Goal: Task Accomplishment & Management: Use online tool/utility

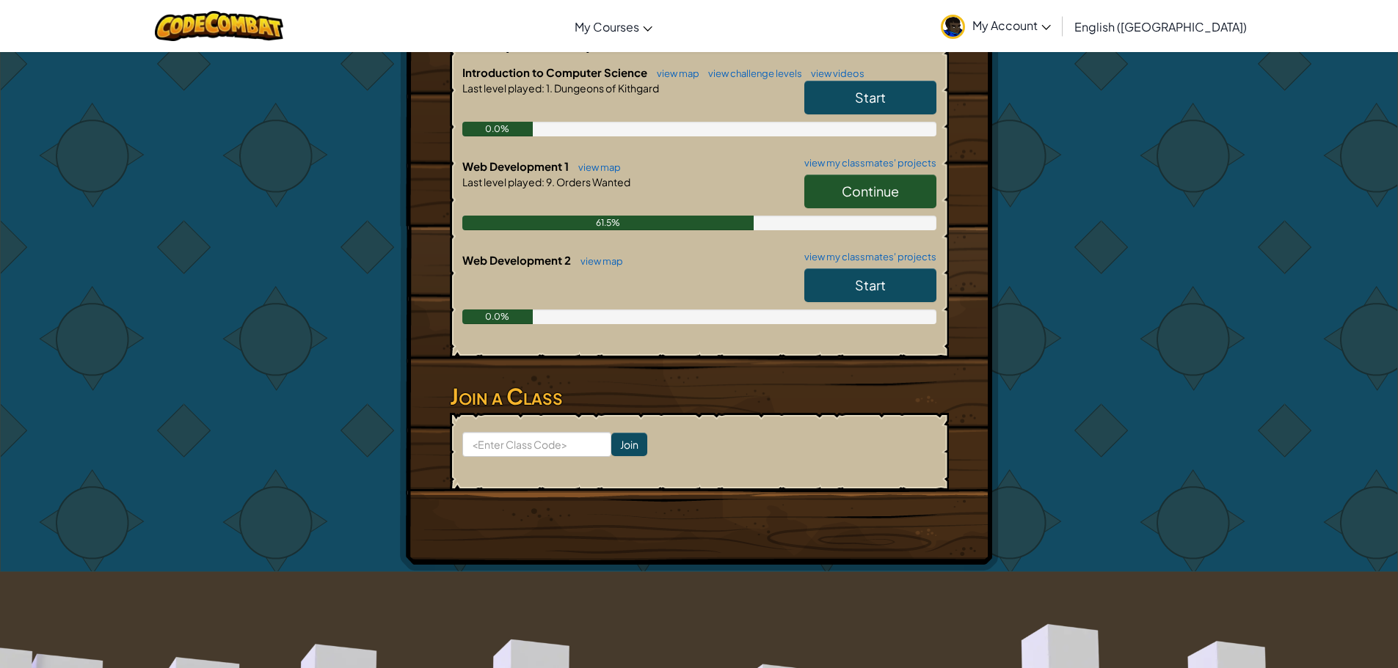
scroll to position [220, 0]
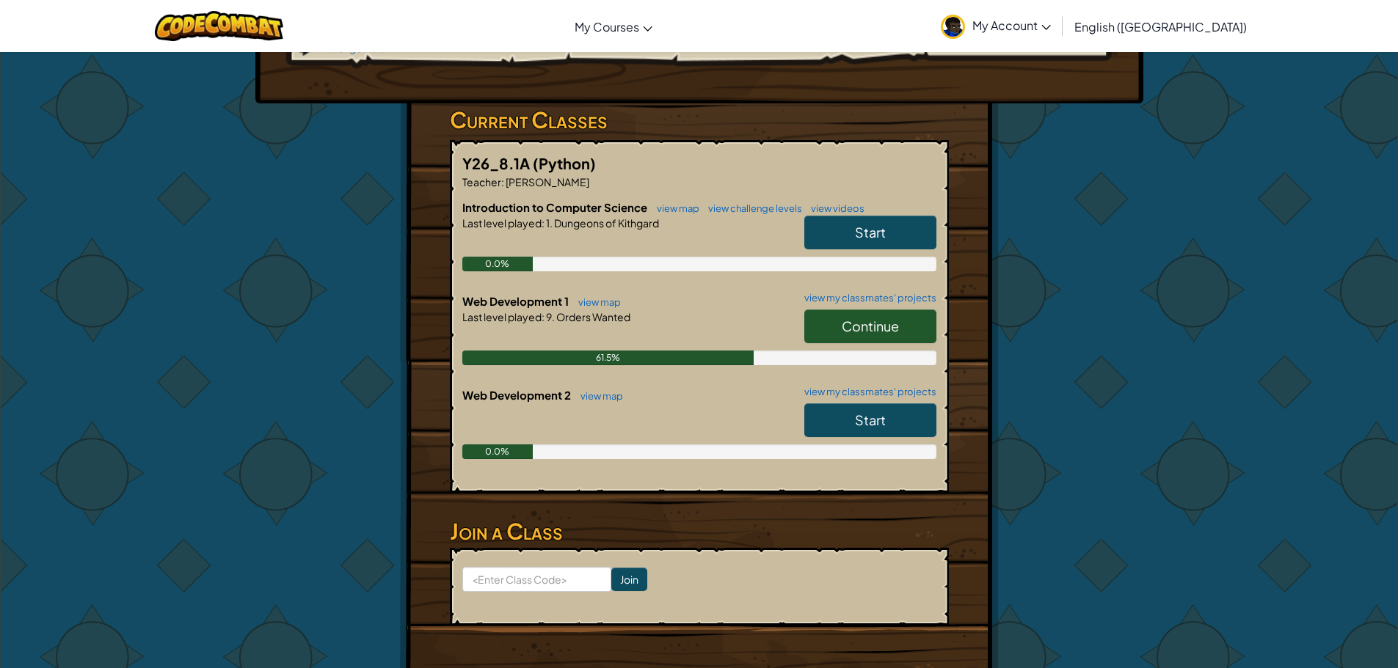
click at [880, 318] on span "Continue" at bounding box center [870, 326] width 57 height 17
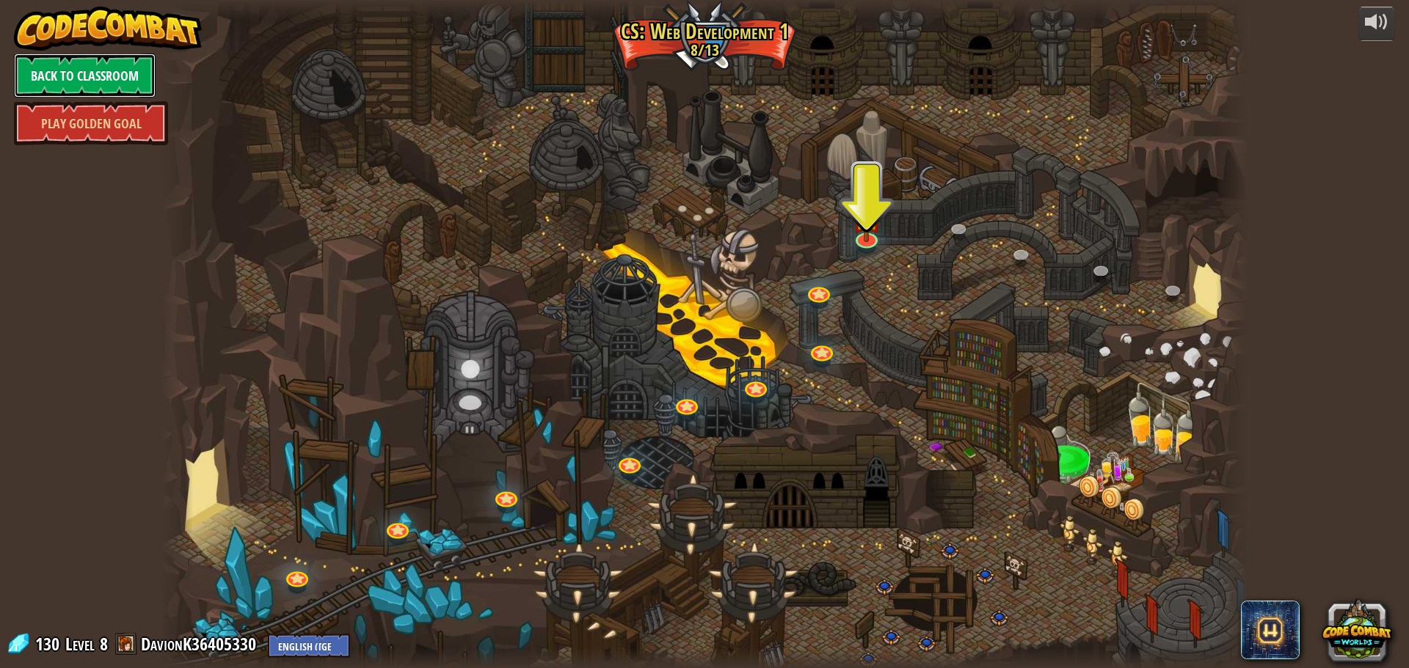
click at [125, 73] on link "Back to Classroom" at bounding box center [85, 76] width 142 height 44
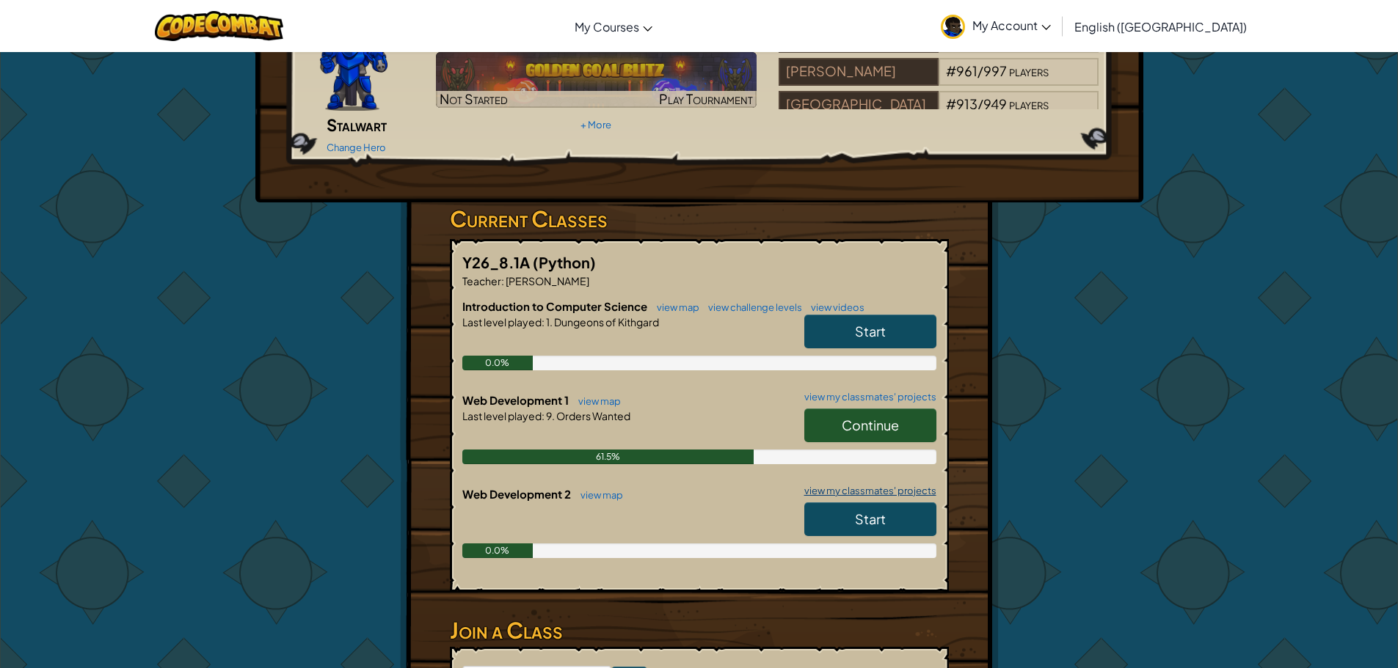
scroll to position [147, 0]
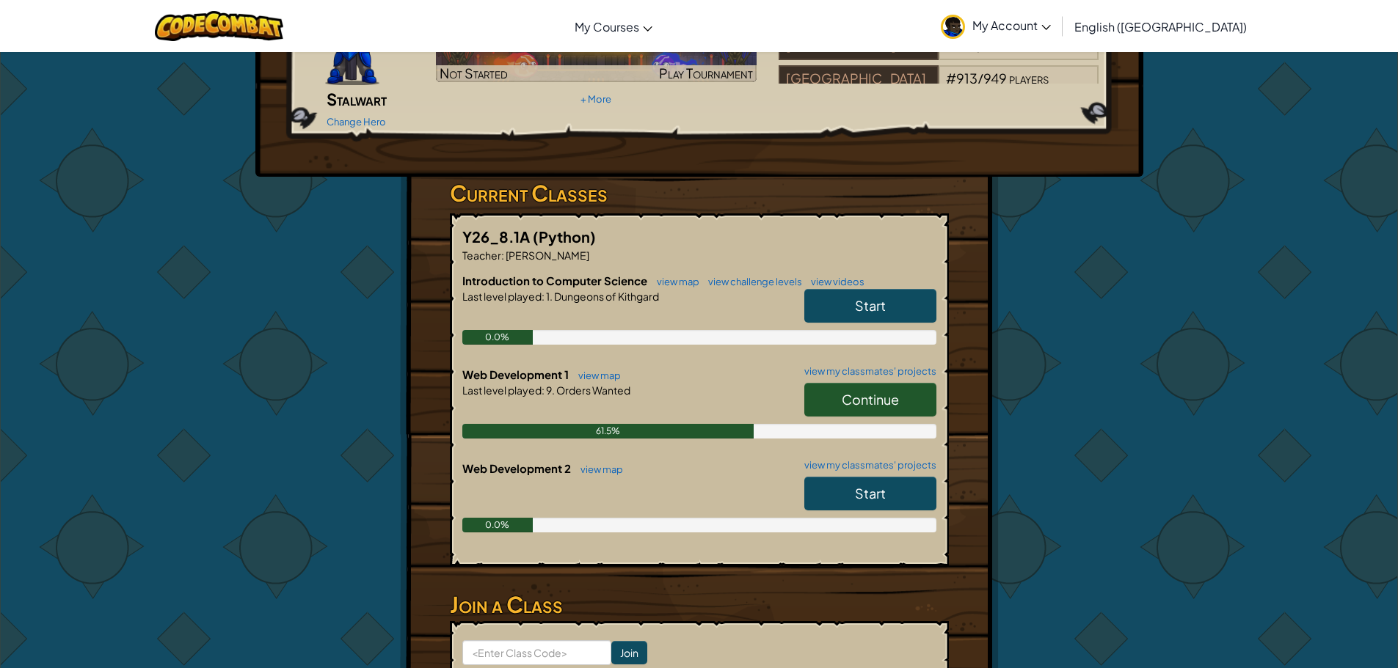
click at [869, 485] on span "Start" at bounding box center [870, 493] width 31 height 17
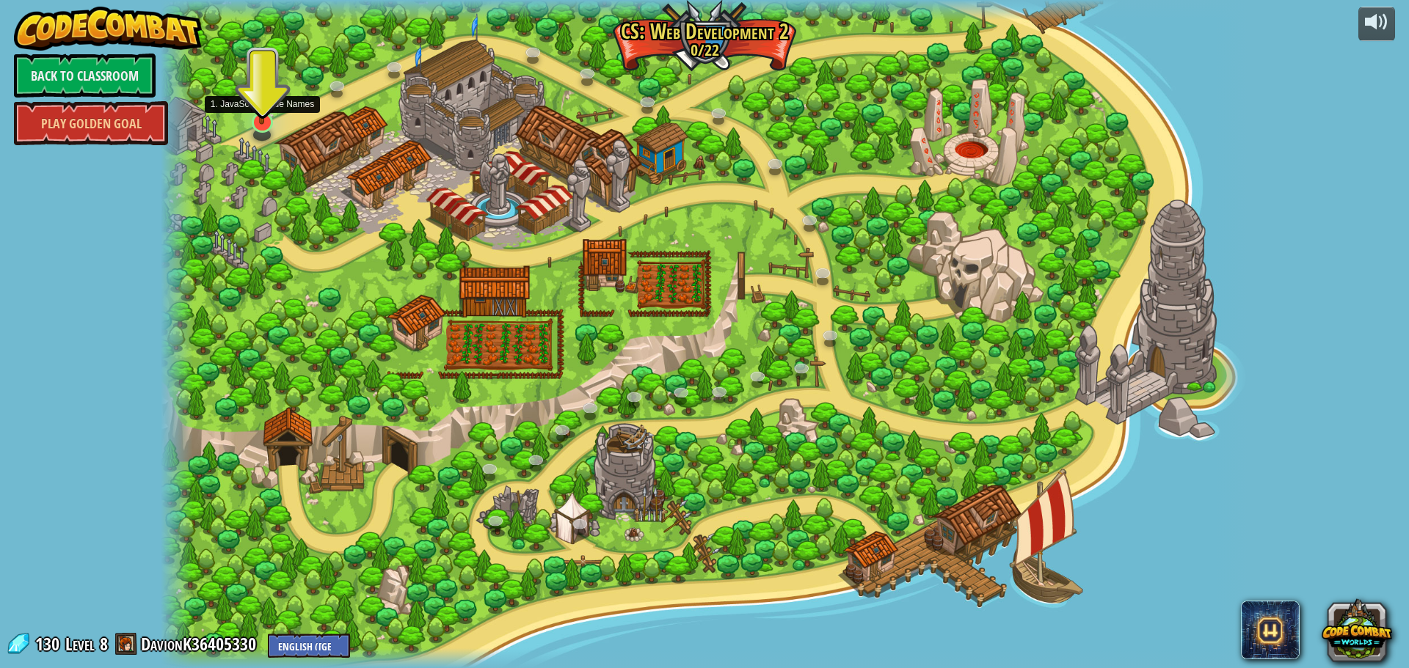
click at [258, 123] on img at bounding box center [261, 91] width 29 height 68
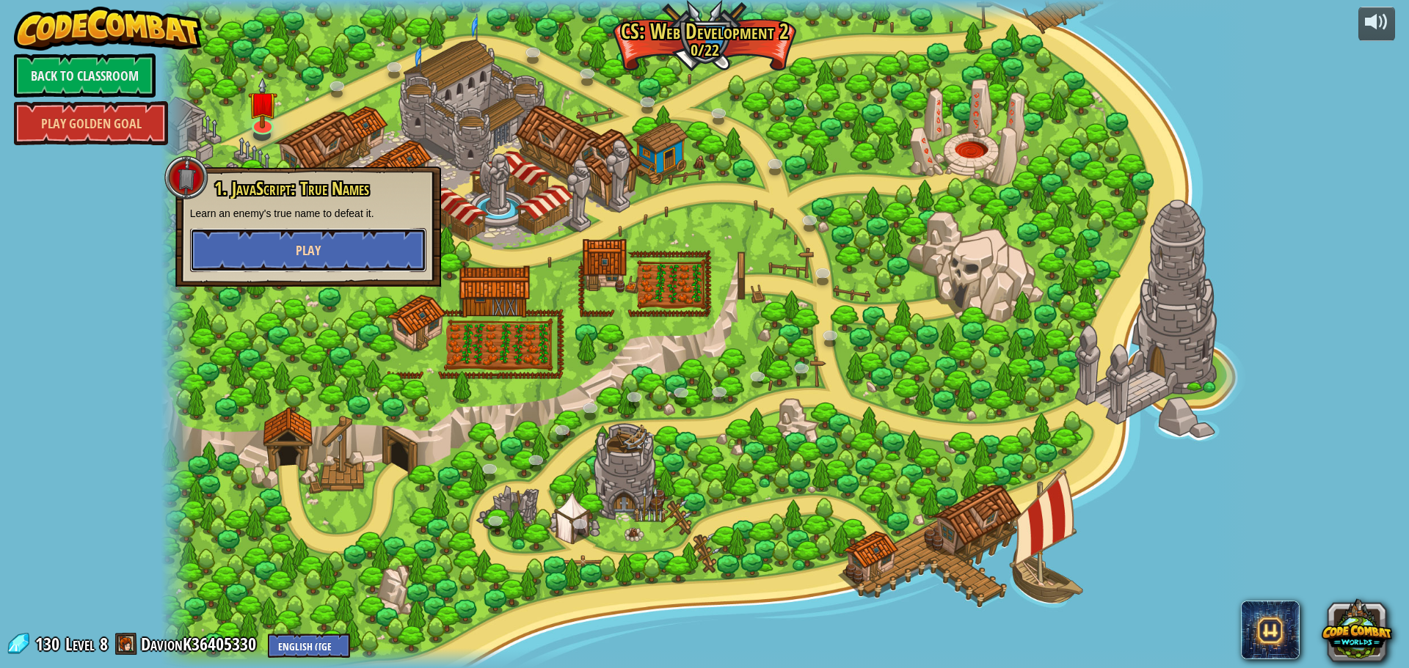
click at [363, 236] on button "Play" at bounding box center [308, 250] width 236 height 44
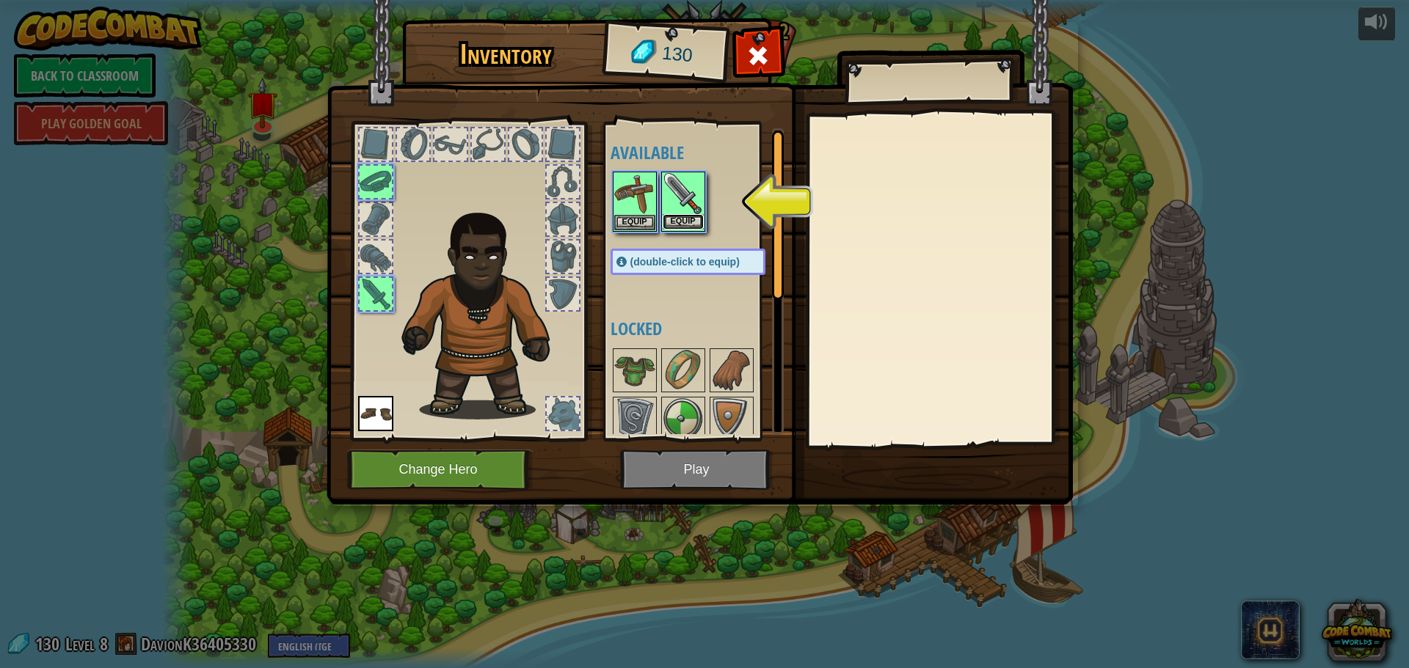
click at [690, 217] on button "Equip" at bounding box center [683, 221] width 41 height 15
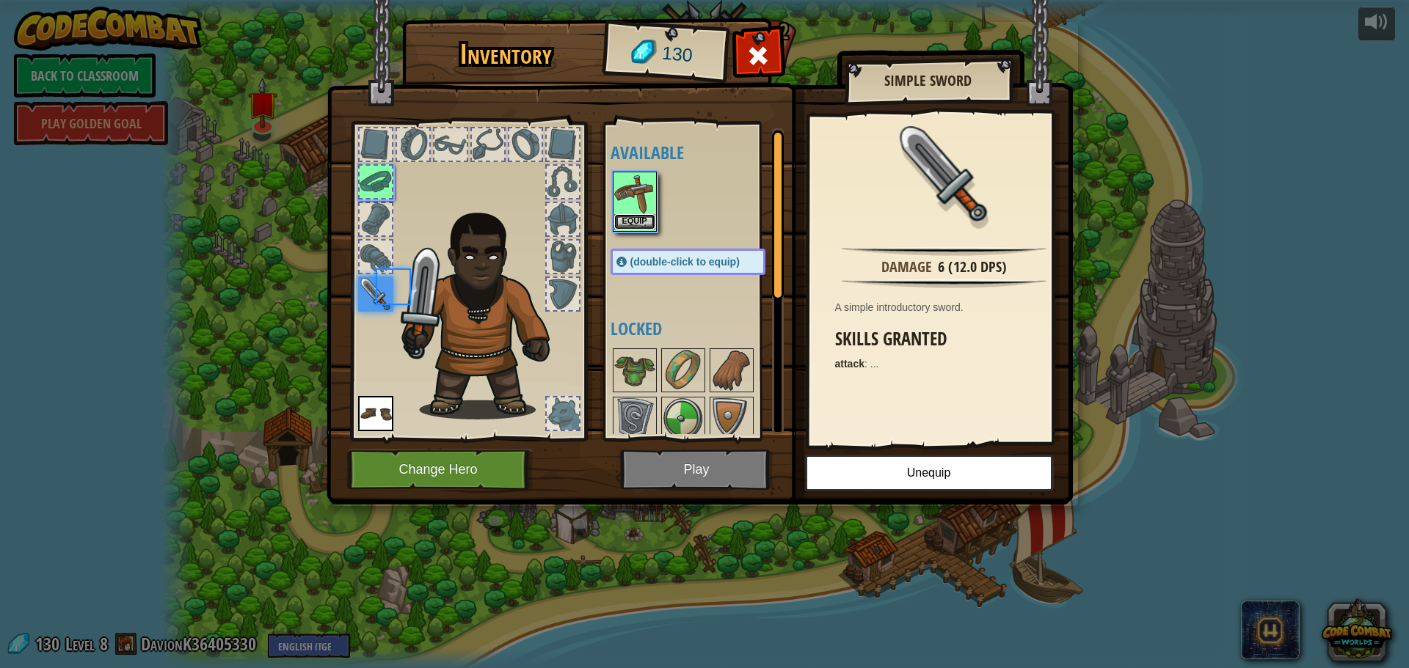
click at [643, 219] on button "Equip" at bounding box center [634, 221] width 41 height 15
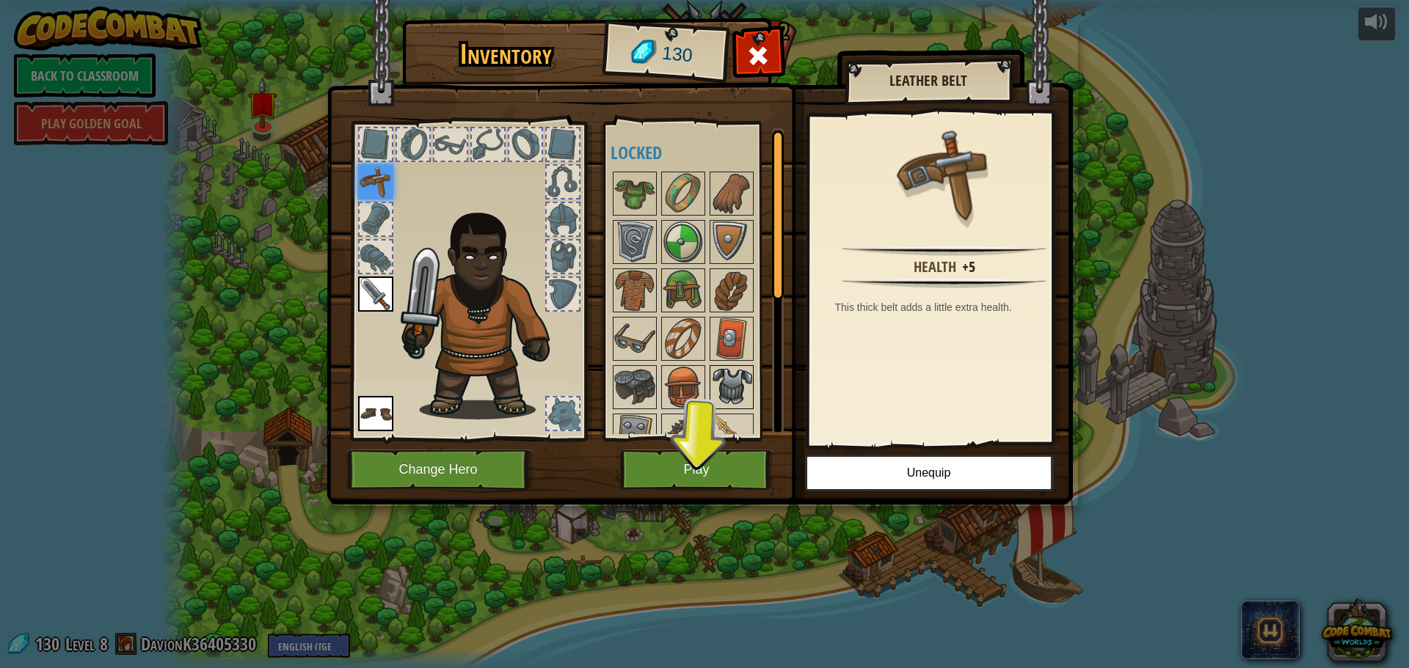
click at [721, 377] on img at bounding box center [731, 387] width 41 height 41
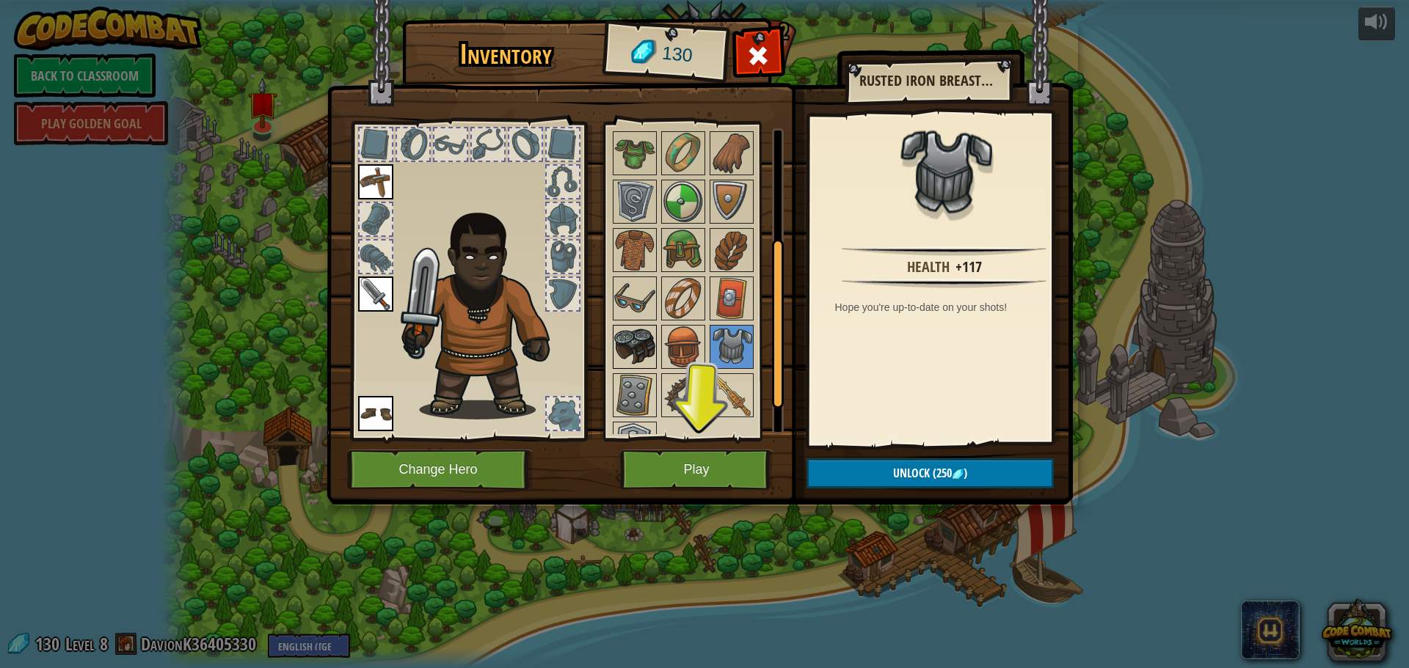
scroll to position [74, 0]
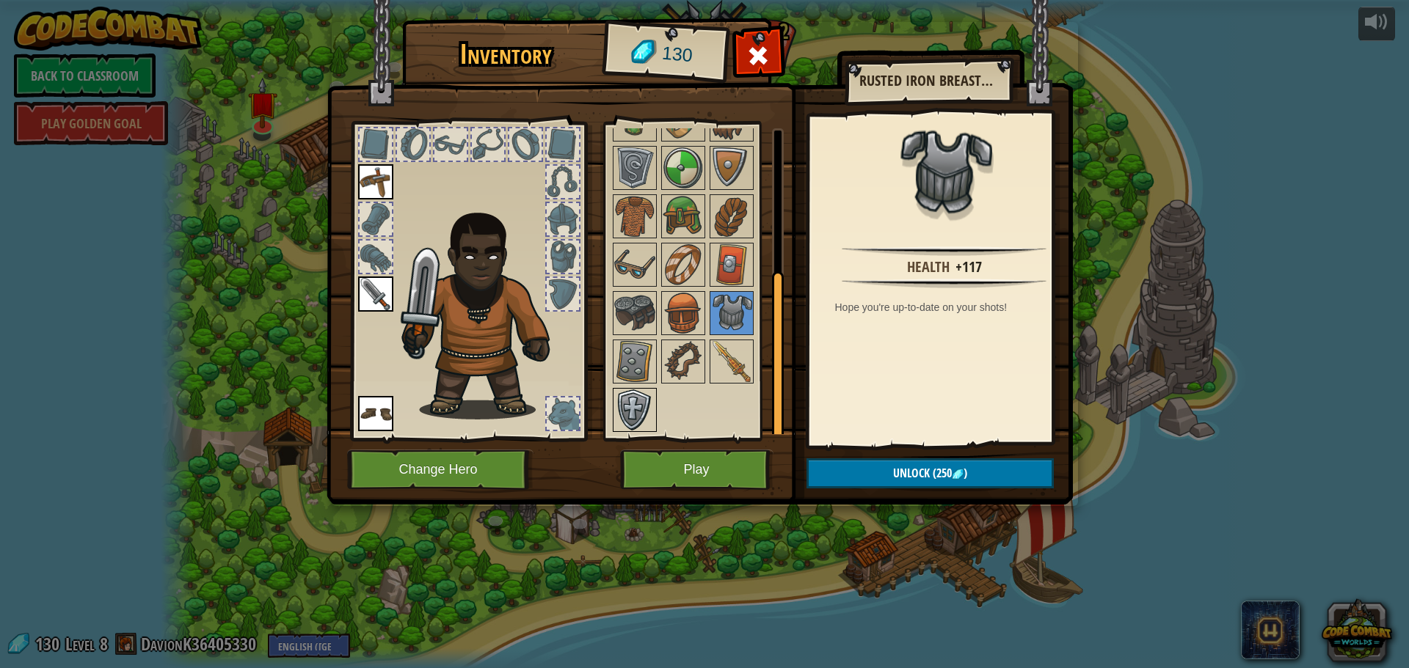
click at [631, 403] on img at bounding box center [634, 410] width 41 height 41
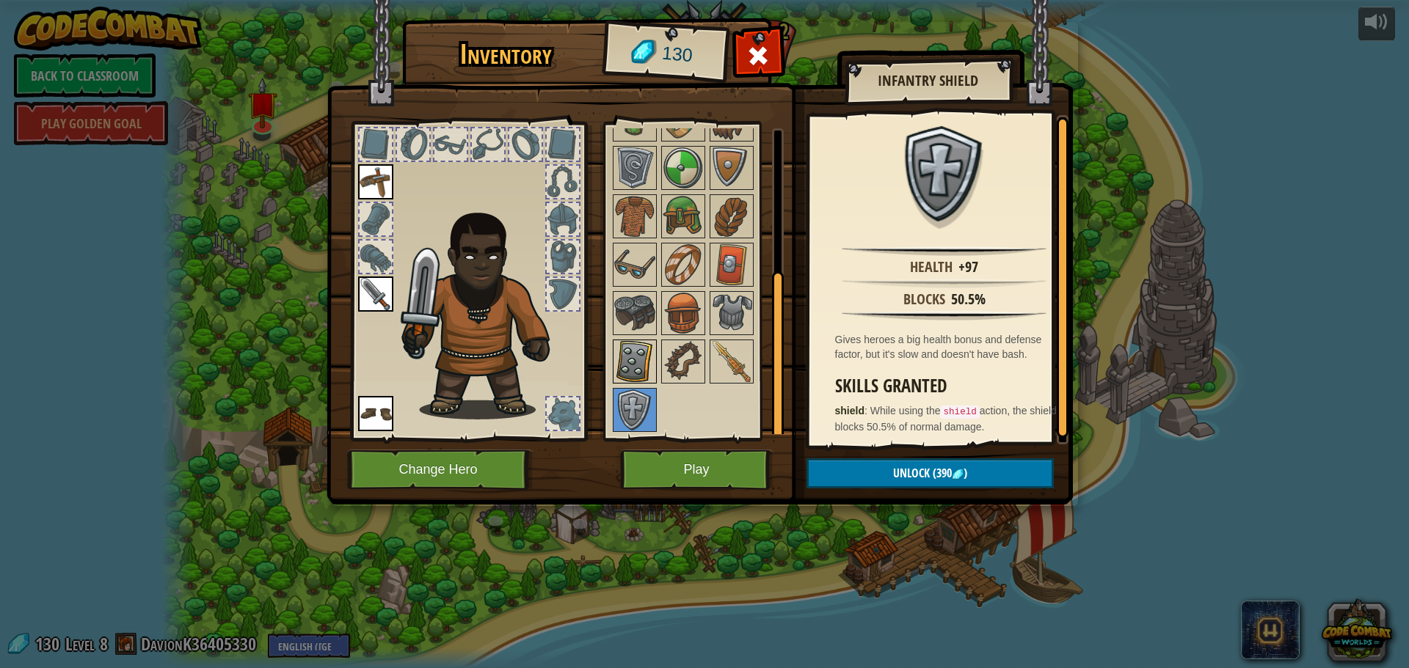
click at [643, 383] on div at bounding box center [635, 362] width 44 height 44
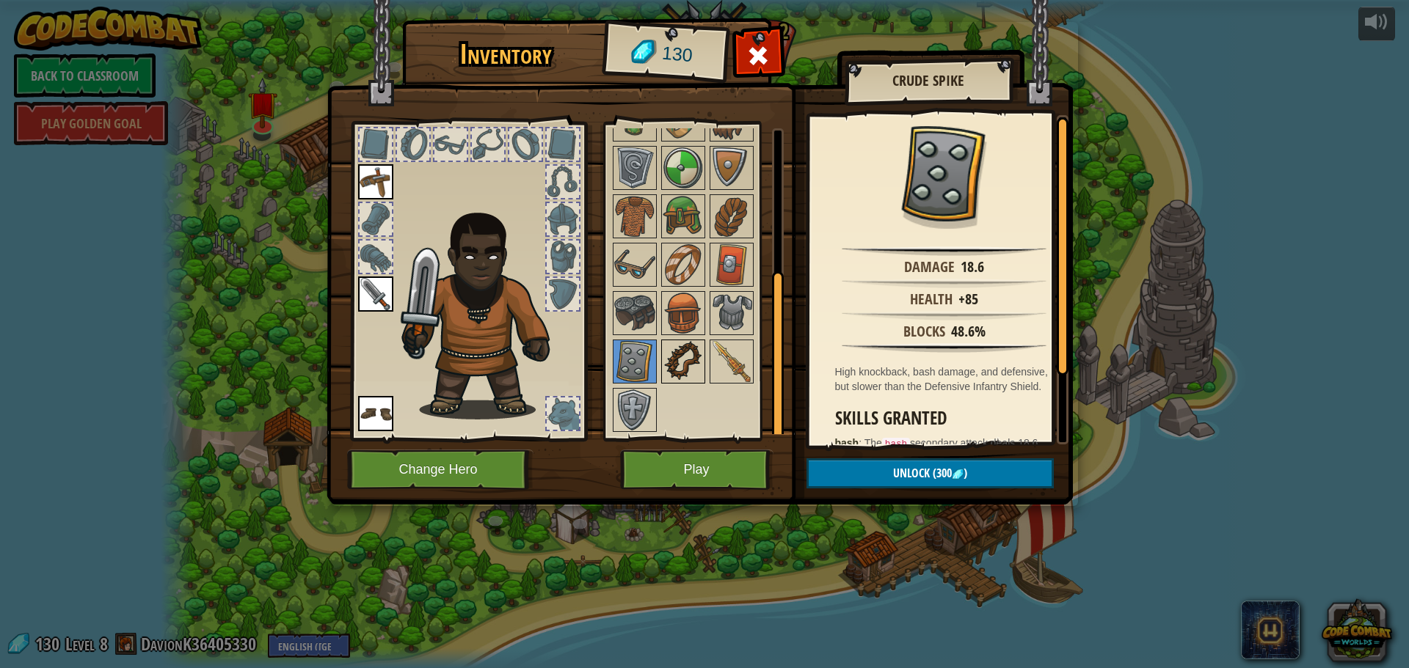
click at [686, 379] on img at bounding box center [683, 361] width 41 height 41
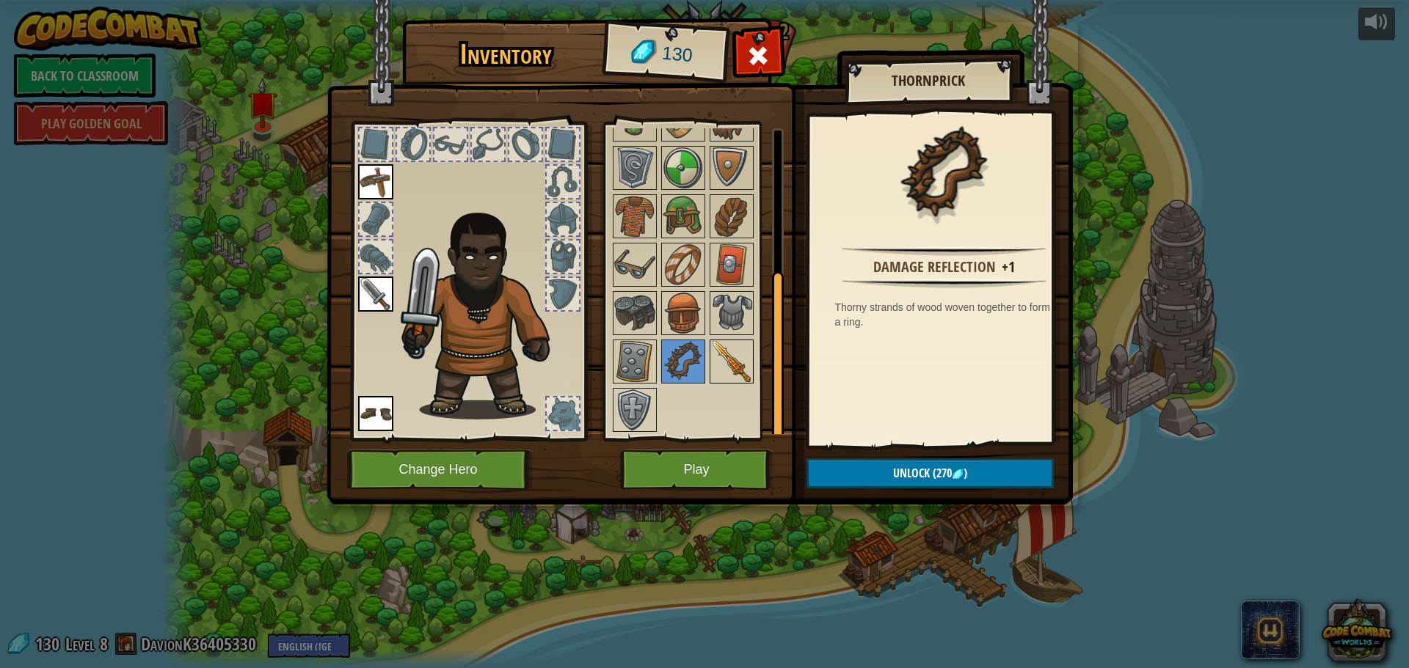
click at [714, 372] on img at bounding box center [731, 361] width 41 height 41
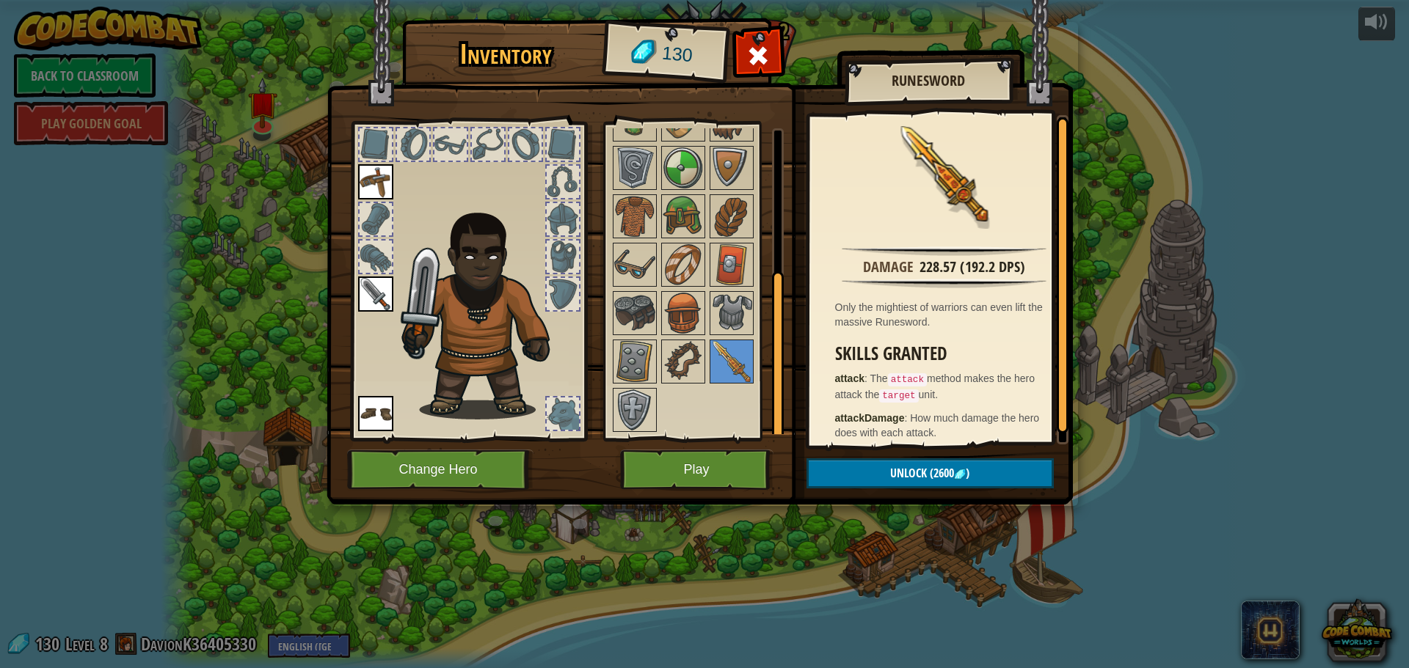
click at [660, 364] on div at bounding box center [702, 264] width 184 height 339
click at [632, 364] on img at bounding box center [634, 361] width 41 height 41
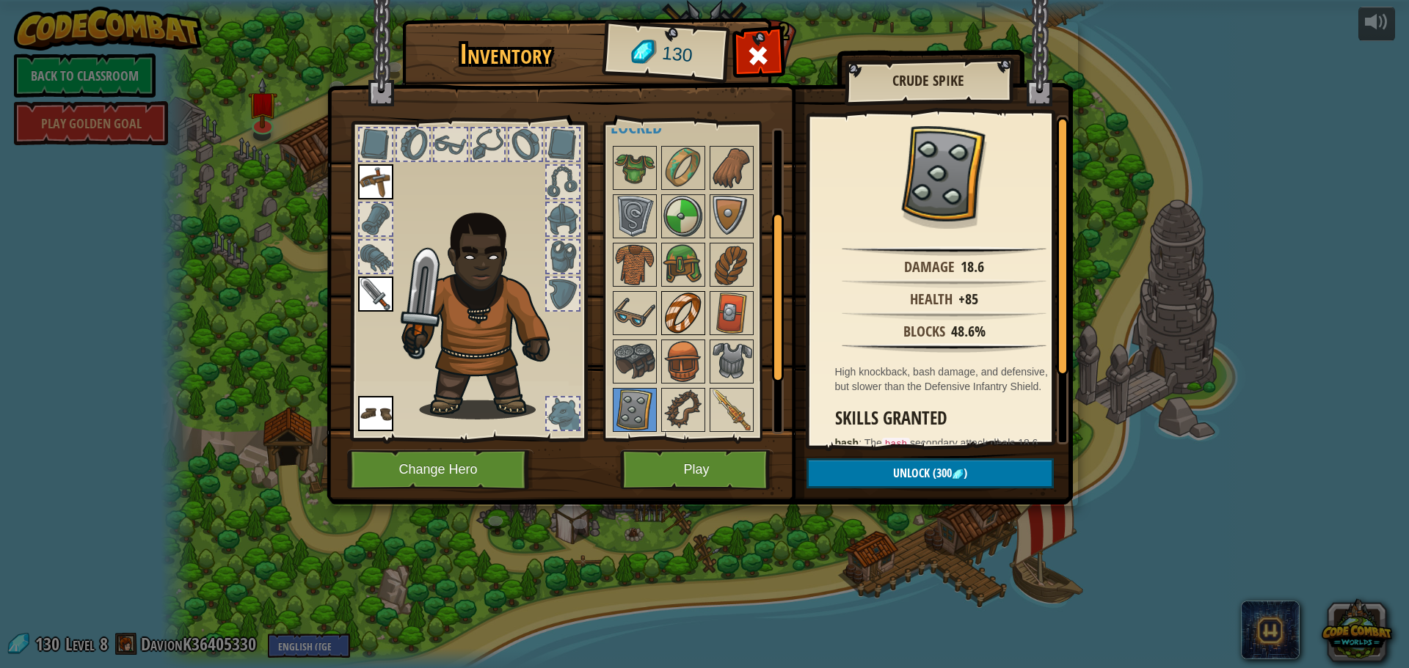
scroll to position [0, 0]
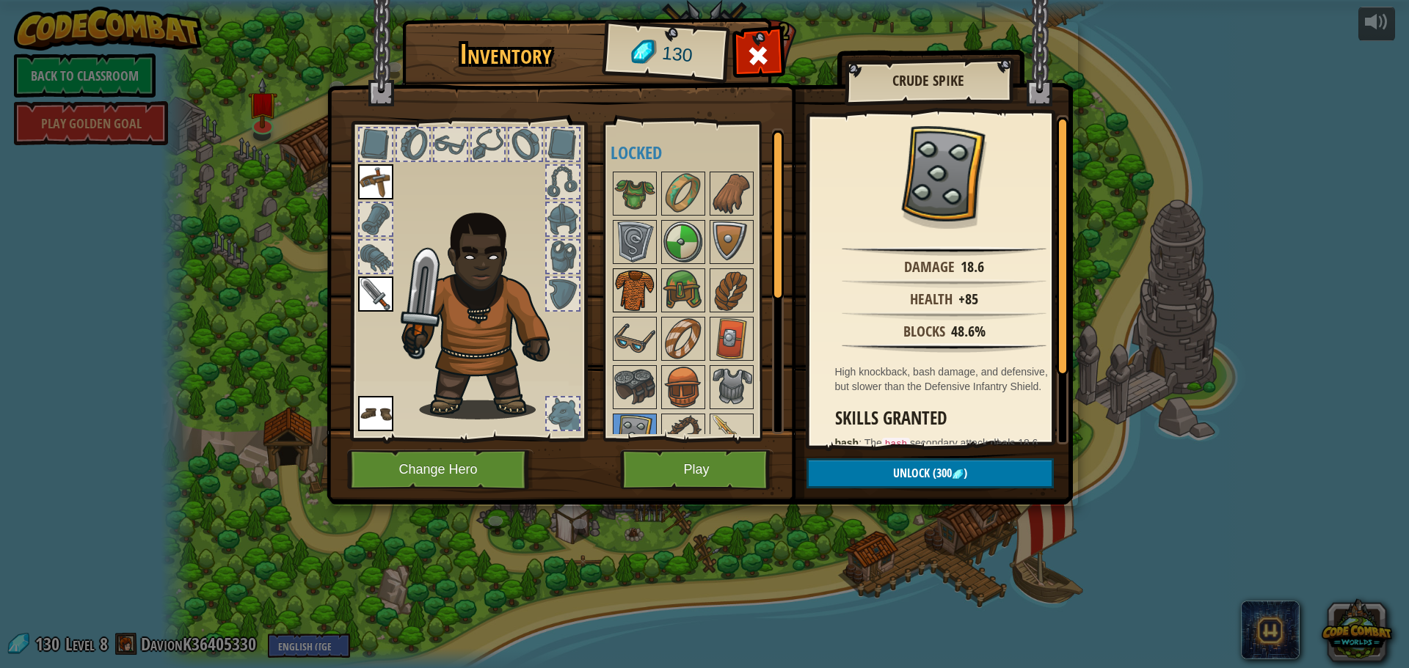
click at [646, 299] on img at bounding box center [634, 290] width 41 height 41
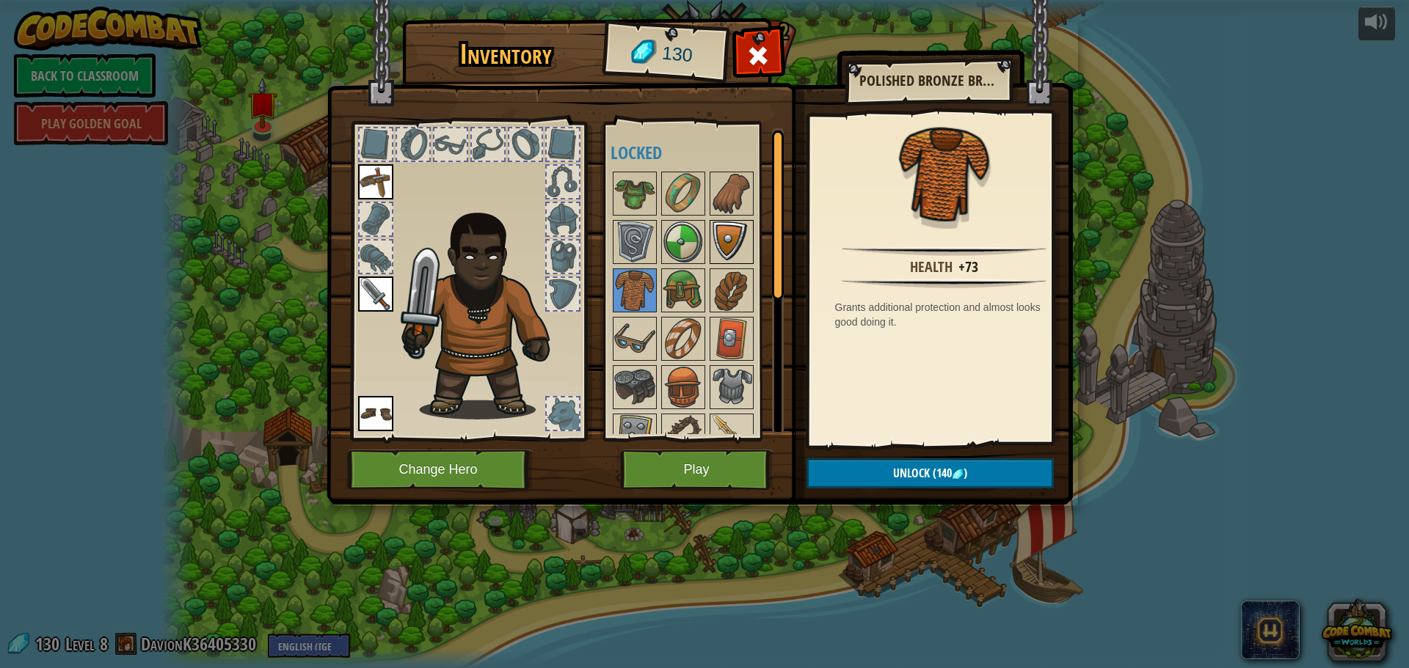
click at [717, 237] on img at bounding box center [731, 242] width 41 height 41
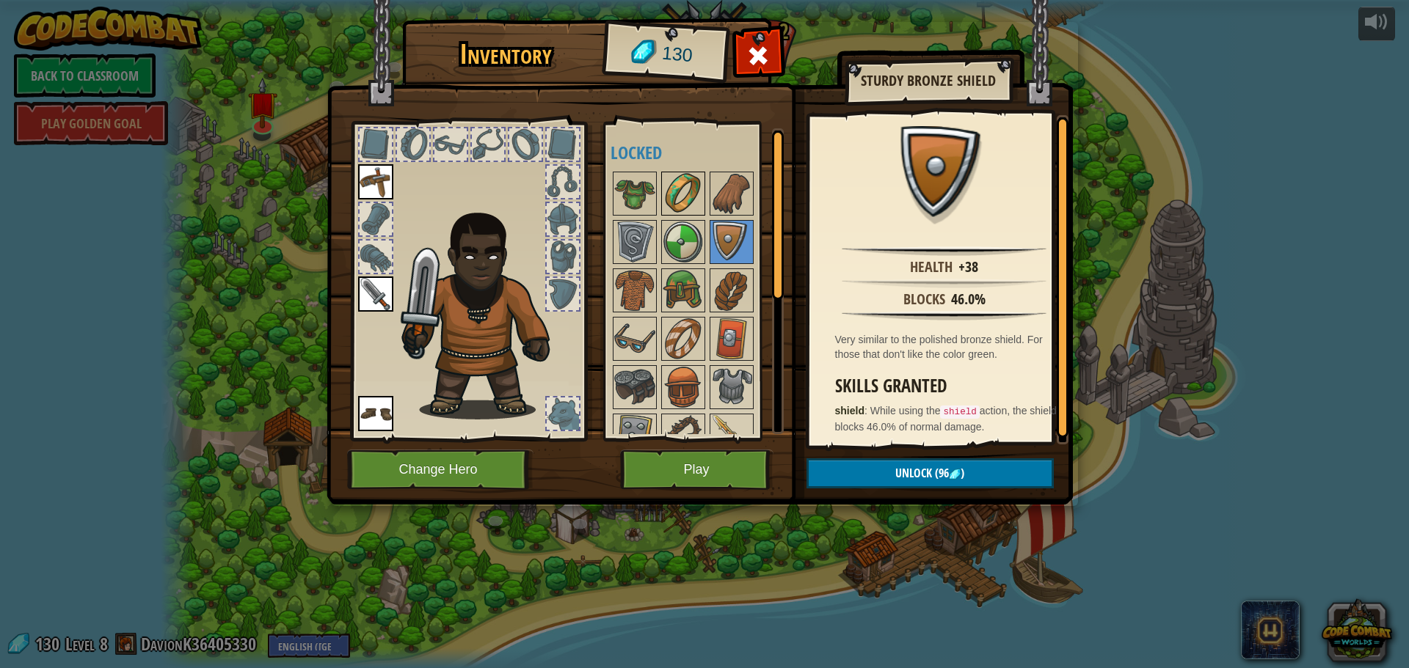
click at [671, 189] on img at bounding box center [683, 193] width 41 height 41
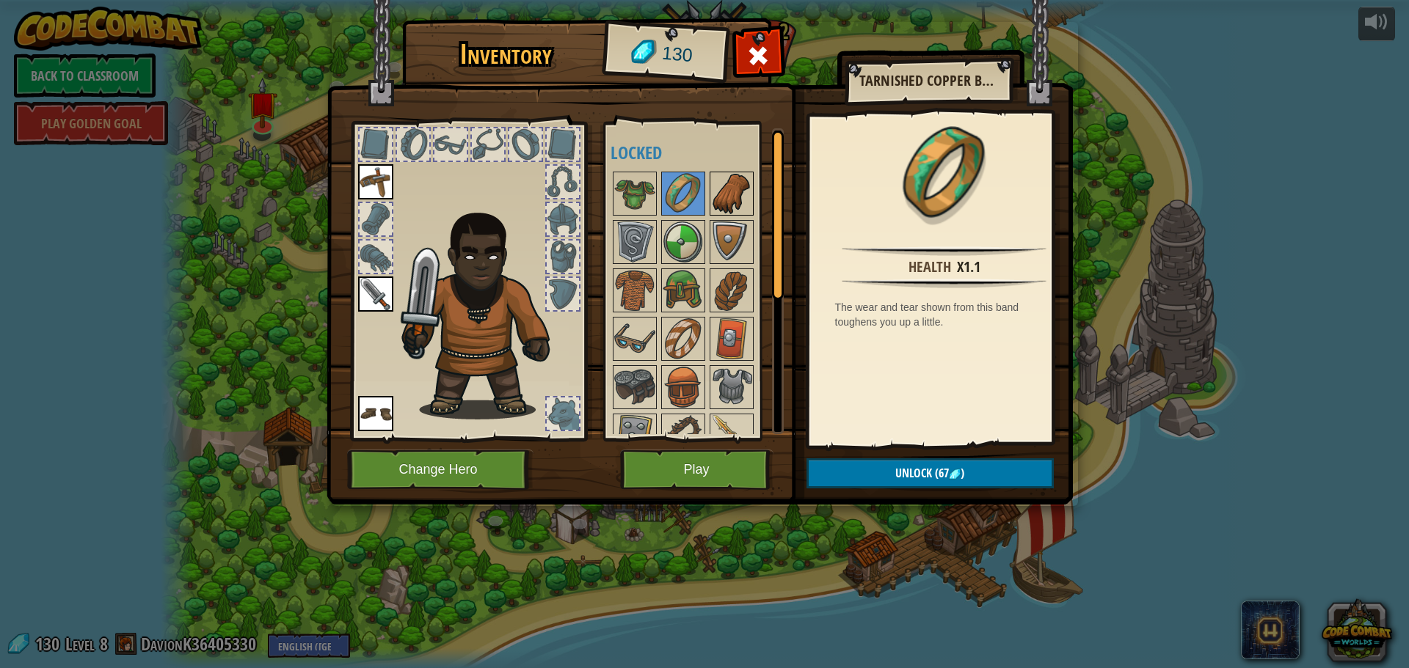
click at [727, 191] on img at bounding box center [731, 193] width 41 height 41
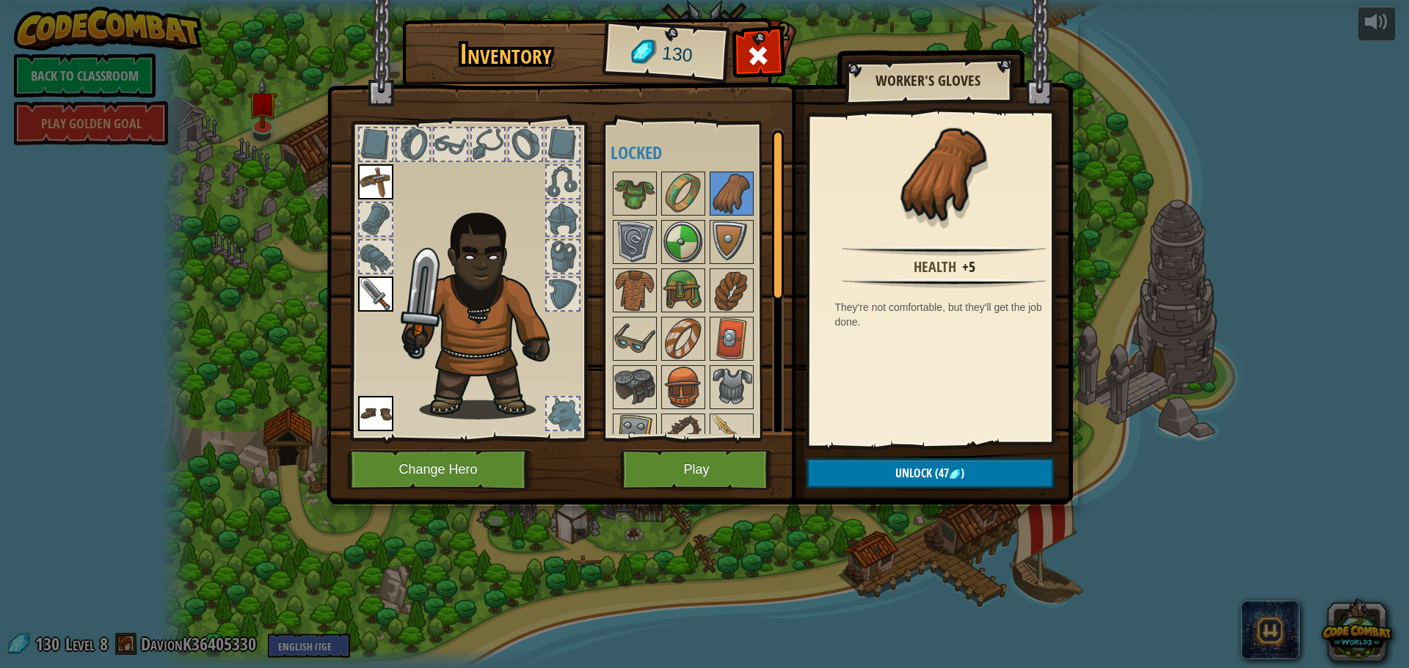
click at [657, 194] on div at bounding box center [702, 338] width 184 height 339
click at [645, 194] on img at bounding box center [634, 193] width 41 height 41
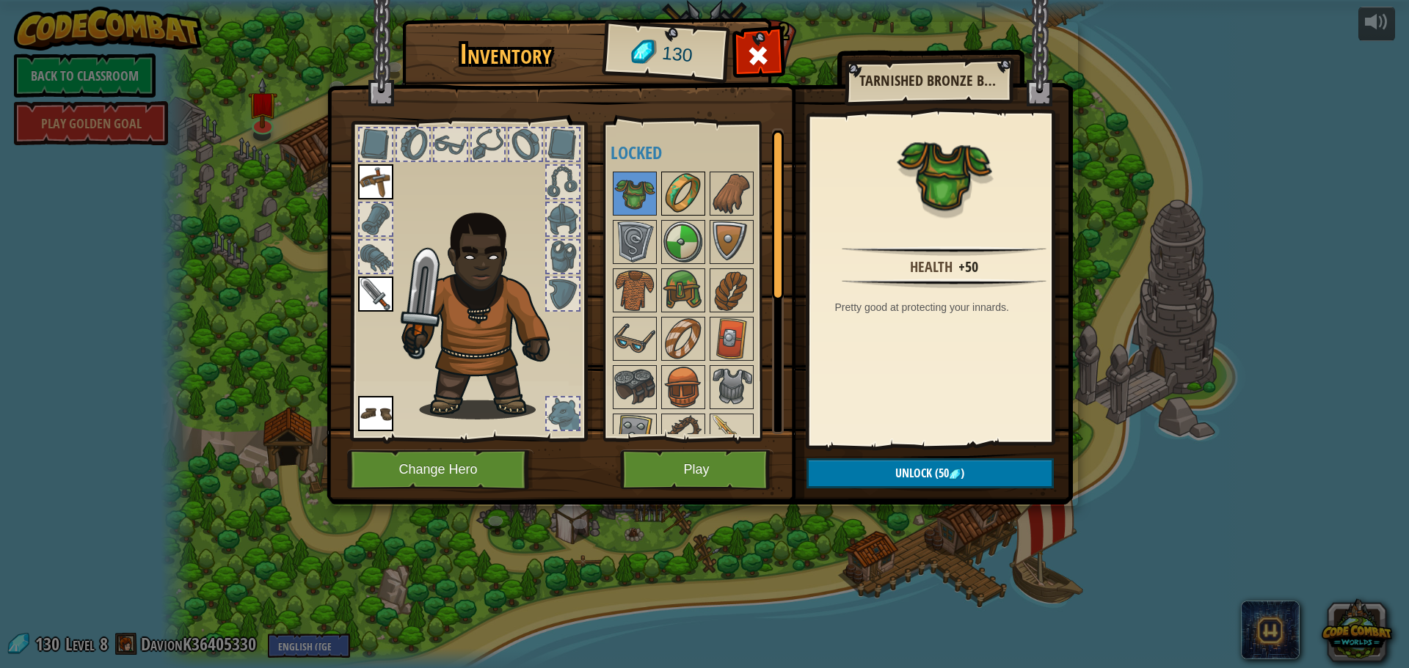
click at [676, 195] on img at bounding box center [683, 193] width 41 height 41
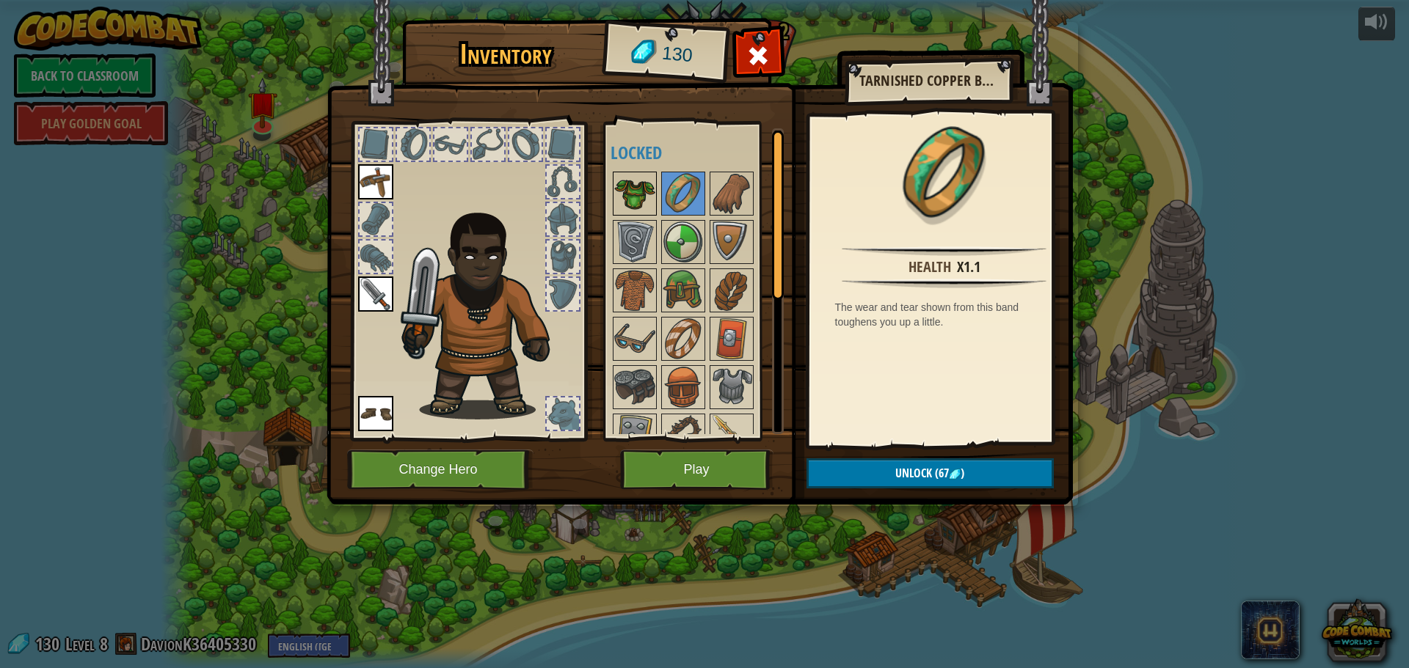
click at [647, 195] on img at bounding box center [634, 193] width 41 height 41
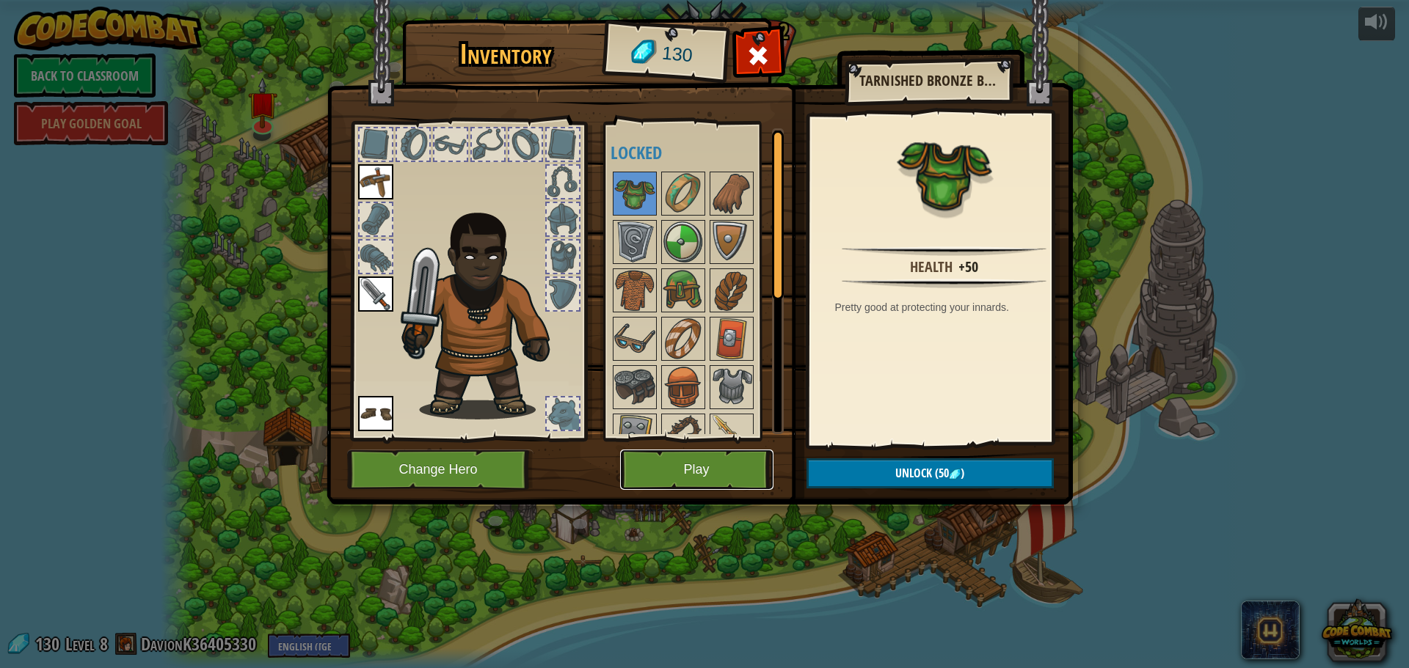
click at [658, 468] on button "Play" at bounding box center [696, 470] width 153 height 40
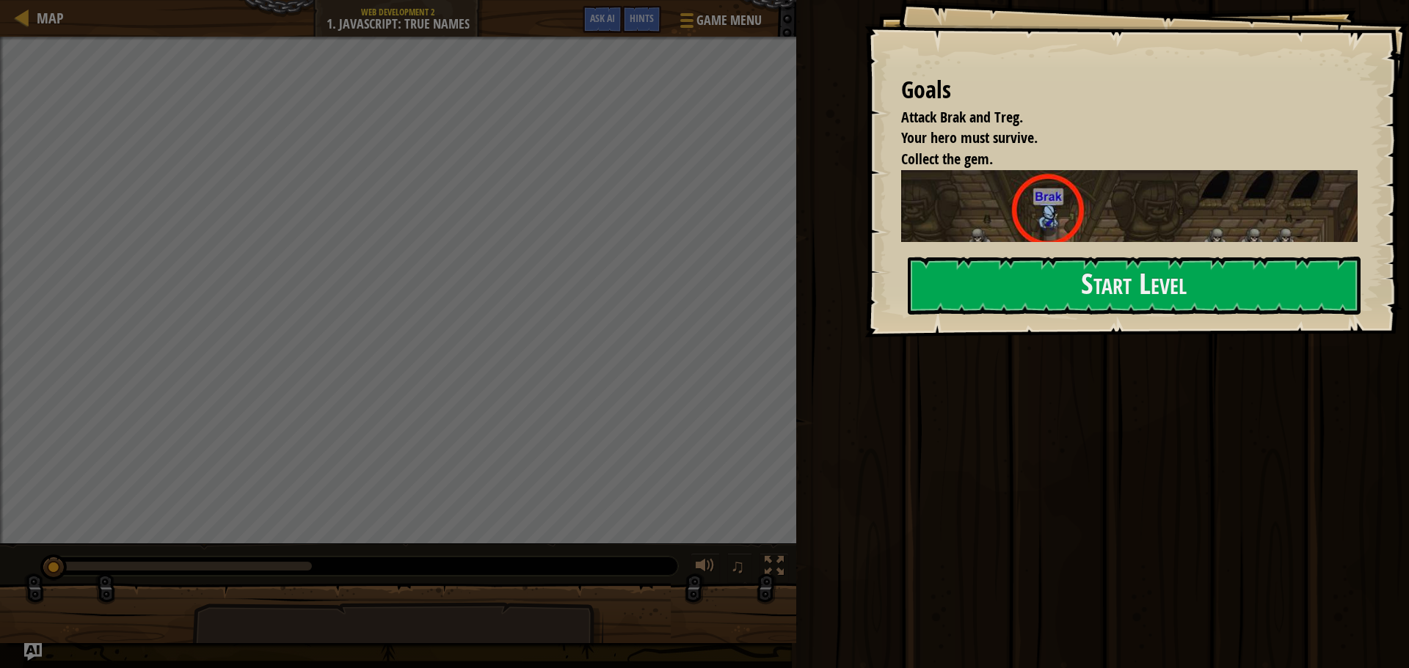
click at [1026, 244] on div "Goals Attack Brak and Treg. Your hero must survive. Collect the gem. Be sure to…" at bounding box center [1136, 169] width 544 height 338
click at [1024, 277] on button "Start Level" at bounding box center [1134, 286] width 453 height 58
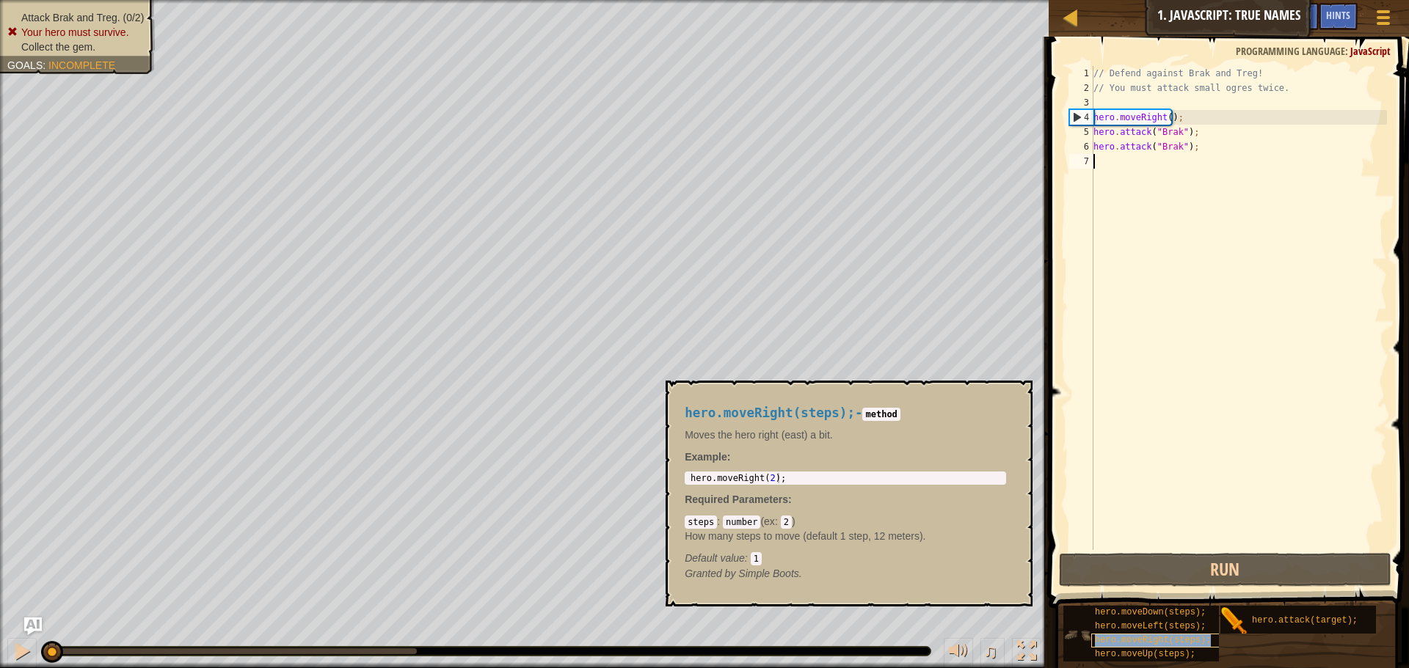
click at [1178, 638] on span "hero.moveRight(steps);" at bounding box center [1153, 640] width 116 height 10
drag, startPoint x: 1177, startPoint y: 638, endPoint x: 1211, endPoint y: 134, distance: 505.2
click at [1211, 135] on div "Hints 1 2 3 4 5 6 7 // Defend against Brak and Treg! // You must attack small o…" at bounding box center [1226, 349] width 365 height 624
click at [1166, 120] on div "// Defend against Brak and Treg! // You must attack small ogres twice. hero . m…" at bounding box center [1238, 323] width 296 height 514
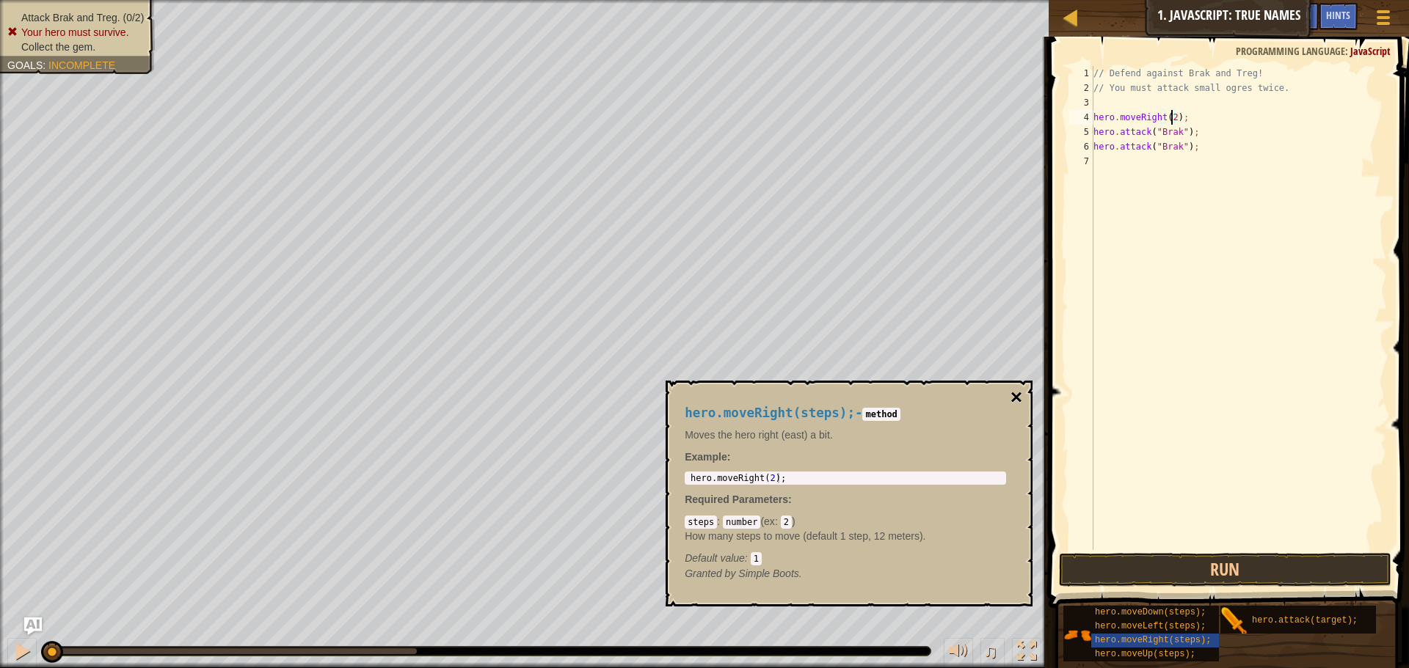
click at [1010, 398] on button "×" at bounding box center [1016, 397] width 12 height 21
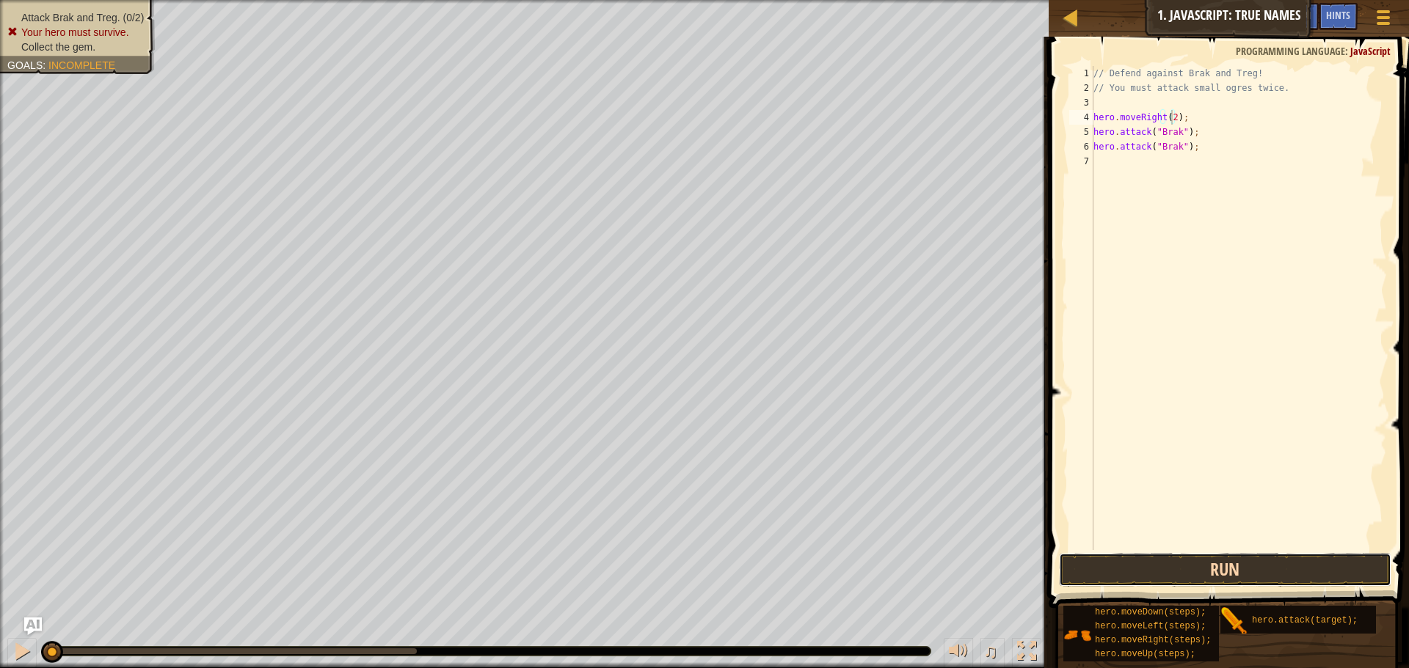
click at [1203, 572] on button "Run" at bounding box center [1225, 570] width 332 height 34
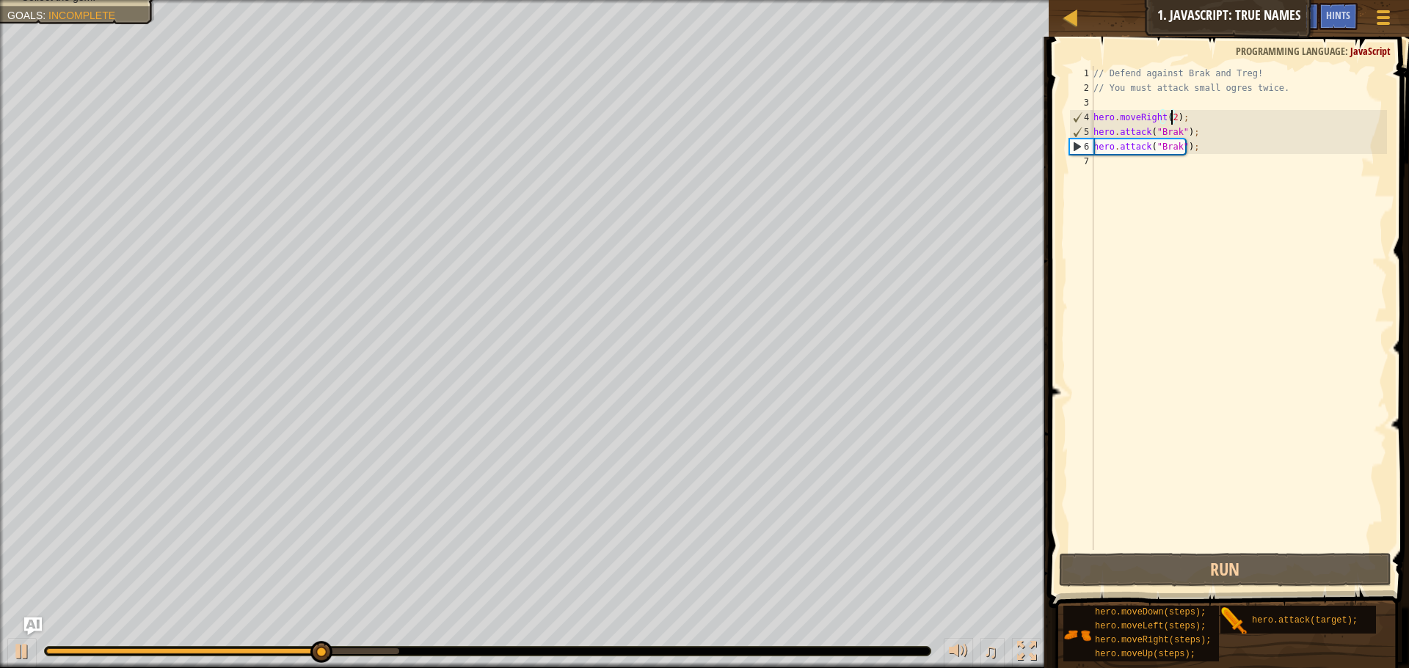
click at [1172, 148] on div "// Defend against Brak and Treg! // You must attack small ogres twice. hero . m…" at bounding box center [1238, 323] width 296 height 514
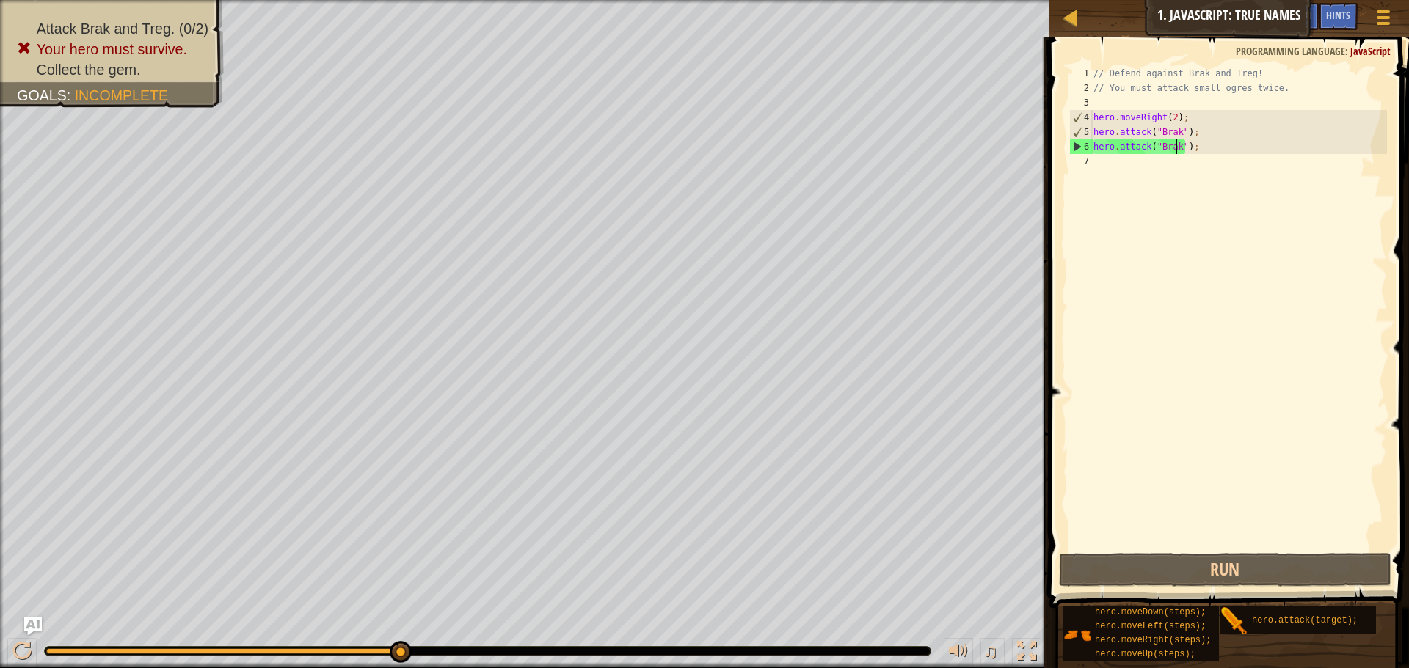
click at [1177, 151] on div "// Defend against Brak and Treg! // You must attack small ogres twice. hero . m…" at bounding box center [1238, 323] width 296 height 514
click at [1182, 150] on div "// Defend against Brak and Treg! // You must attack small ogres twice. hero . m…" at bounding box center [1238, 323] width 296 height 514
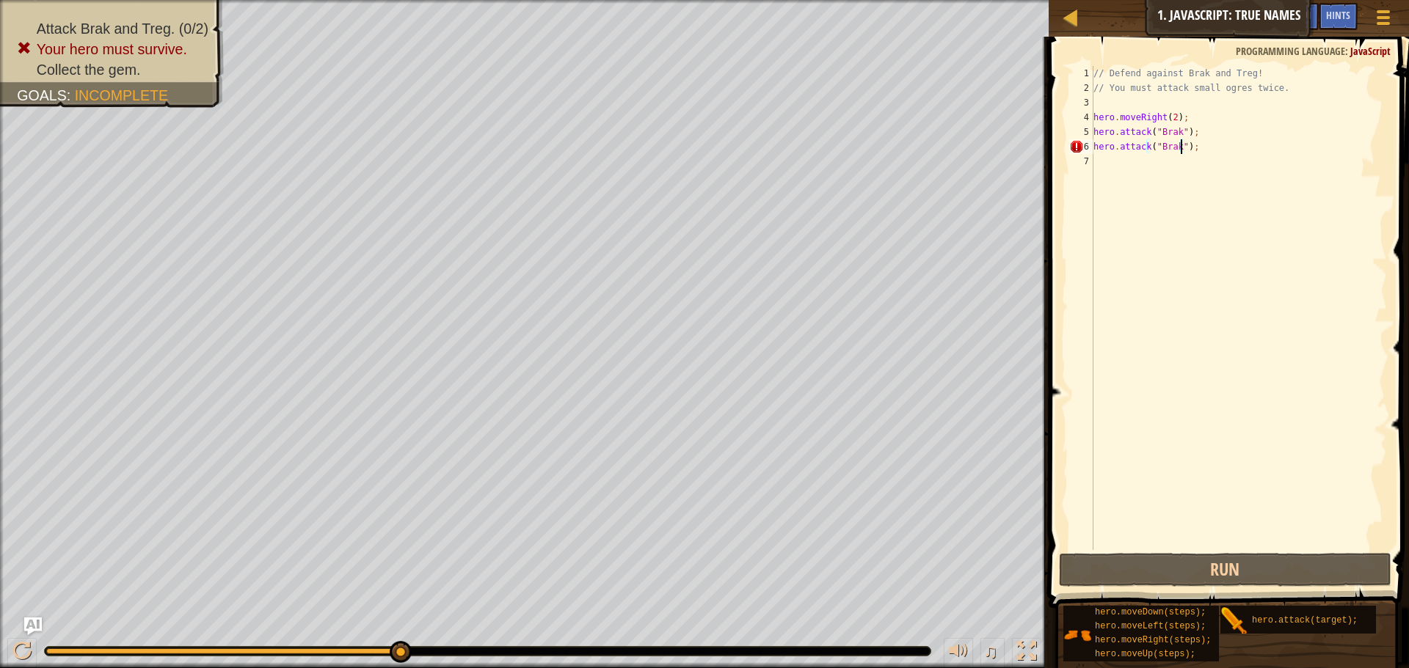
scroll to position [7, 7]
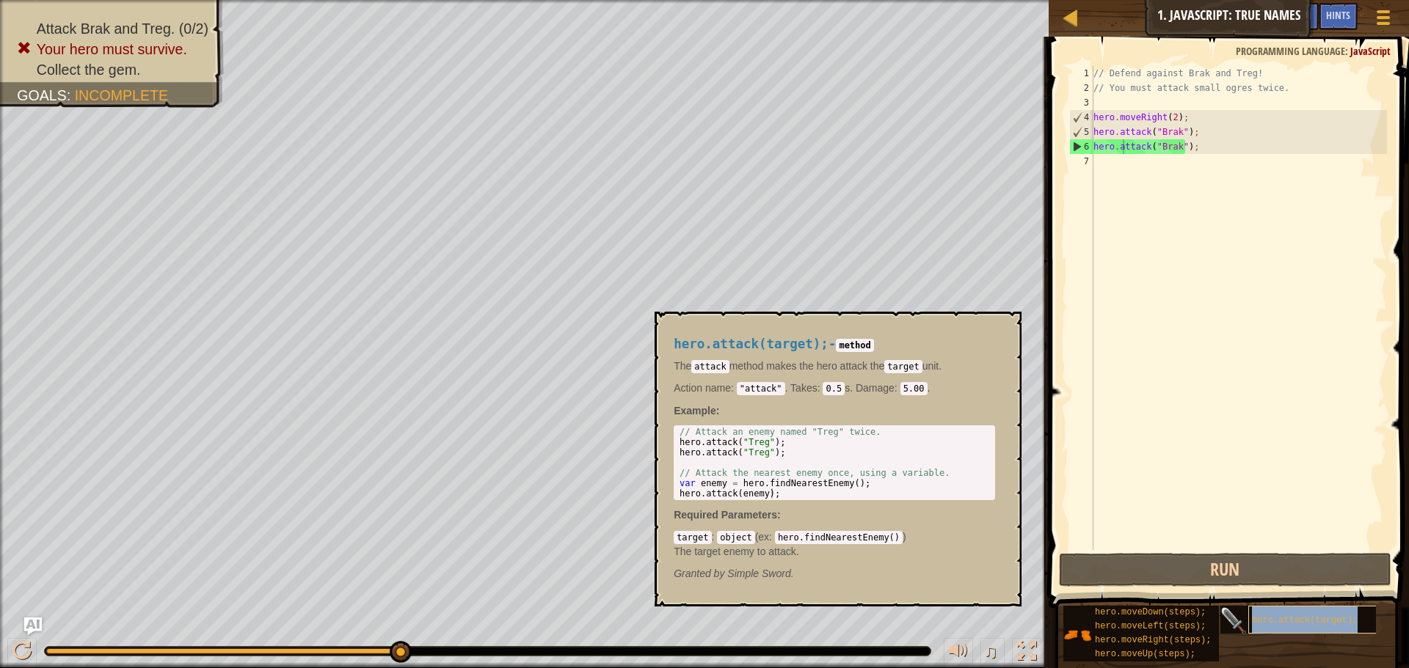
type textarea "hero.ahero.attack(target);ttack("Brak");"
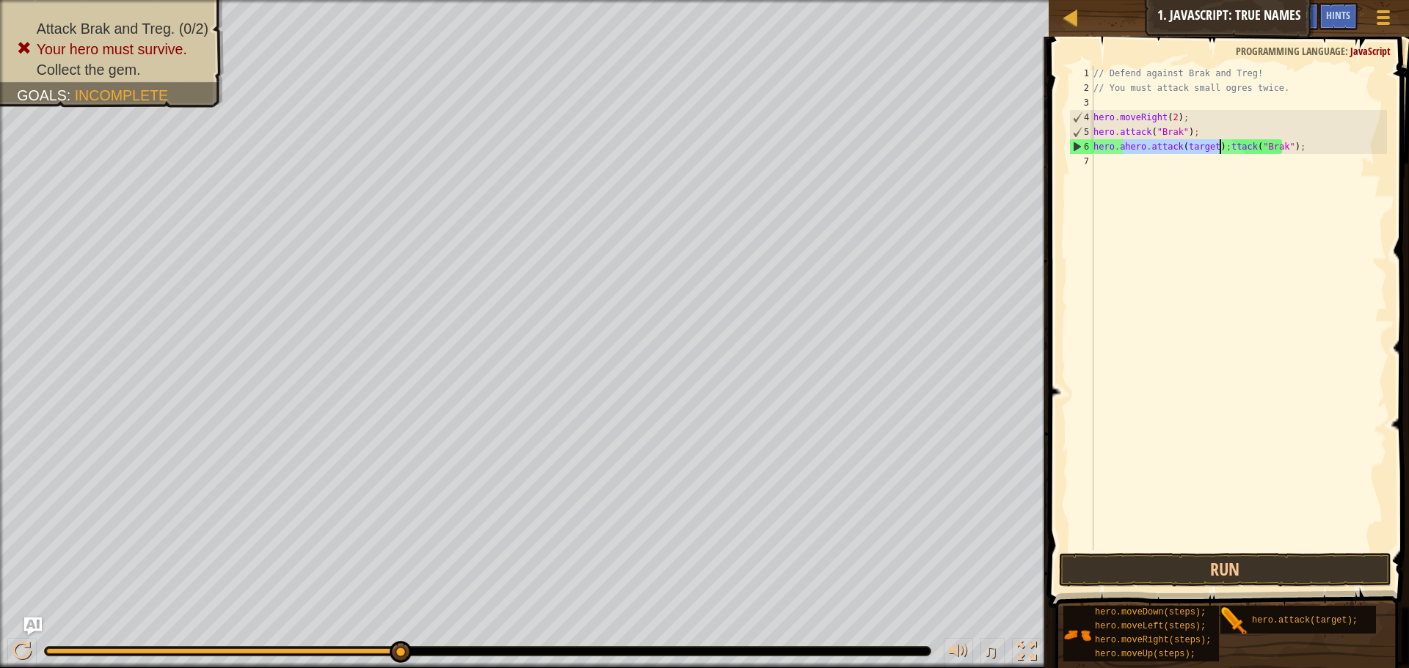
click at [1125, 152] on div "// Defend against Brak and Treg! // You must attack small ogres twice. hero . m…" at bounding box center [1238, 308] width 296 height 484
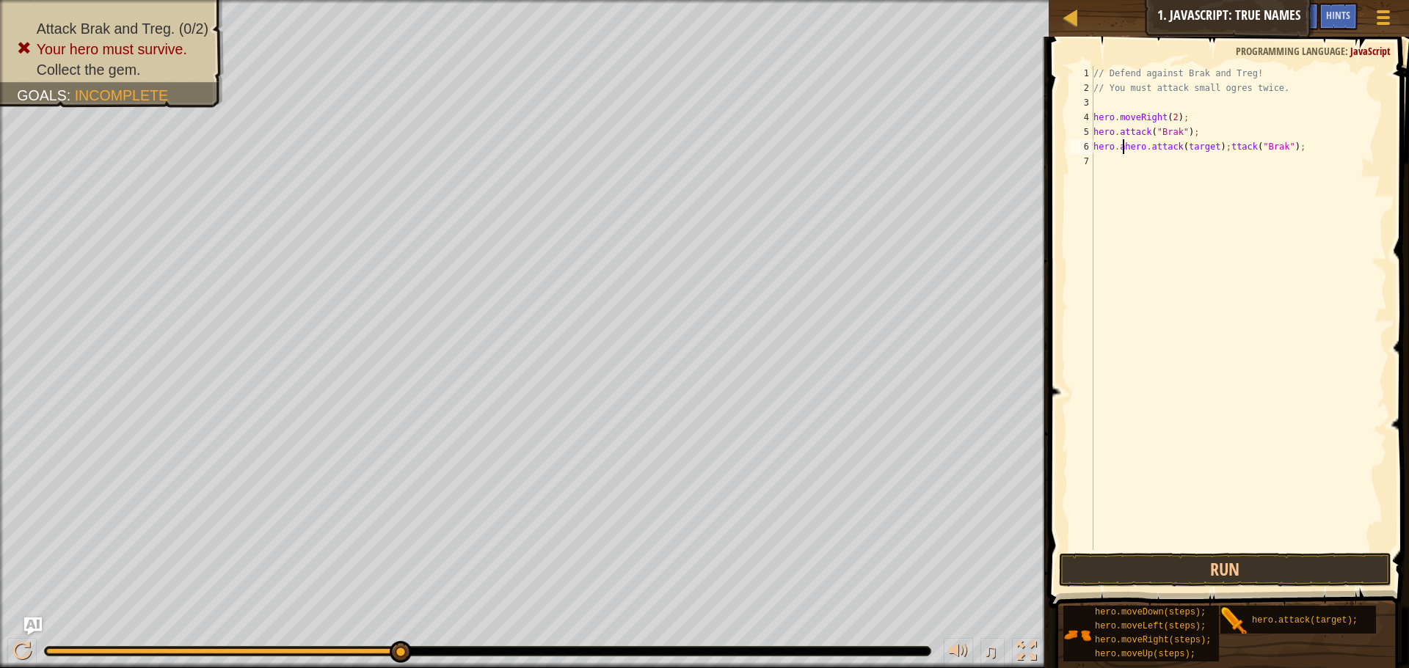
click at [1246, 143] on div "// Defend against Brak and Treg! // You must attack small ogres twice. hero . m…" at bounding box center [1238, 323] width 296 height 514
drag, startPoint x: 1292, startPoint y: 148, endPoint x: 1213, endPoint y: 147, distance: 79.2
click at [1213, 147] on div "// Defend against Brak and Treg! // You must attack small ogres twice. hero . m…" at bounding box center [1238, 323] width 296 height 514
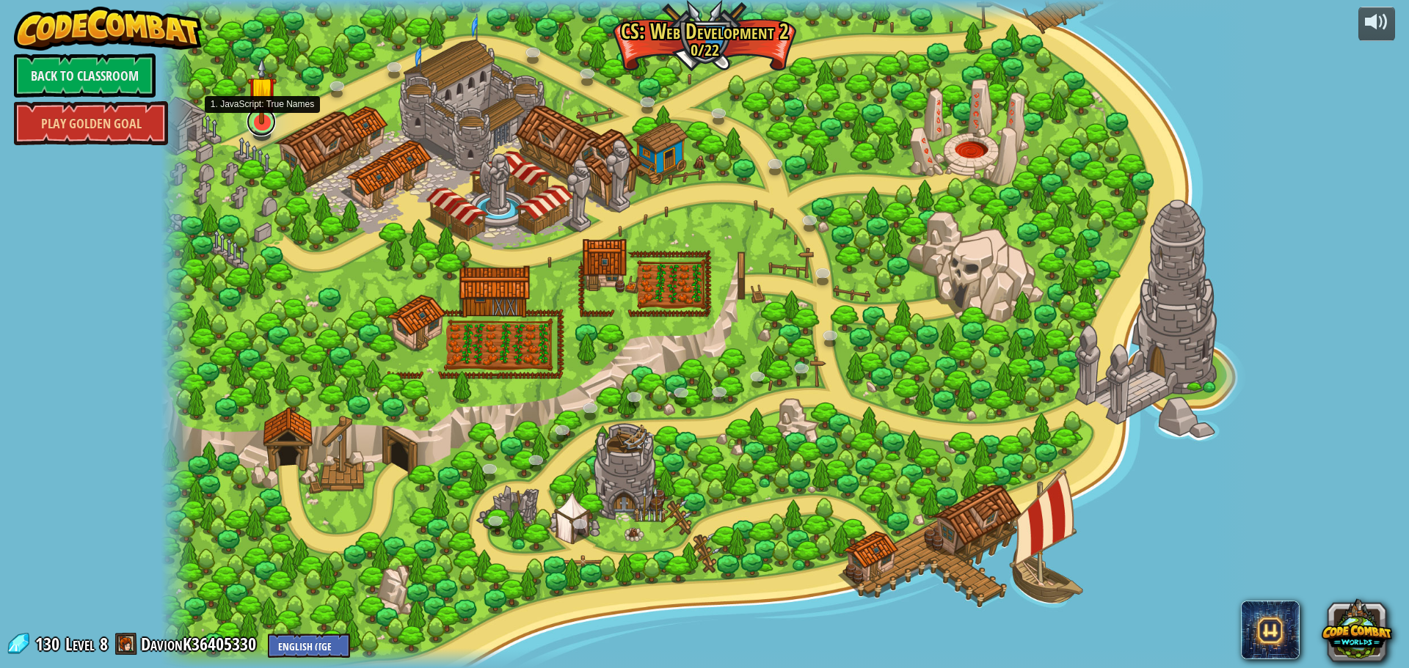
click at [266, 133] on link at bounding box center [261, 121] width 29 height 29
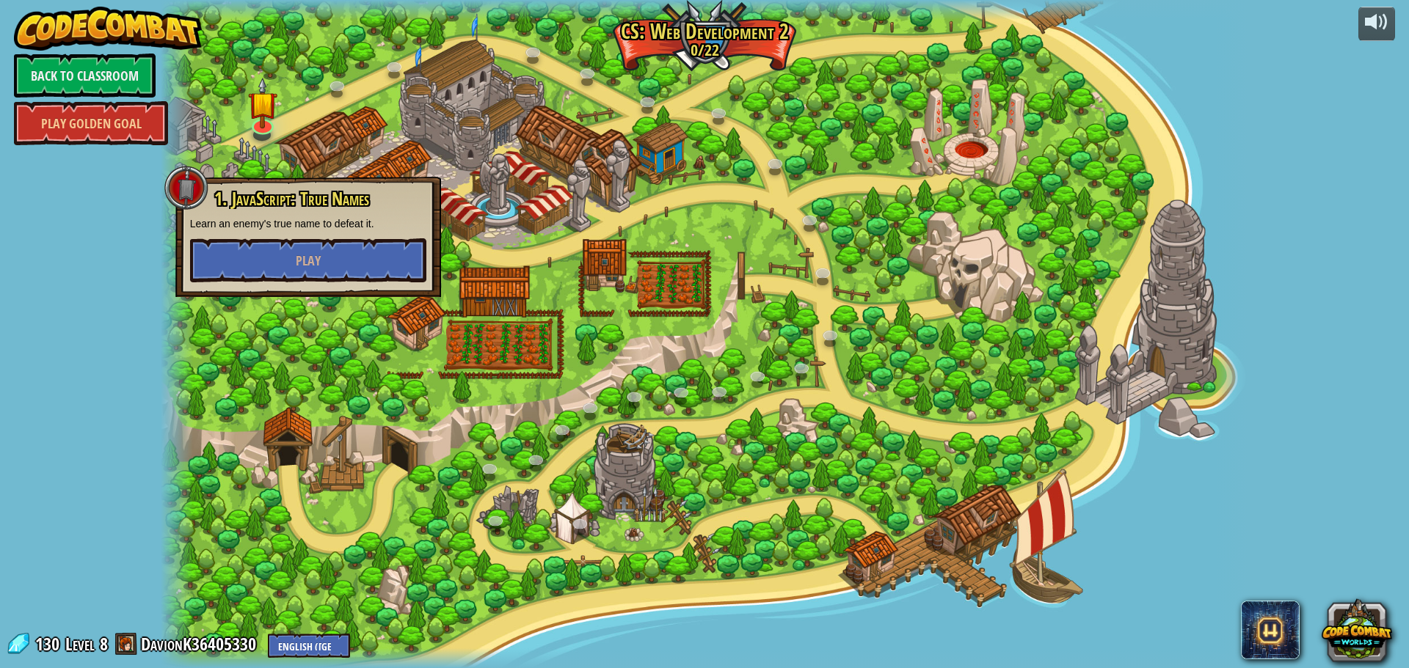
click at [276, 283] on div "1. JavaScript: True Names Learn an enemy's true name to defeat it. Play" at bounding box center [308, 237] width 266 height 120
click at [288, 266] on button "Play" at bounding box center [308, 260] width 236 height 44
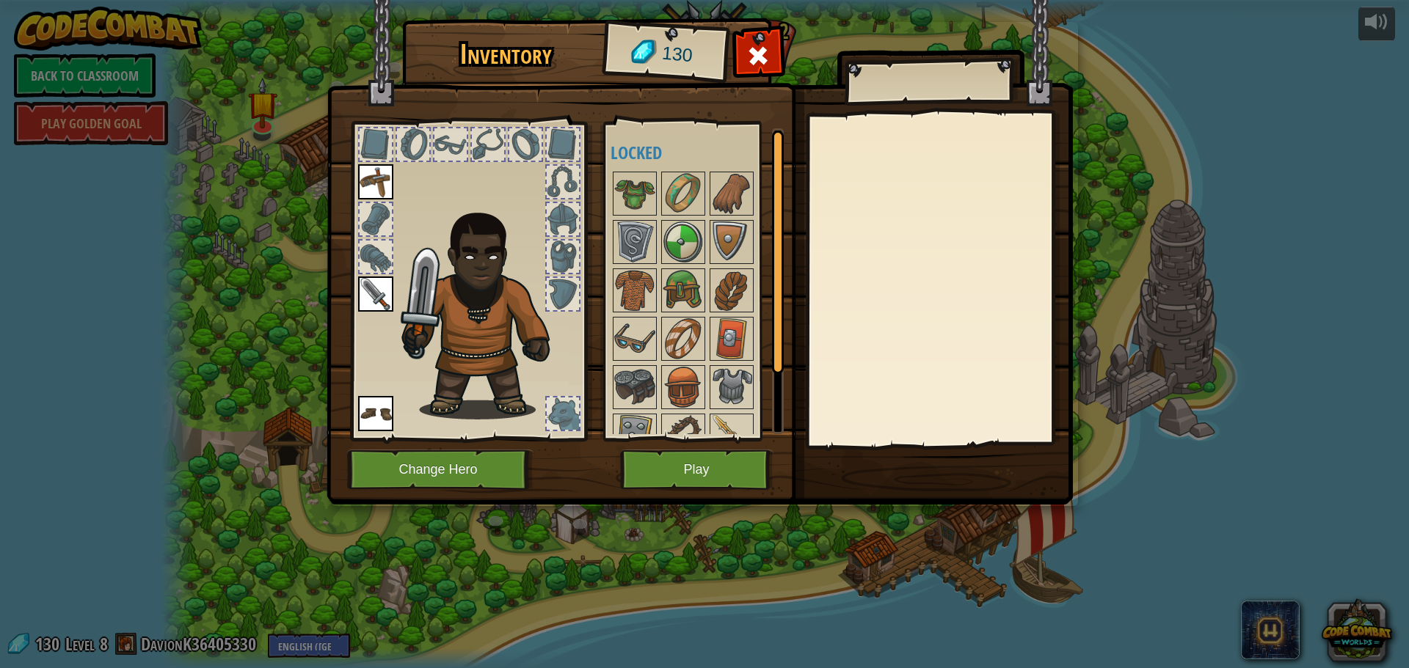
click at [685, 448] on img at bounding box center [700, 238] width 746 height 533
click at [676, 460] on button "Play" at bounding box center [696, 470] width 153 height 40
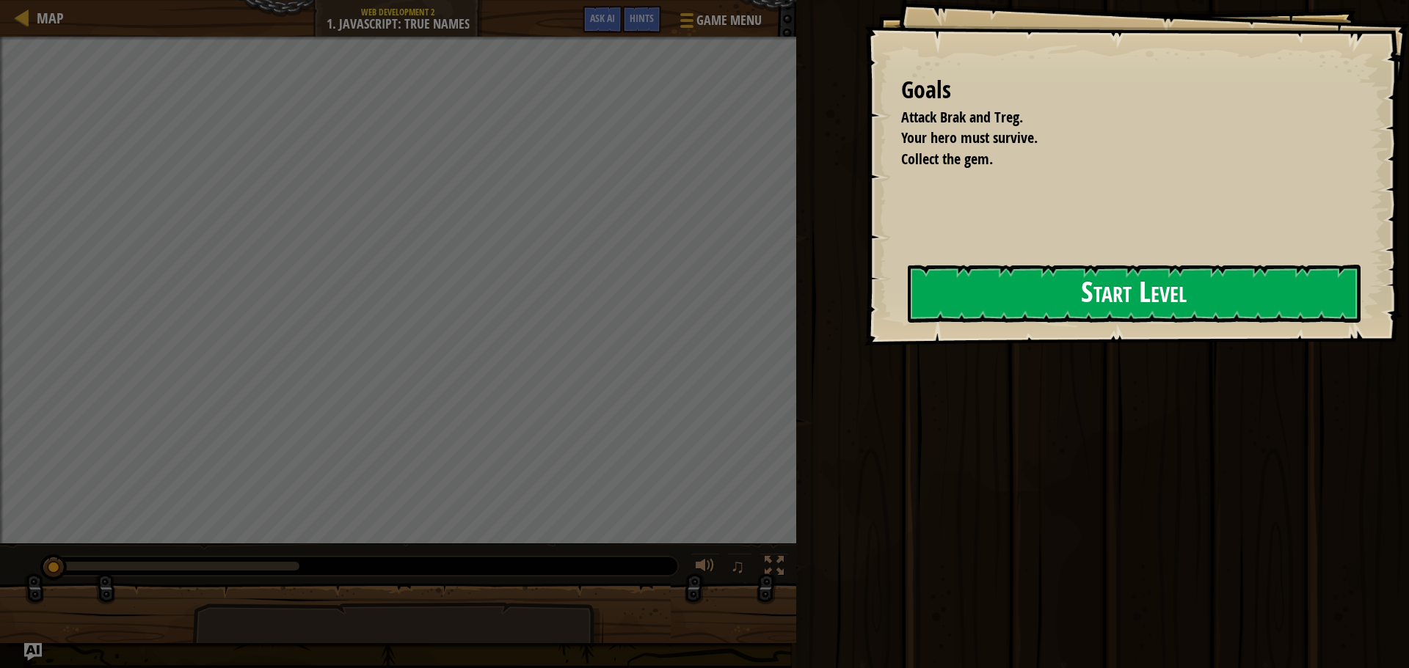
click at [1068, 307] on button "Start Level" at bounding box center [1134, 294] width 453 height 58
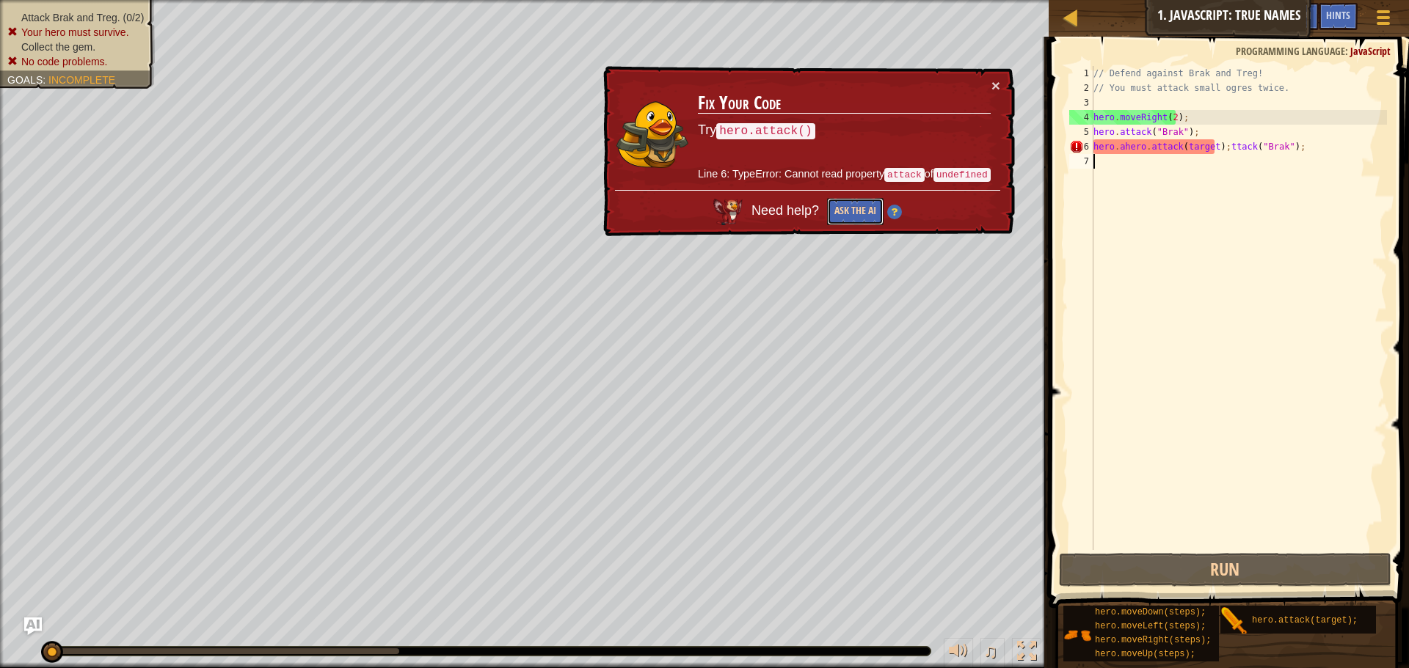
click at [864, 214] on button "Ask the AI" at bounding box center [855, 211] width 56 height 27
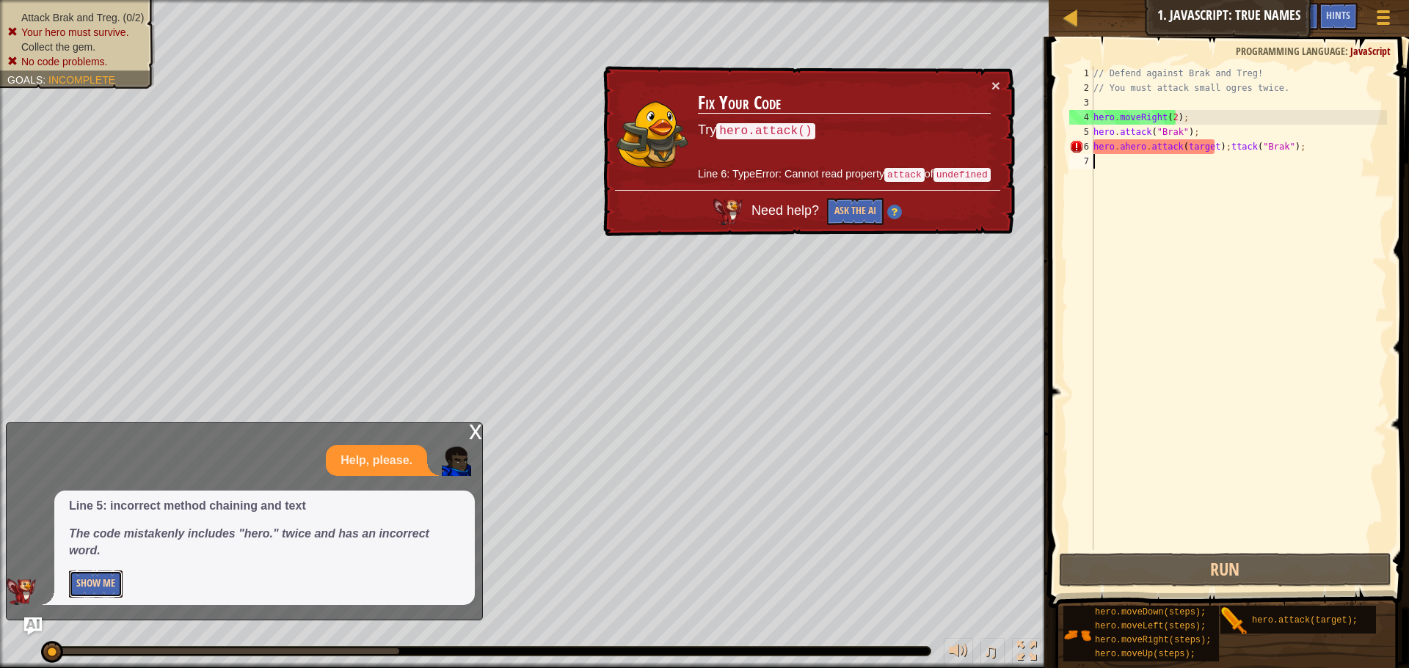
click at [106, 588] on button "Show Me" at bounding box center [96, 584] width 54 height 27
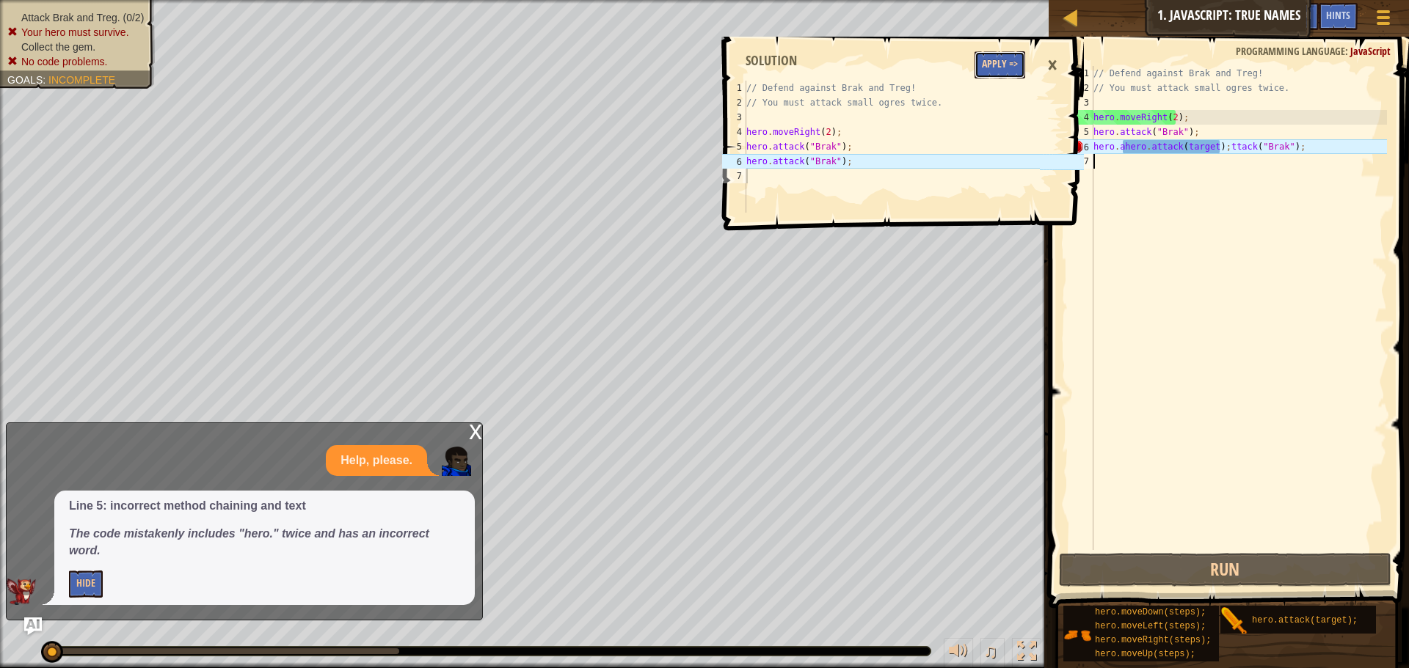
click at [996, 67] on button "Apply =>" at bounding box center [999, 64] width 51 height 27
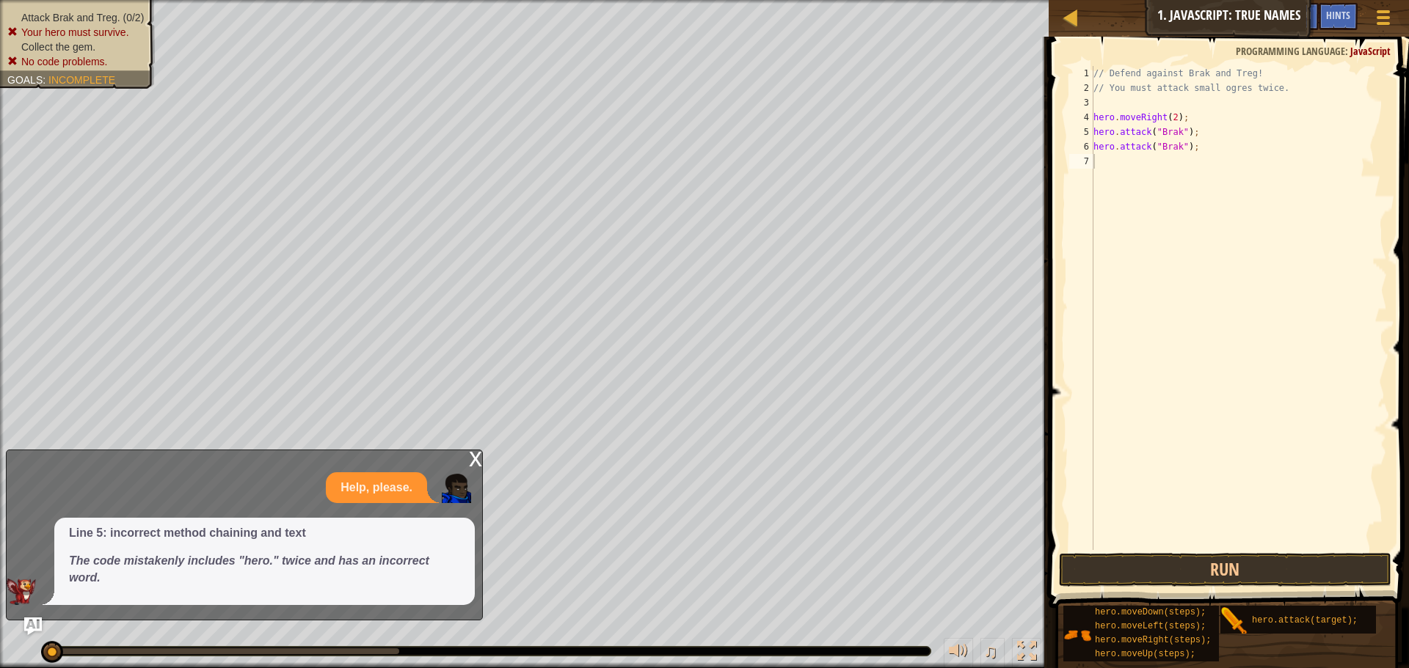
click at [1169, 117] on div "// Defend against Brak and Treg! // You must attack small ogres twice. hero . m…" at bounding box center [1238, 323] width 296 height 514
click at [1117, 568] on button "Run" at bounding box center [1225, 570] width 332 height 34
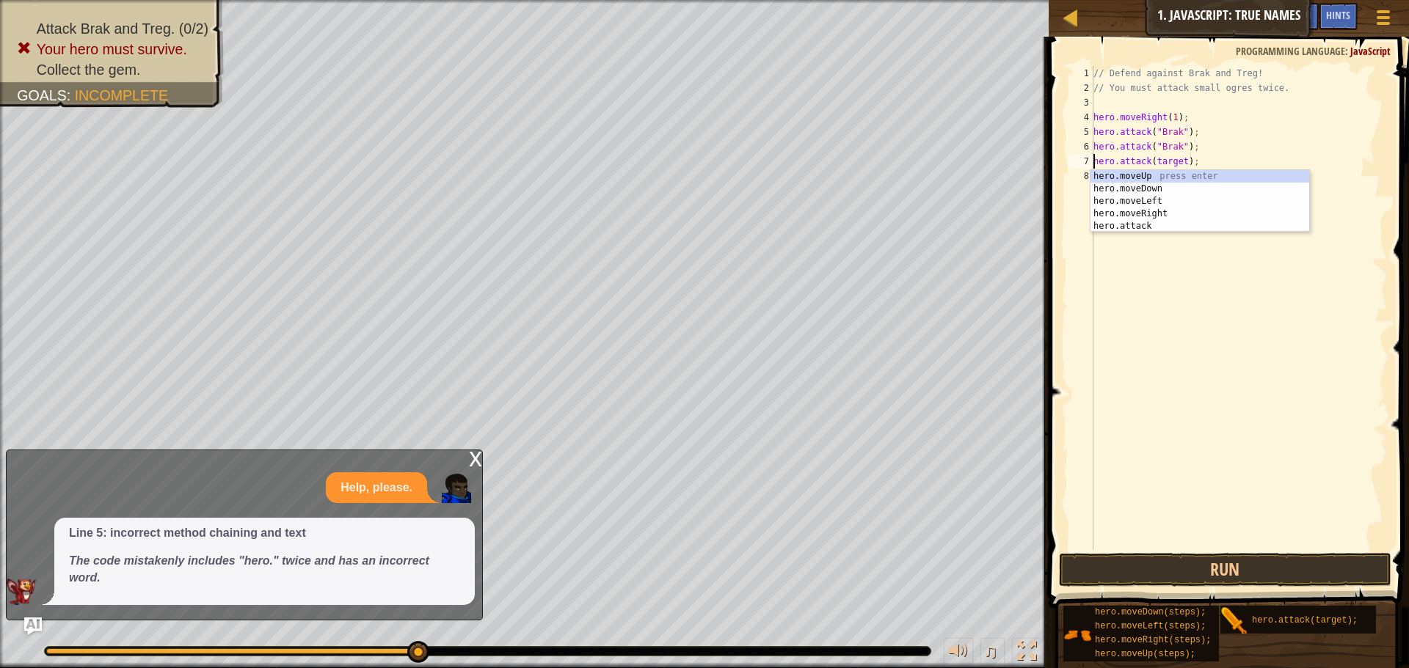
click at [1263, 144] on div "// Defend against Brak and Treg! // You must attack small ogres twice. hero . m…" at bounding box center [1238, 323] width 296 height 514
click at [1165, 237] on div "hero.moveUp press enter hero.moveDown press enter hero.moveLeft press enter her…" at bounding box center [1199, 228] width 219 height 87
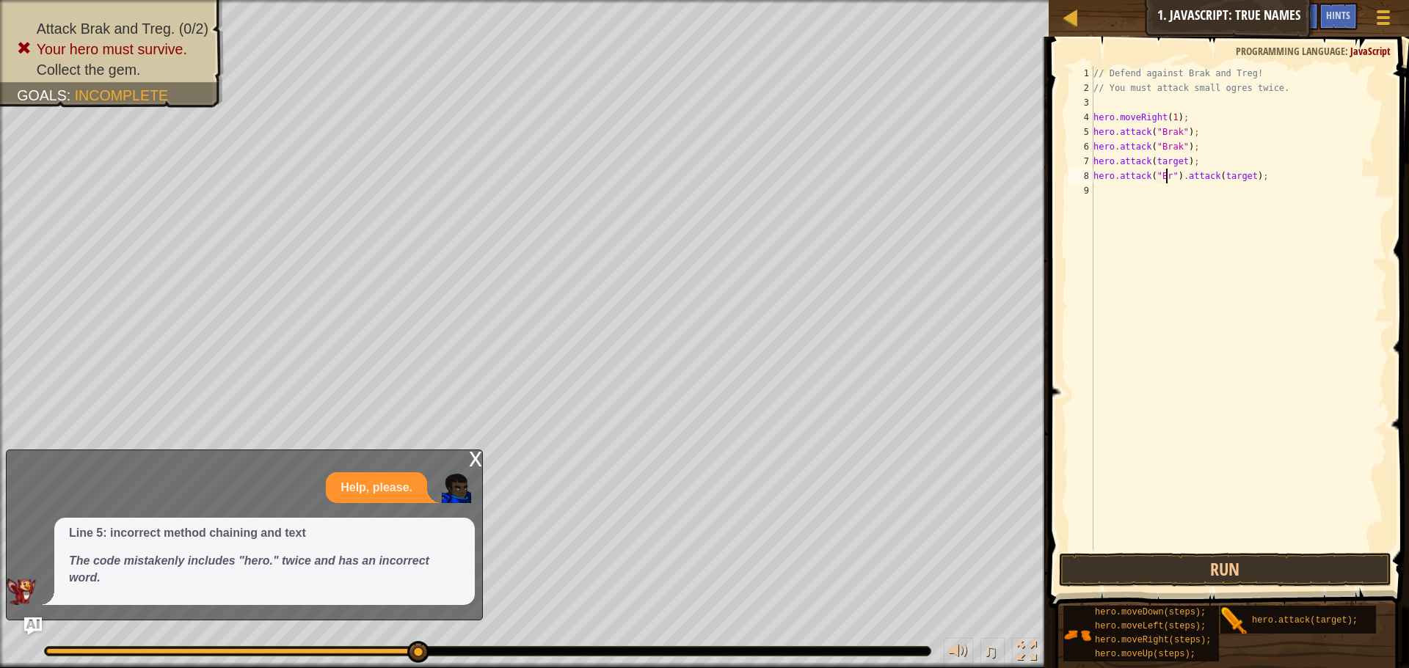
scroll to position [7, 7]
click at [1178, 161] on div "// Defend against Brak and Treg! // You must attack small ogres twice. hero . m…" at bounding box center [1238, 323] width 296 height 514
drag, startPoint x: 1219, startPoint y: 577, endPoint x: 1213, endPoint y: 563, distance: 15.1
click at [1217, 572] on button "Run" at bounding box center [1225, 570] width 332 height 34
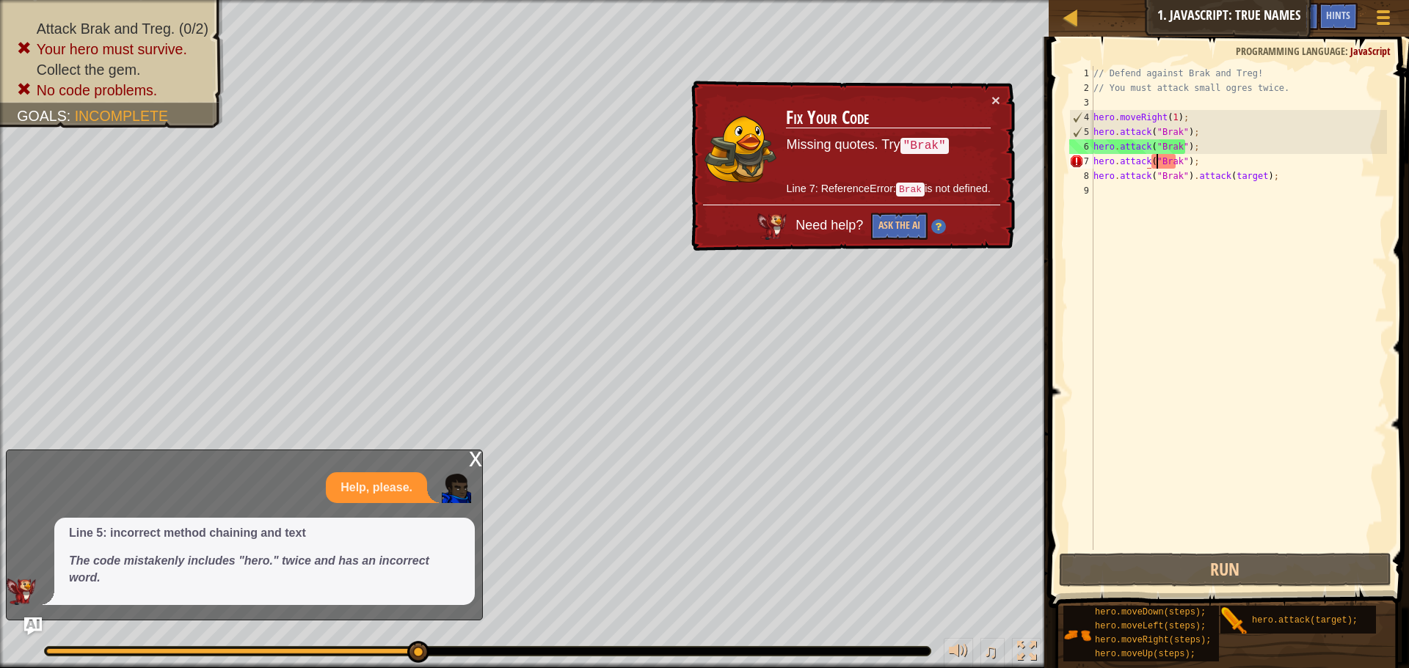
scroll to position [7, 6]
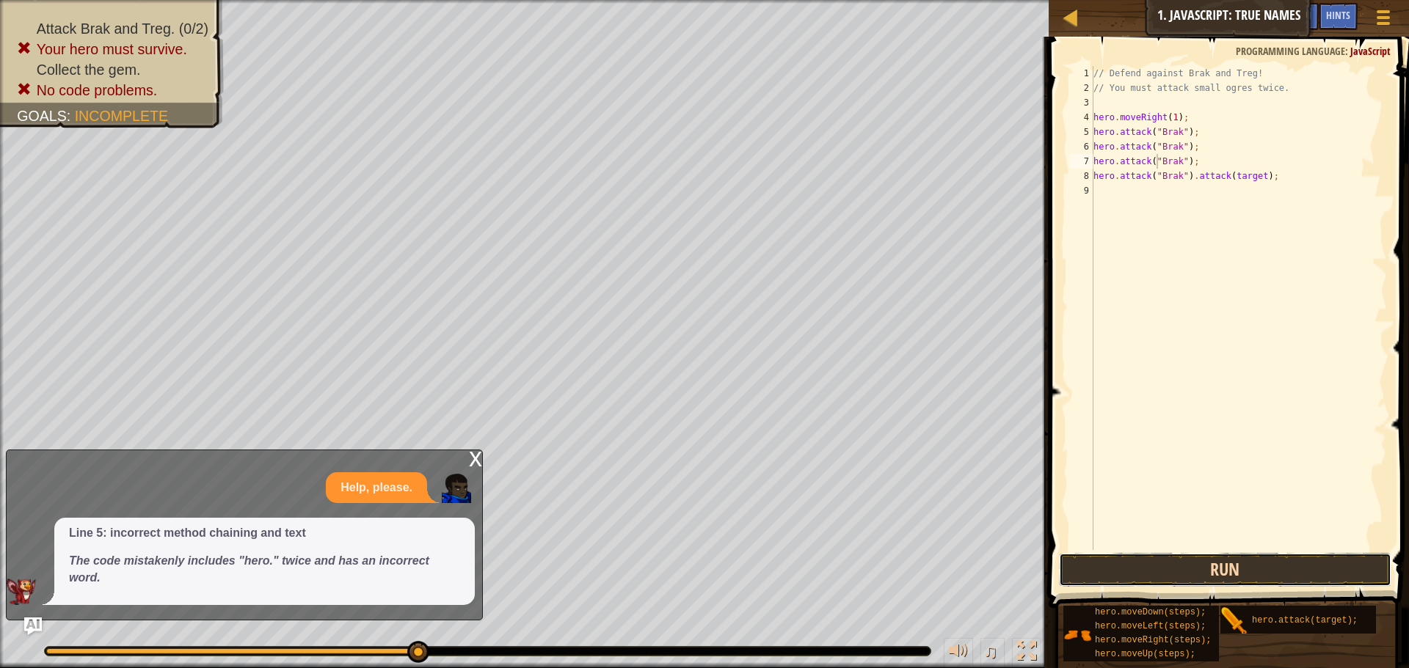
click at [1177, 564] on button "Run" at bounding box center [1225, 570] width 332 height 34
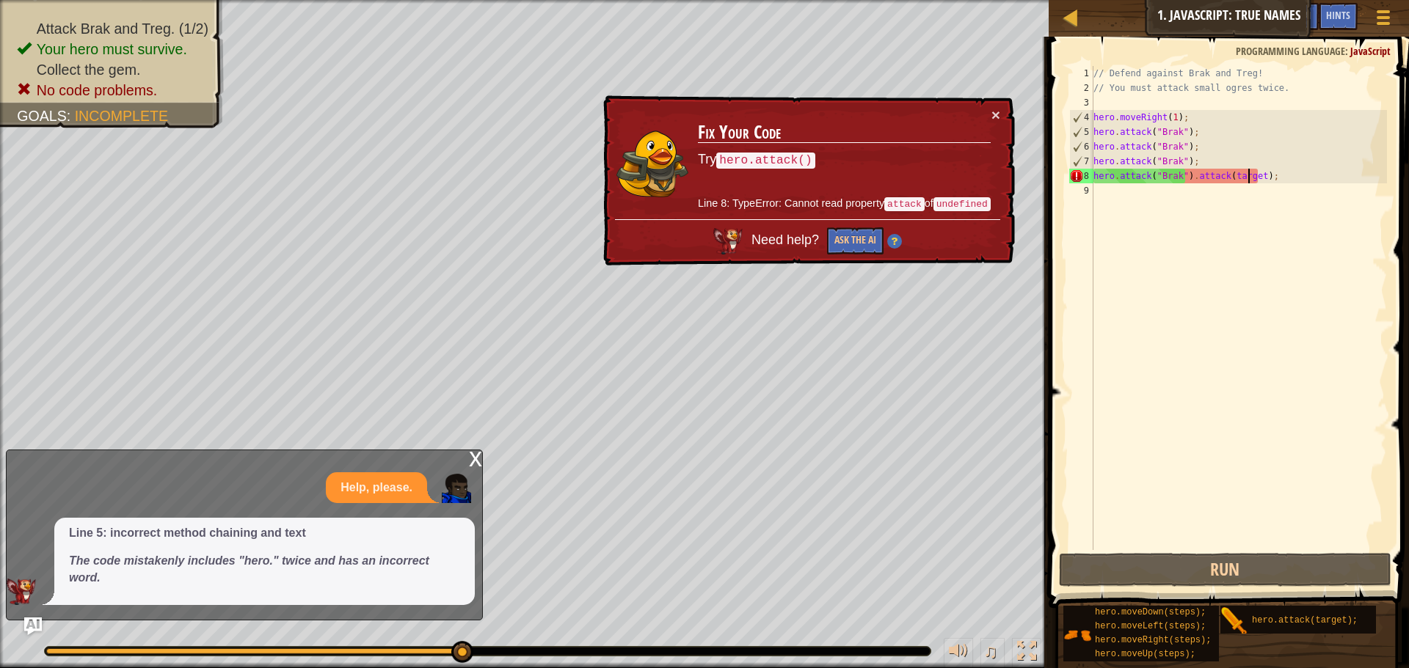
click at [1246, 178] on div "// Defend against Brak and Treg! // You must attack small ogres twice. hero . m…" at bounding box center [1238, 323] width 296 height 514
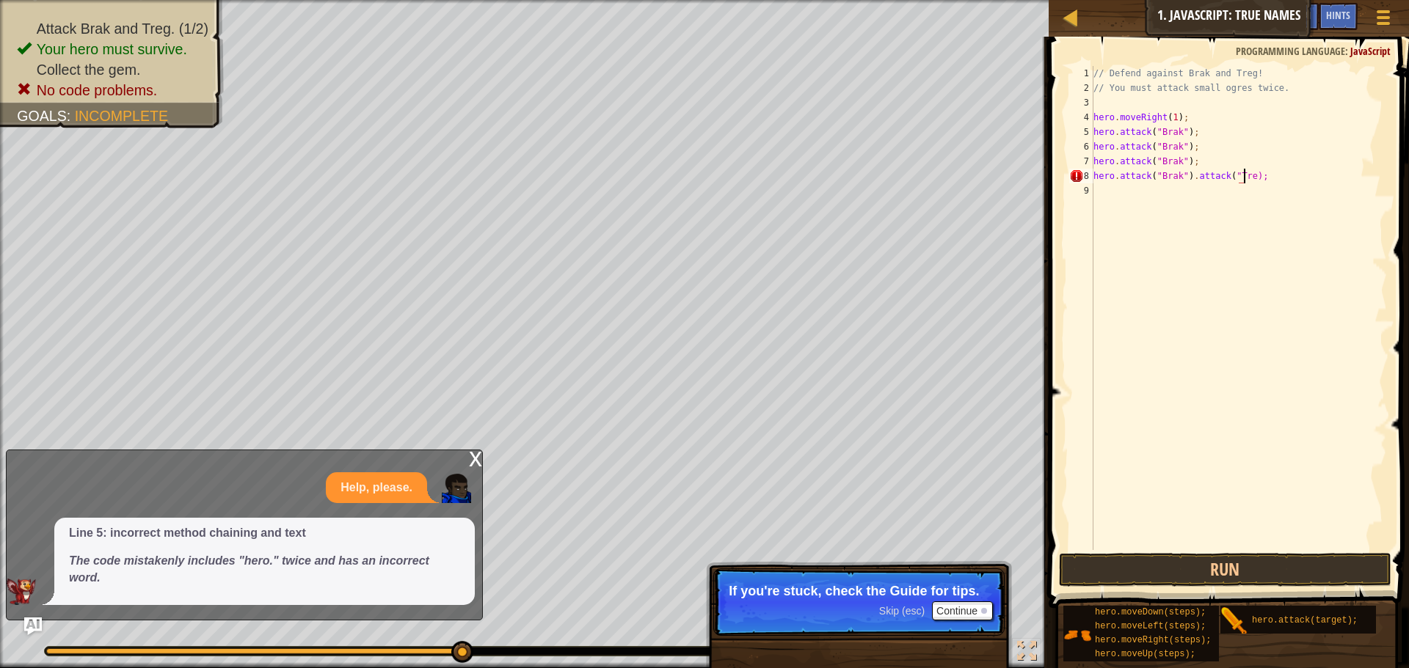
scroll to position [7, 13]
type textarea "hero.attack("Brak").attack("Treg");"
click at [1214, 230] on div "// Defend against Brak and Treg! // You must attack small ogres twice. hero . m…" at bounding box center [1238, 323] width 296 height 514
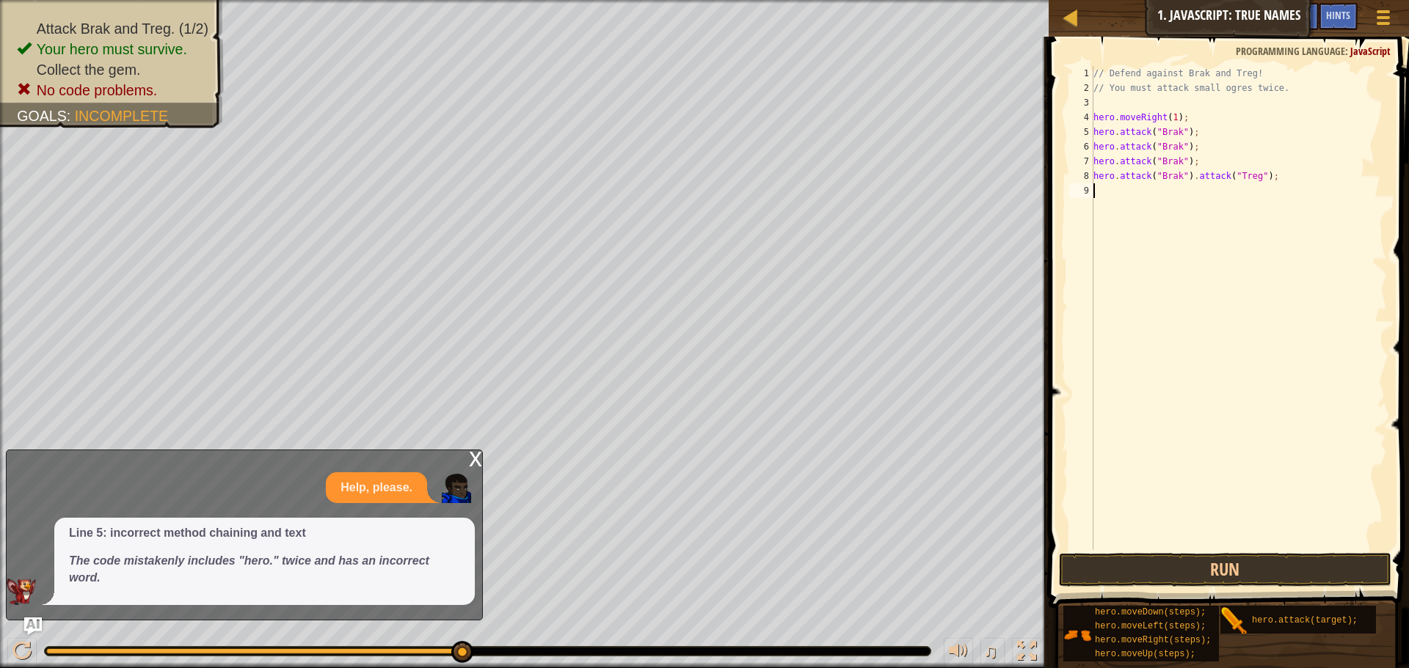
click at [475, 460] on div "x" at bounding box center [475, 458] width 13 height 15
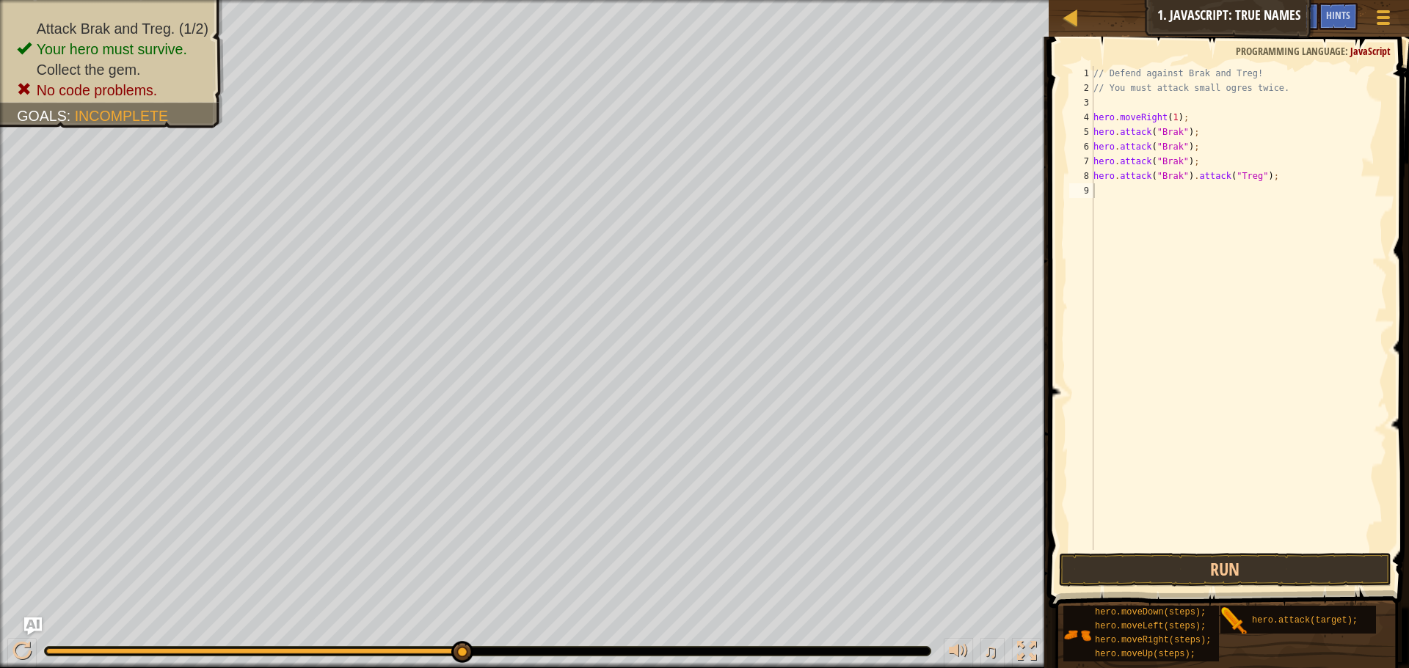
click at [1172, 121] on div "// Defend against Brak and Treg! // You must attack small ogres twice. hero . m…" at bounding box center [1238, 323] width 296 height 514
click at [1178, 558] on button "Run" at bounding box center [1225, 570] width 332 height 34
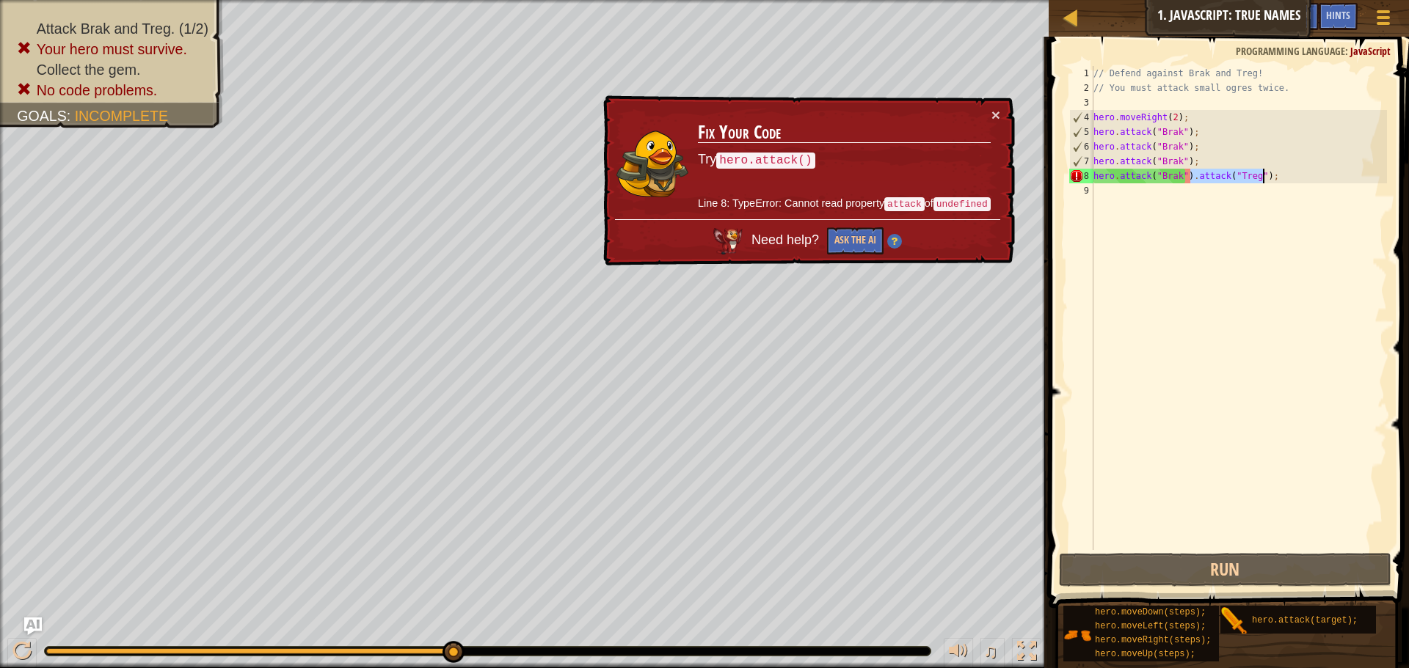
drag, startPoint x: 1189, startPoint y: 178, endPoint x: 1268, endPoint y: 175, distance: 78.6
click at [1268, 175] on div "// Defend against Brak and Treg! // You must attack small ogres twice. hero . m…" at bounding box center [1238, 323] width 296 height 514
click at [1268, 175] on div "// Defend against Brak and Treg! // You must attack small ogres twice. hero . m…" at bounding box center [1238, 308] width 296 height 484
click at [1269, 174] on div "// Defend against Brak and Treg! // You must attack small ogres twice. hero . m…" at bounding box center [1238, 323] width 296 height 514
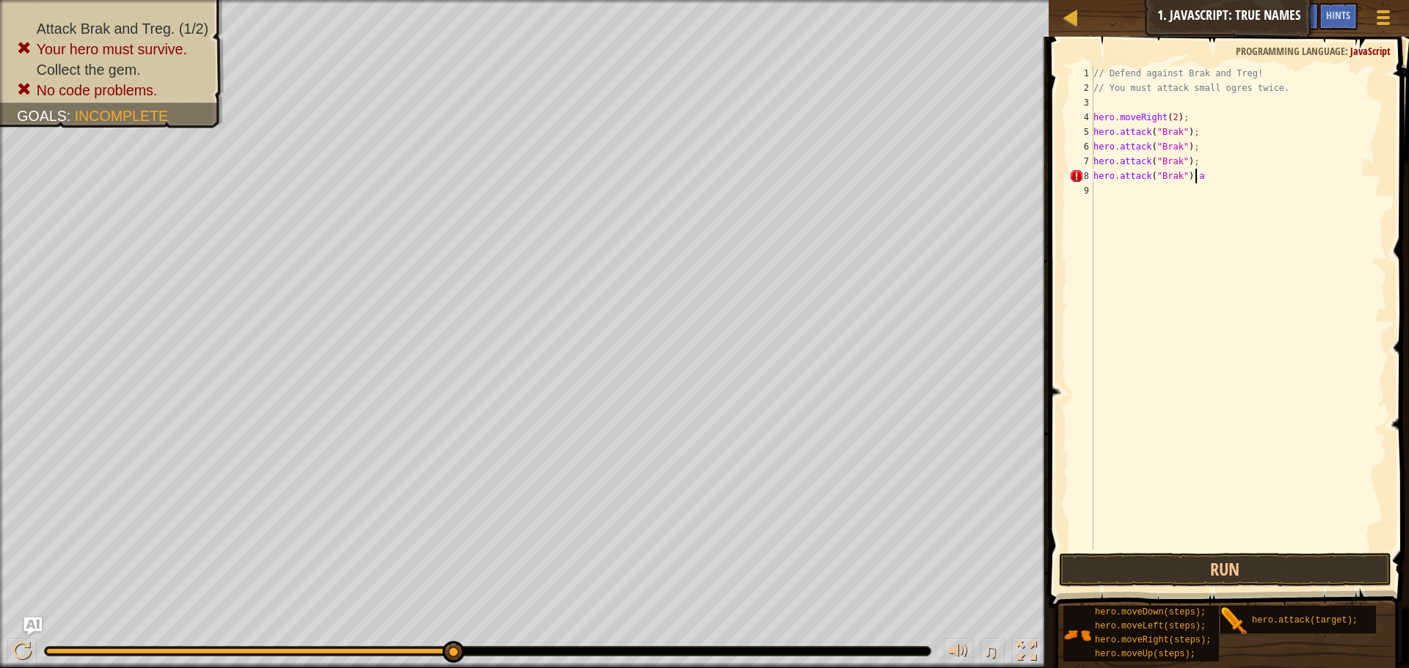
type textarea "hero.attack("Brak")"
click at [1348, 371] on div "// Defend against Brak and Treg! // You must attack small ogres twice. hero . m…" at bounding box center [1238, 323] width 296 height 514
click at [1125, 197] on div "// Defend against Brak and Treg! // You must attack small ogres twice. hero . m…" at bounding box center [1238, 323] width 296 height 514
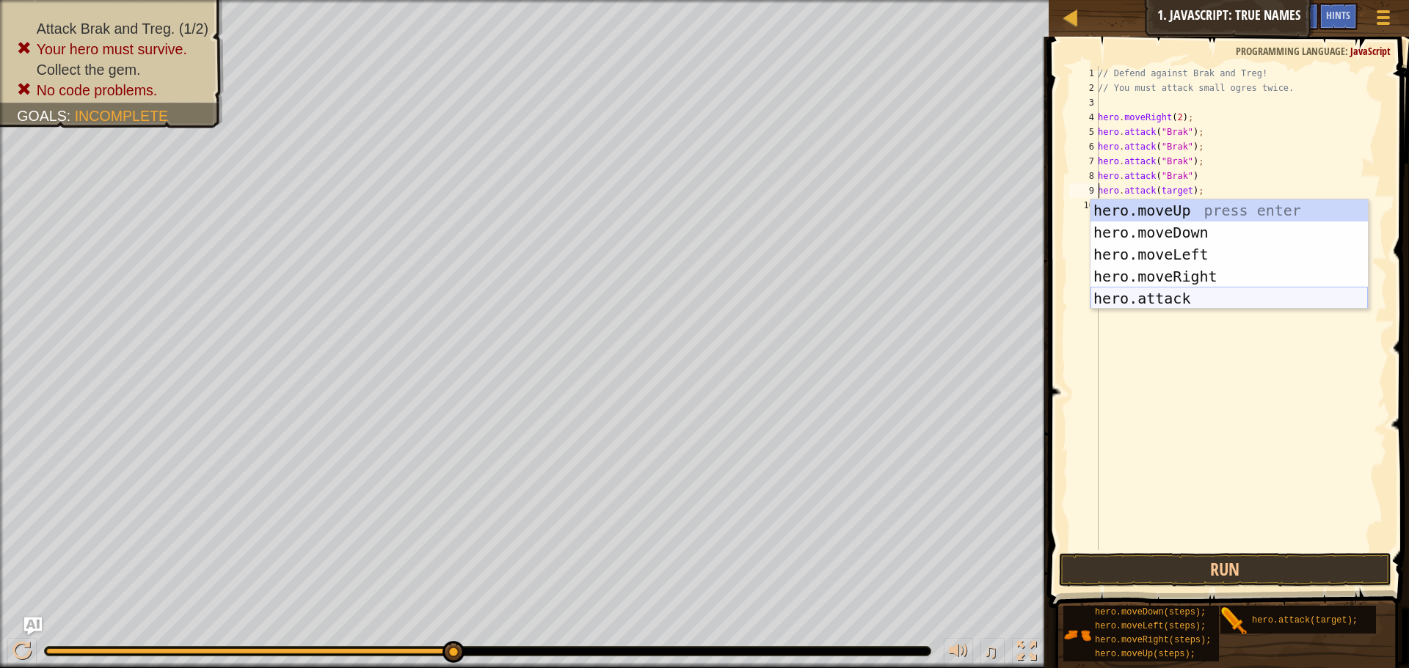
click at [1221, 296] on div "hero.moveUp press enter hero.moveDown press enter hero.moveLeft press enter her…" at bounding box center [1228, 277] width 277 height 154
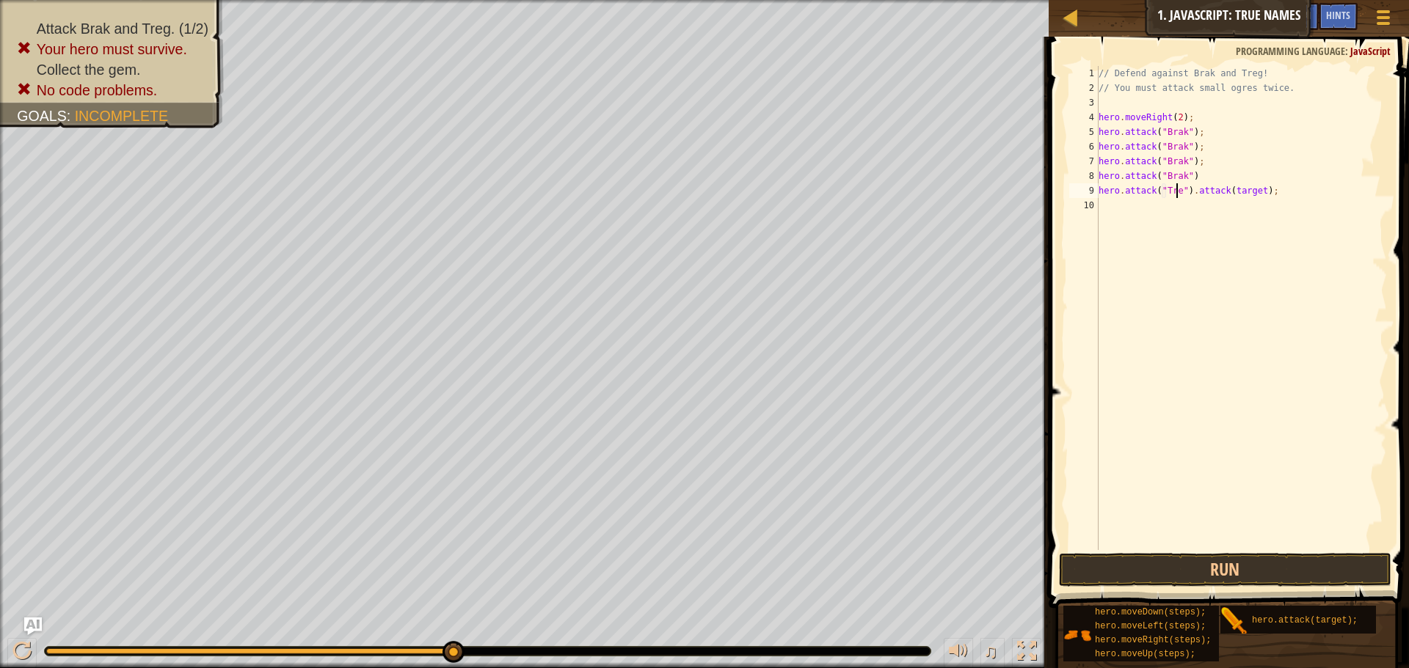
scroll to position [7, 7]
drag, startPoint x: 1096, startPoint y: 191, endPoint x: 1139, endPoint y: 195, distance: 42.8
click at [1139, 195] on div "hero.attack("Treg").attack(target); 1 2 3 4 5 6 7 8 9 10 // Defend against Brak…" at bounding box center [1226, 308] width 321 height 484
click at [1139, 194] on div "// Defend against Brak and Treg! // You must attack small ogres twice. hero . m…" at bounding box center [1240, 308] width 291 height 484
type textarea "hero.attack("Treg").attack(target);"
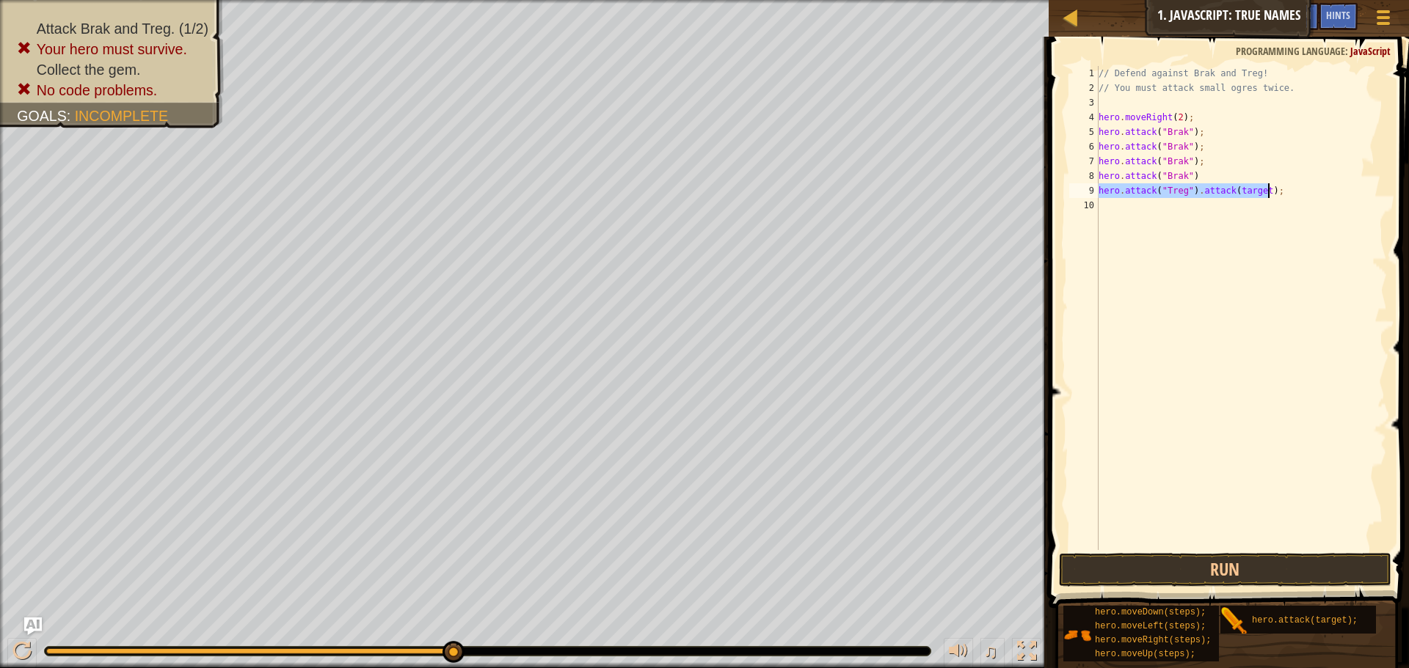
drag, startPoint x: 1099, startPoint y: 192, endPoint x: 1266, endPoint y: 194, distance: 167.3
click at [1266, 194] on div "// Defend against Brak and Treg! // You must attack small ogres twice. hero . m…" at bounding box center [1240, 323] width 291 height 514
drag, startPoint x: 1261, startPoint y: 332, endPoint x: 1244, endPoint y: 316, distance: 24.4
click at [1260, 329] on div "// Defend against Brak and Treg! // You must attack small ogres twice. hero . m…" at bounding box center [1240, 323] width 291 height 514
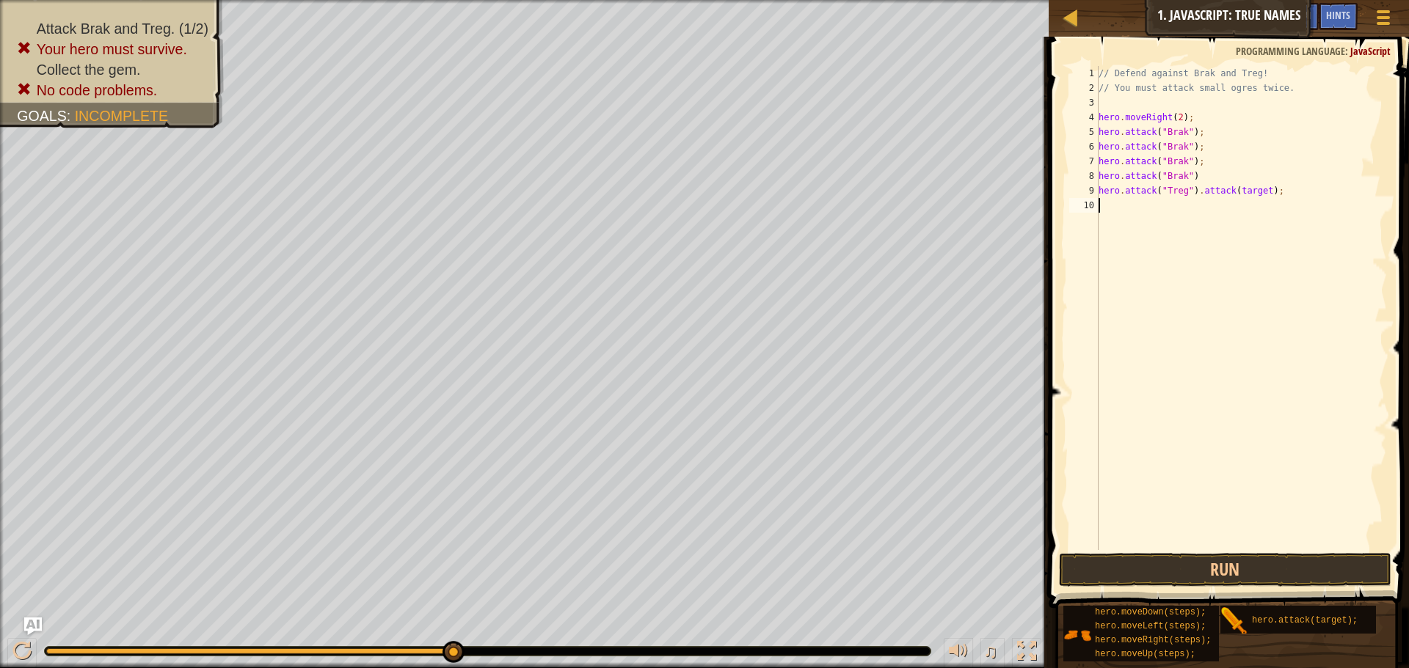
paste textarea "hero.attack("Treg").attack(target);"
type textarea "hero.attack("Treg").attack(target);"
click at [1172, 573] on button "Run" at bounding box center [1225, 570] width 332 height 34
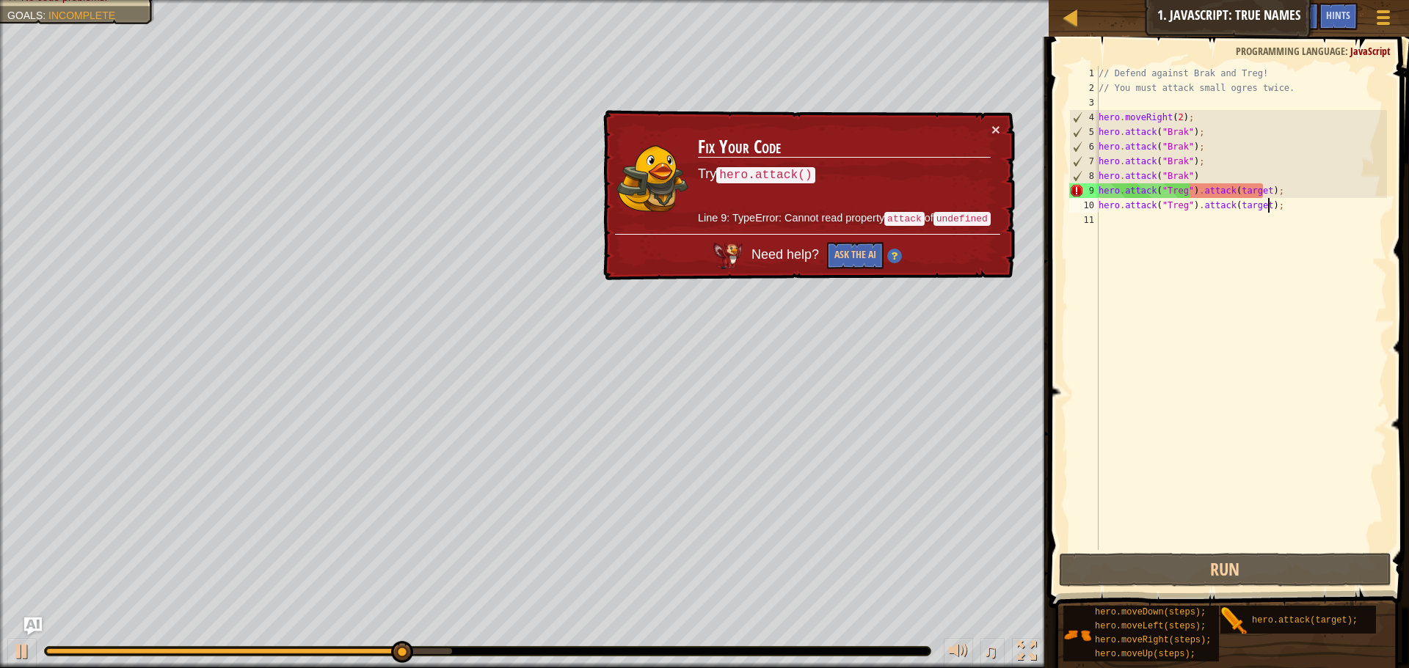
click at [1124, 224] on div "// Defend against Brak and Treg! // You must attack small ogres twice. hero . m…" at bounding box center [1240, 323] width 291 height 514
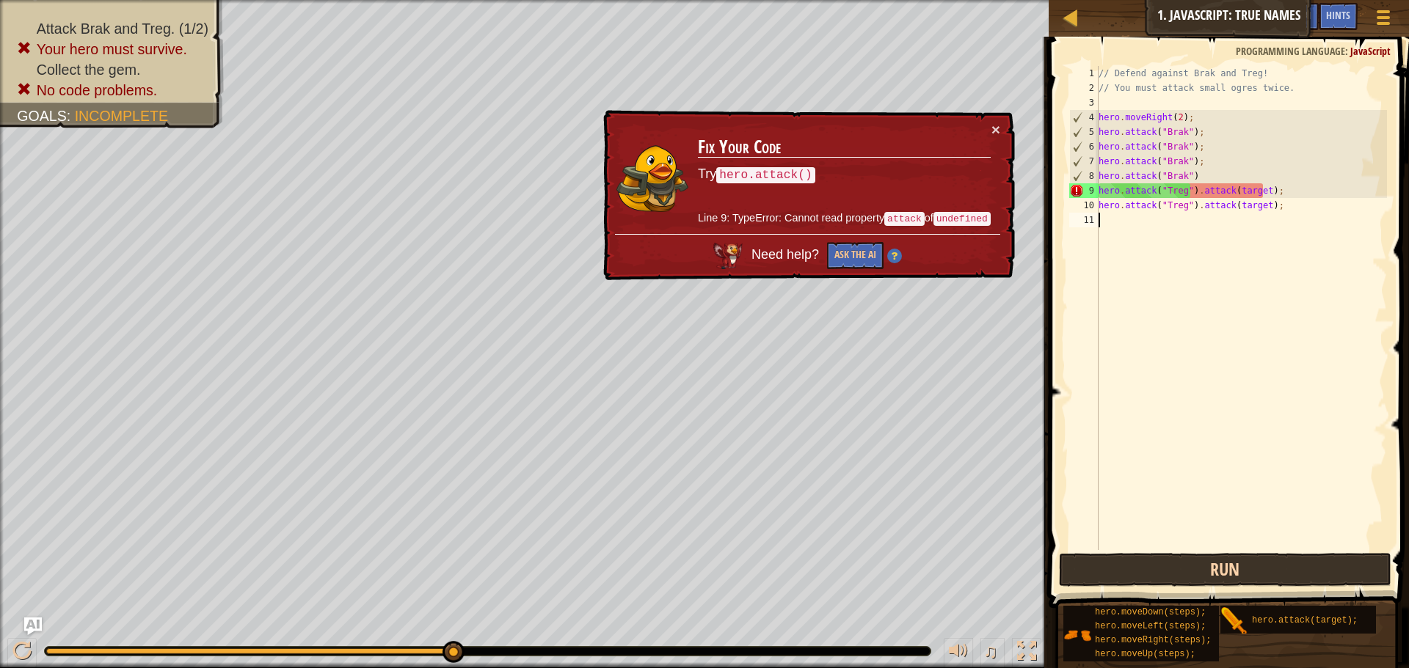
paste textarea "hero.attack("Treg").attack(target);"
type textarea "hero.attack("Treg").attack(target);"
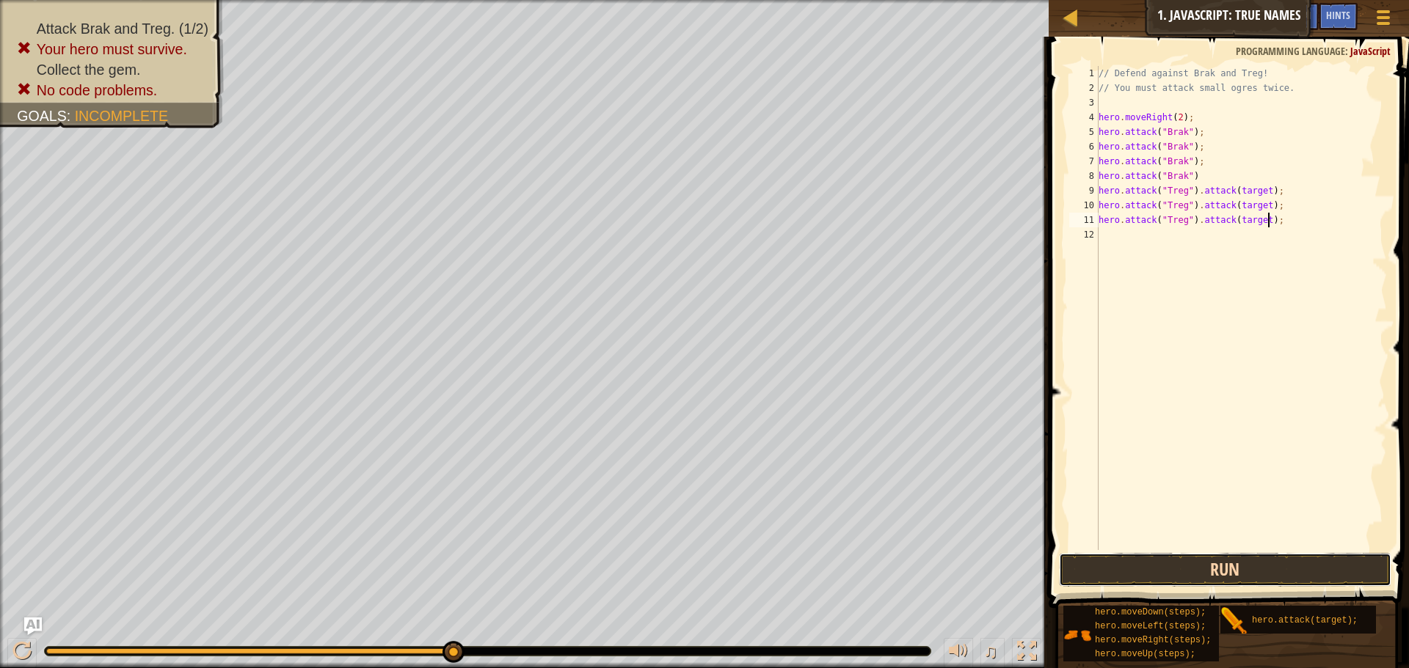
click at [1180, 564] on button "Run" at bounding box center [1225, 570] width 332 height 34
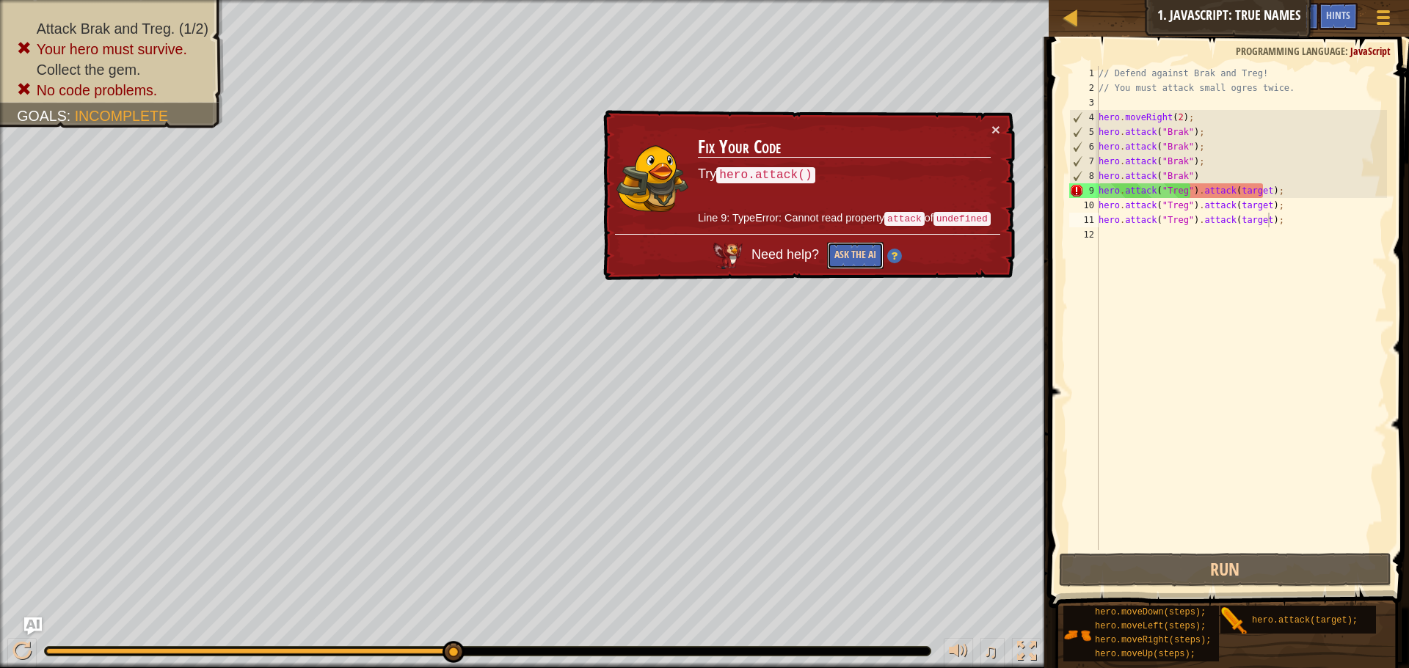
click at [832, 252] on button "Ask the AI" at bounding box center [855, 255] width 56 height 27
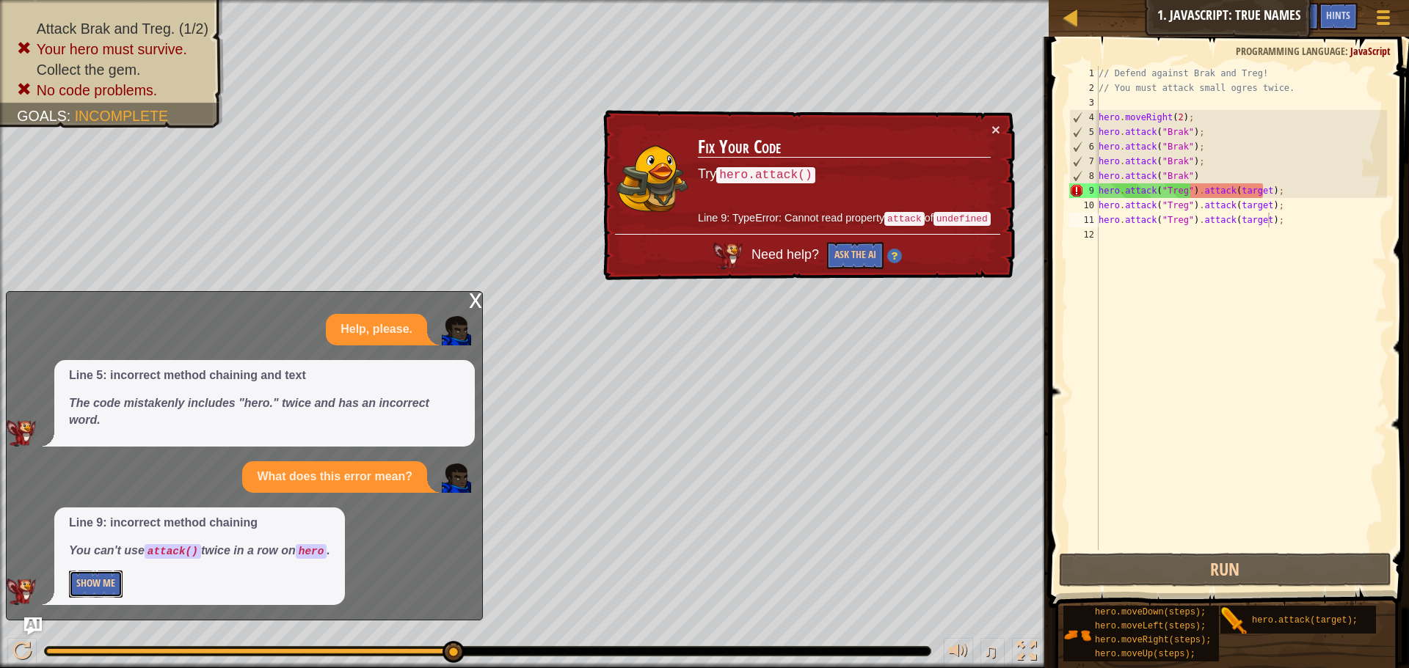
click at [93, 588] on button "Show Me" at bounding box center [96, 584] width 54 height 27
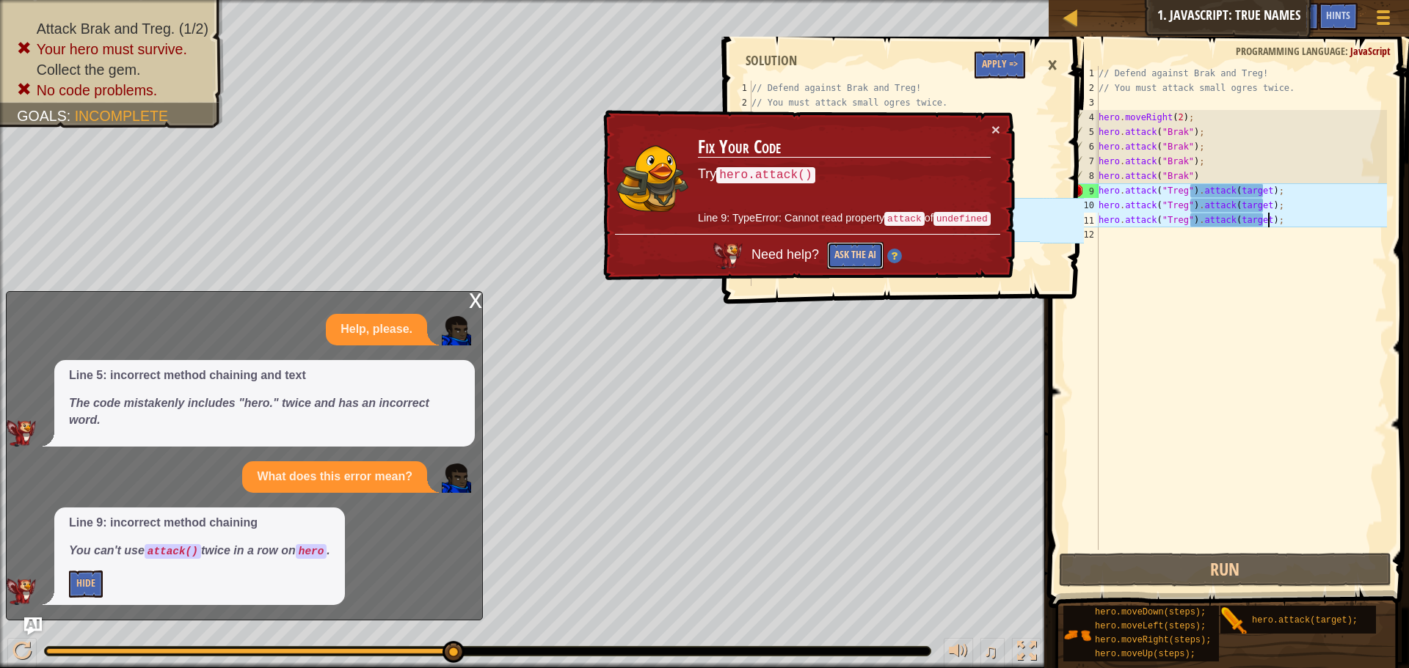
click at [843, 252] on button "Ask the AI" at bounding box center [855, 255] width 56 height 27
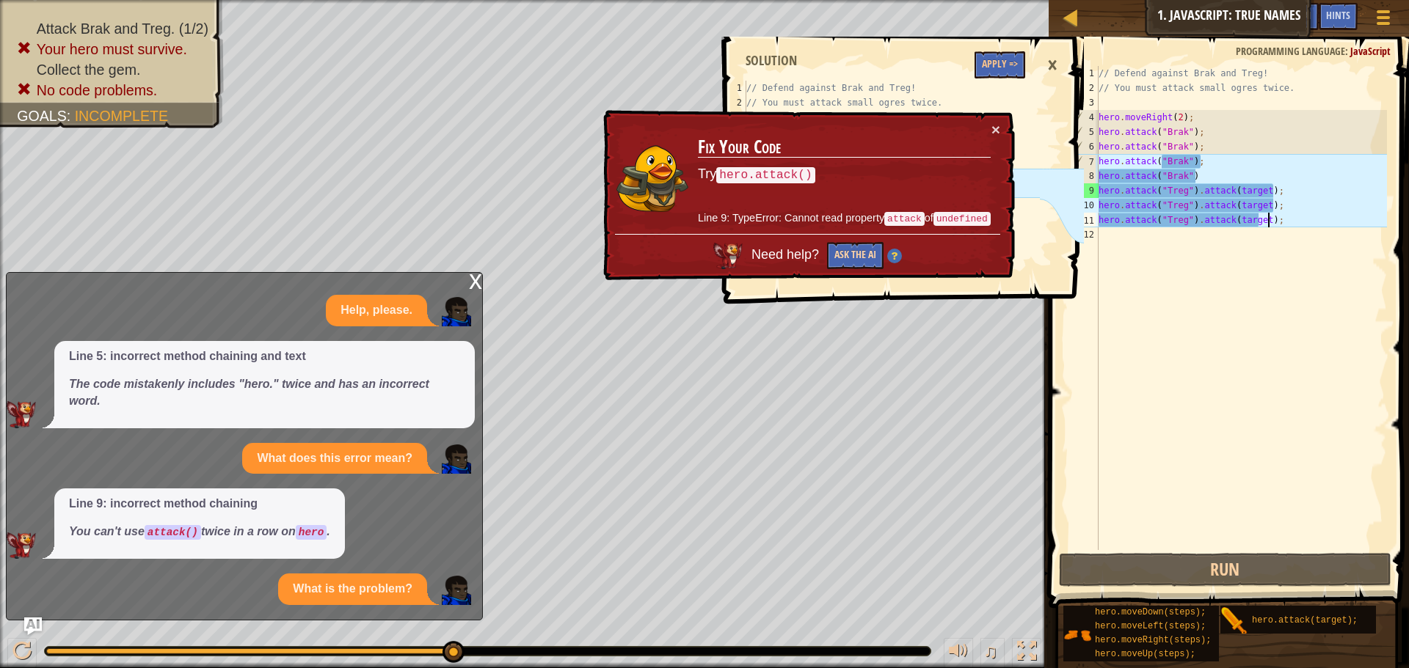
scroll to position [37, 0]
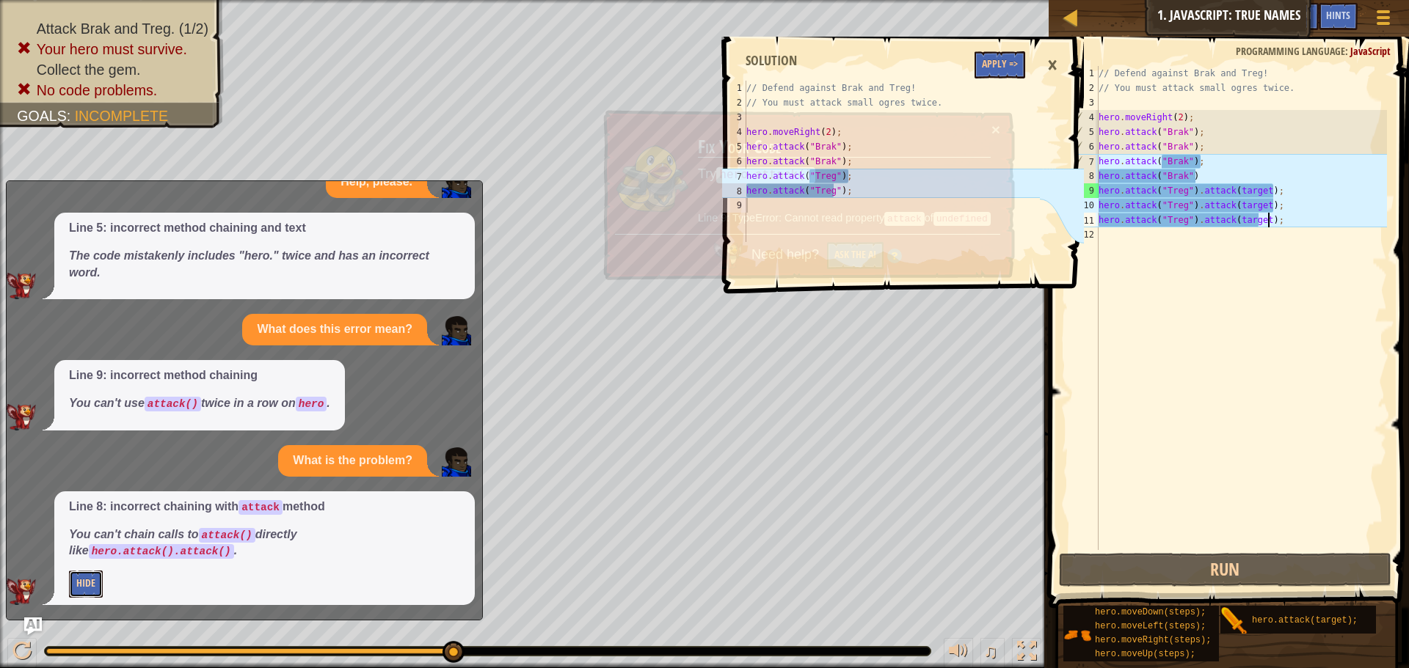
click at [87, 585] on button "Hide" at bounding box center [86, 584] width 34 height 27
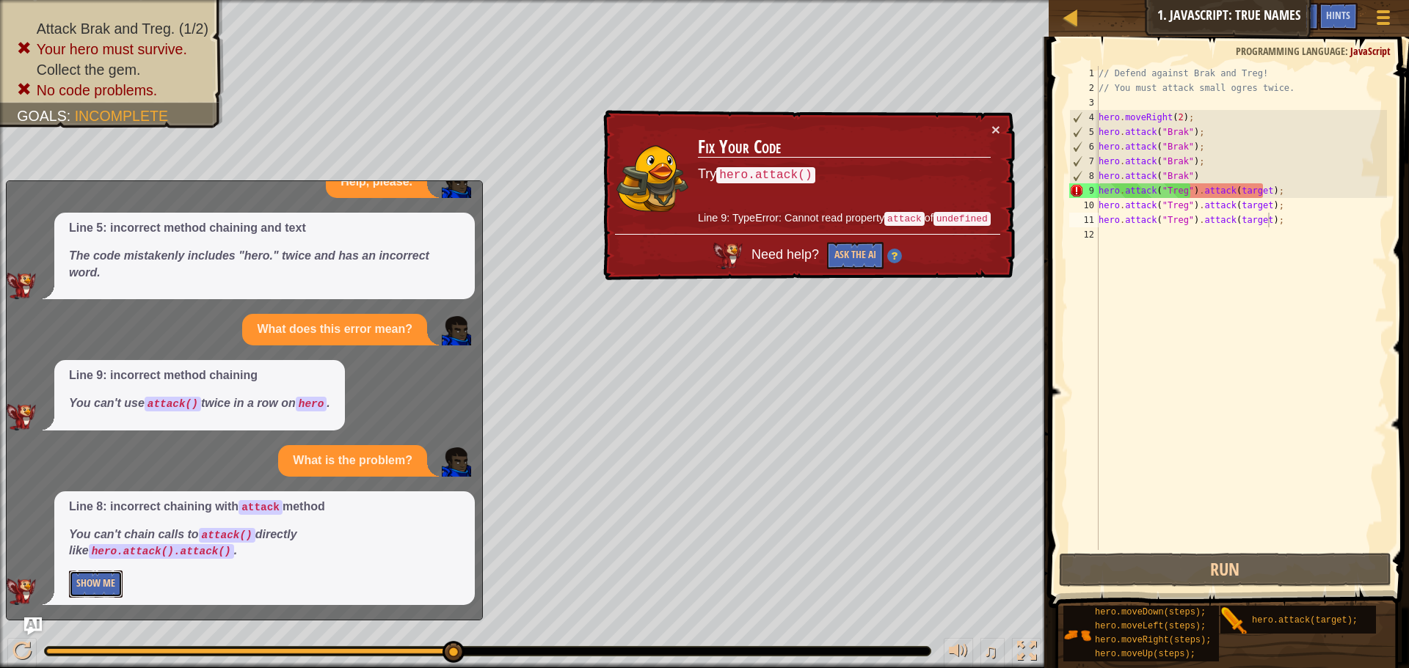
click at [86, 584] on button "Show Me" at bounding box center [96, 584] width 54 height 27
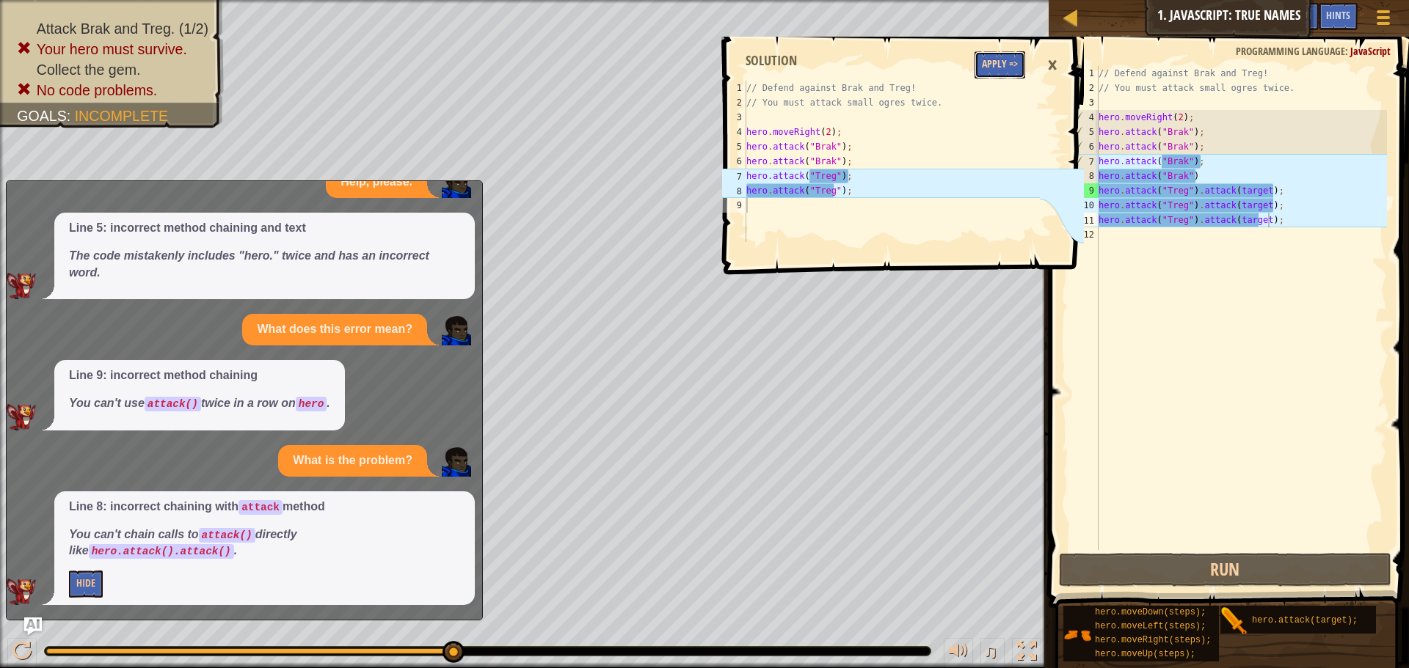
click at [1001, 62] on button "Apply =>" at bounding box center [999, 64] width 51 height 27
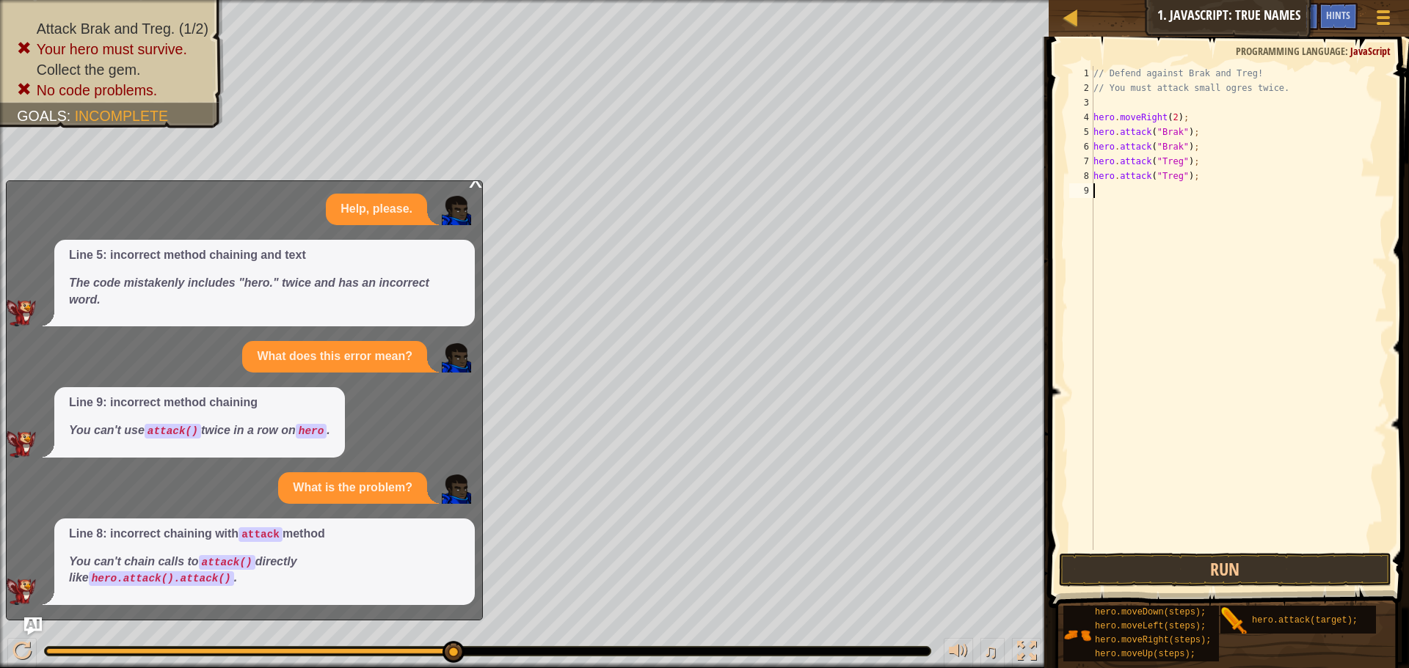
click at [1306, 541] on div "// Defend against Brak and Treg! // You must attack small ogres twice. hero . m…" at bounding box center [1238, 323] width 296 height 514
click at [1297, 558] on button "Run" at bounding box center [1225, 570] width 332 height 34
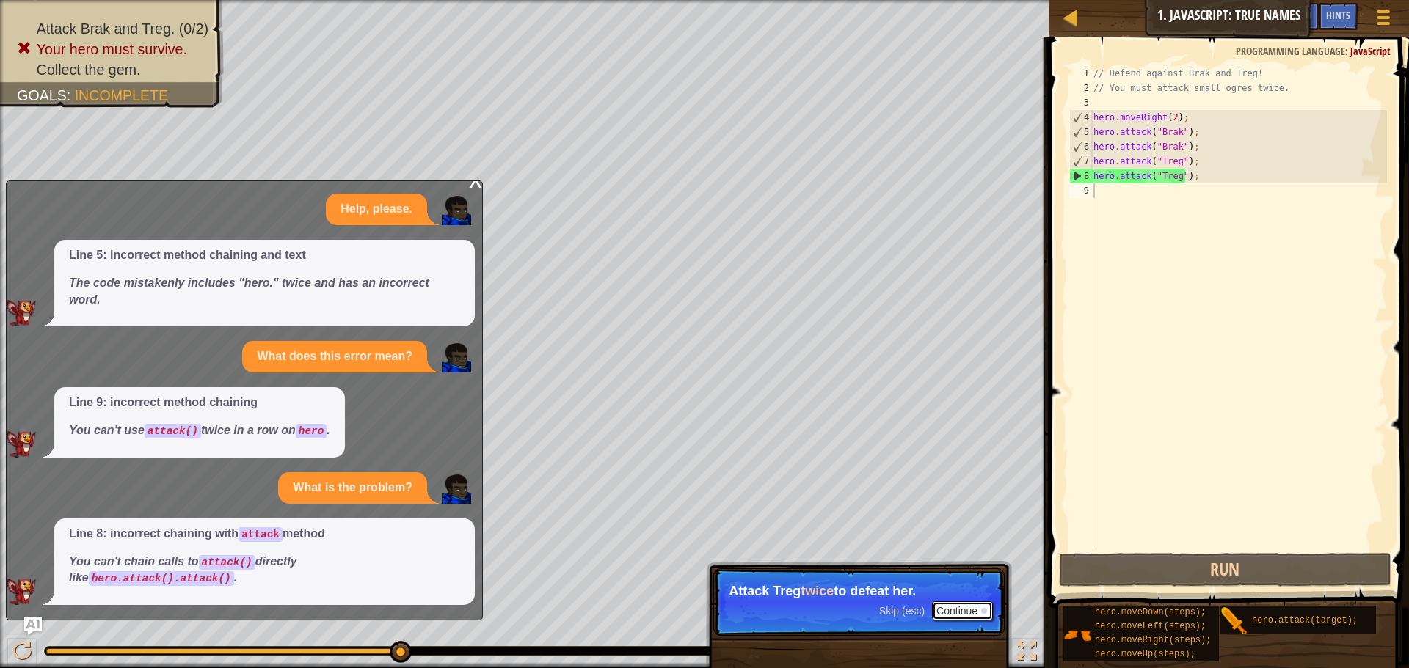
click at [965, 608] on button "Continue" at bounding box center [962, 611] width 61 height 19
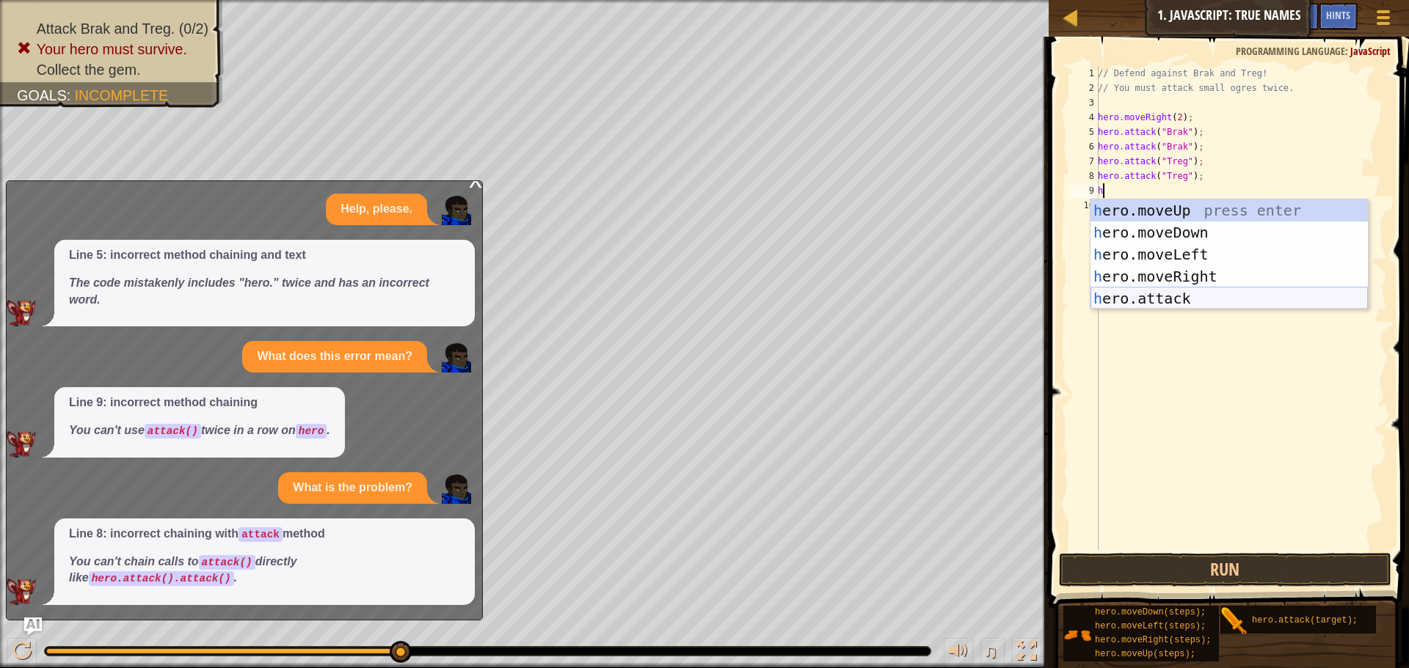
drag, startPoint x: 1161, startPoint y: 293, endPoint x: 1185, endPoint y: 274, distance: 30.8
click at [1181, 276] on div "h ero.moveUp press enter h ero.moveDown press enter h ero.moveLeft press enter …" at bounding box center [1228, 277] width 277 height 154
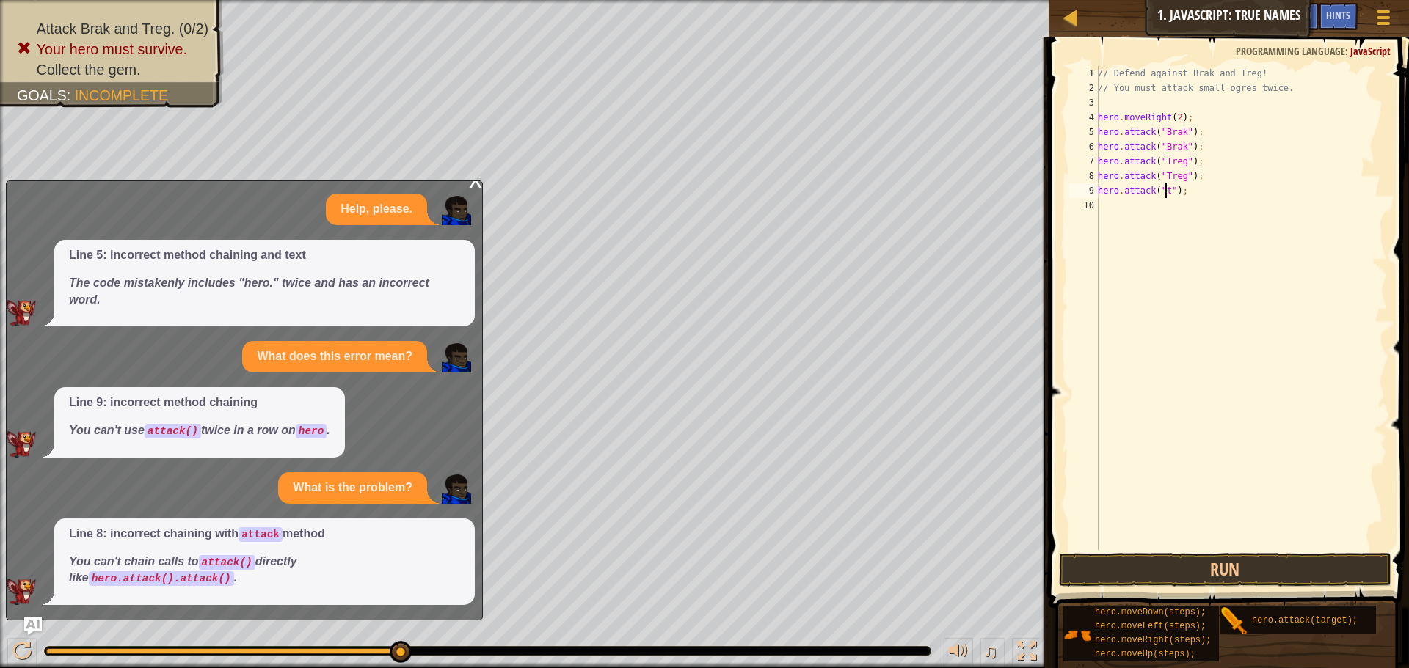
scroll to position [7, 7]
type textarea "hero.attack("treg");"
click at [1283, 569] on button "Run" at bounding box center [1225, 570] width 332 height 34
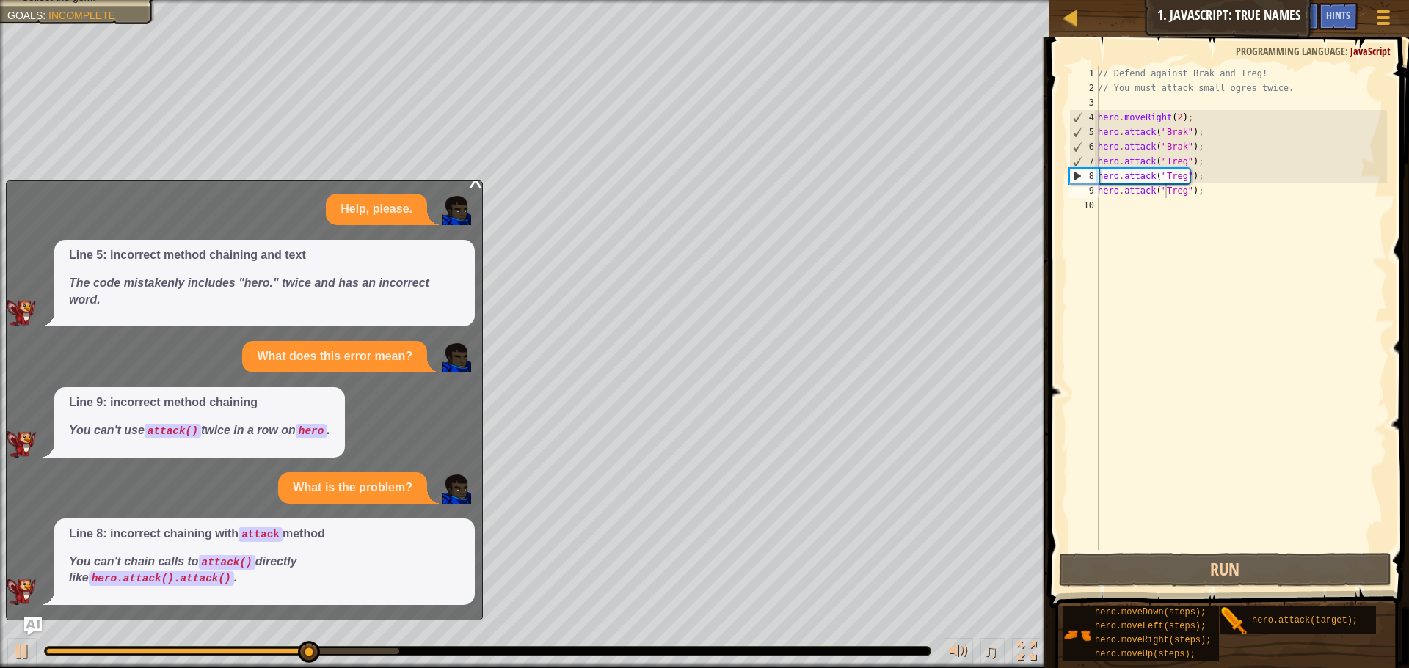
click at [479, 192] on div "x Help, please. Line 5: incorrect method chaining and text The code mistakenly …" at bounding box center [244, 400] width 477 height 440
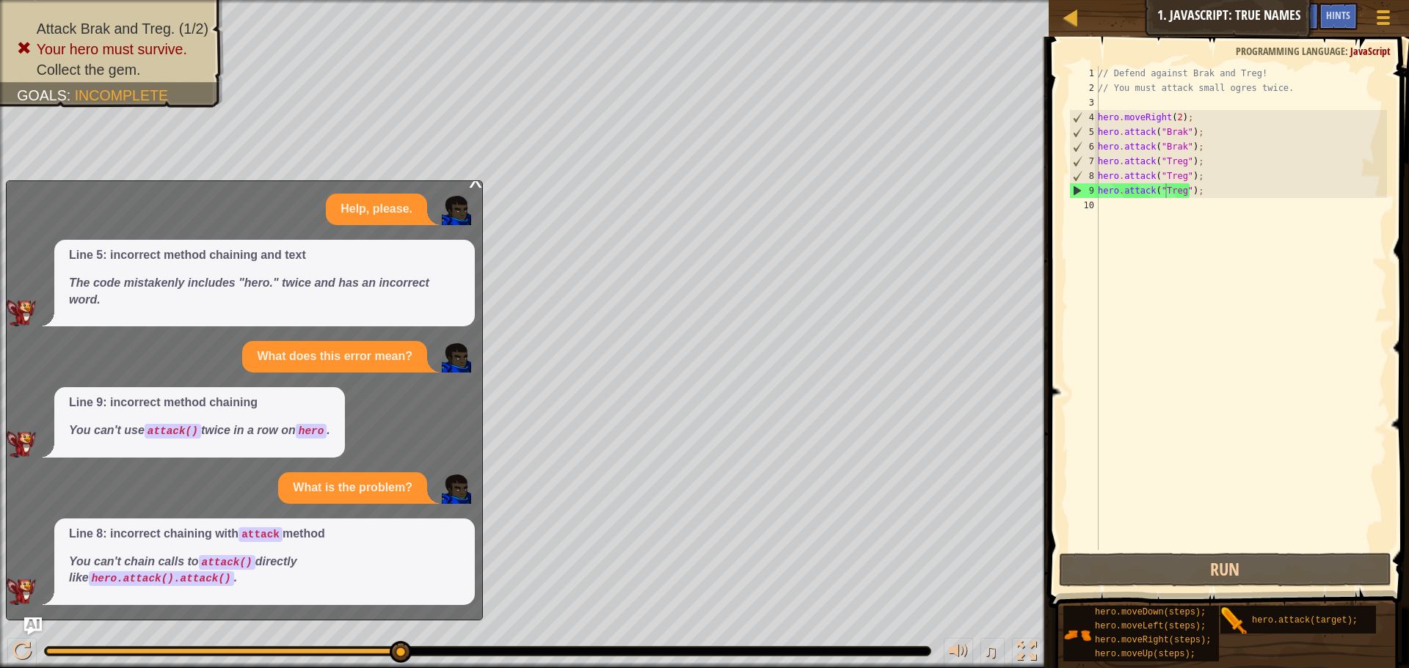
drag, startPoint x: 1173, startPoint y: 117, endPoint x: 1206, endPoint y: 210, distance: 98.6
click at [1173, 117] on div "// Defend against Brak and Treg! // You must attack small ogres twice. hero . m…" at bounding box center [1241, 323] width 292 height 514
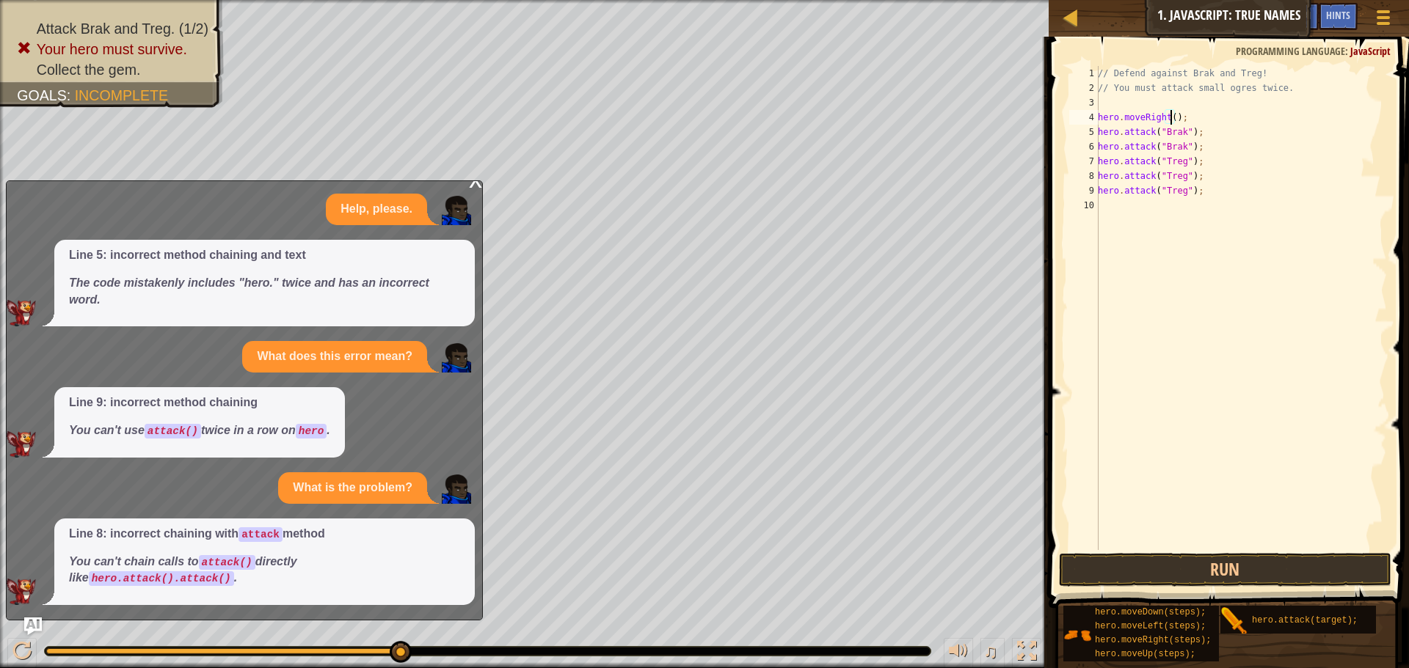
type textarea "hero.moveRight(1);"
click at [1182, 557] on button "Run" at bounding box center [1225, 570] width 332 height 34
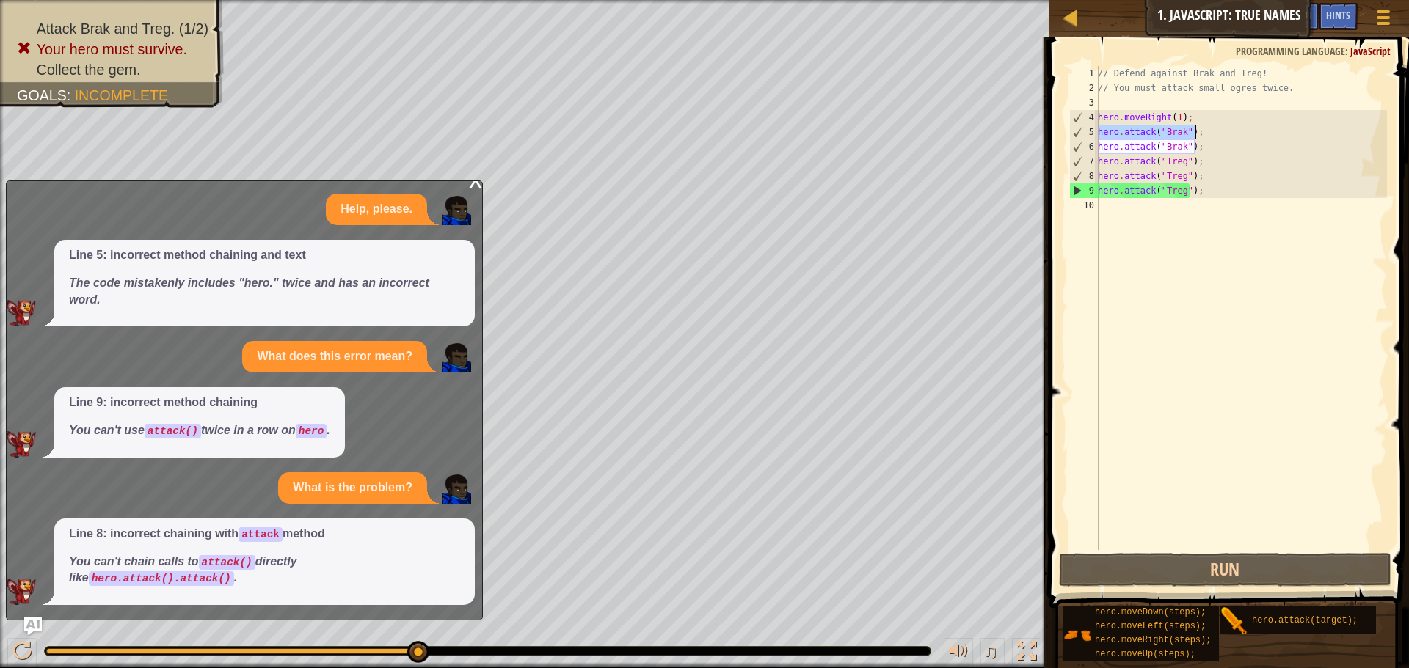
drag, startPoint x: 1100, startPoint y: 129, endPoint x: 1198, endPoint y: 136, distance: 98.6
click at [1198, 136] on div "// Defend against Brak and Treg! // You must attack small ogres twice. hero . m…" at bounding box center [1241, 323] width 292 height 514
type textarea "hero.attack("Brak");"
click at [1111, 478] on div "// Defend against Brak and Treg! // You must attack small ogres twice. hero . m…" at bounding box center [1241, 323] width 292 height 514
click at [1195, 147] on div "// Defend against Brak and Treg! // You must attack small ogres twice. hero . m…" at bounding box center [1241, 323] width 292 height 514
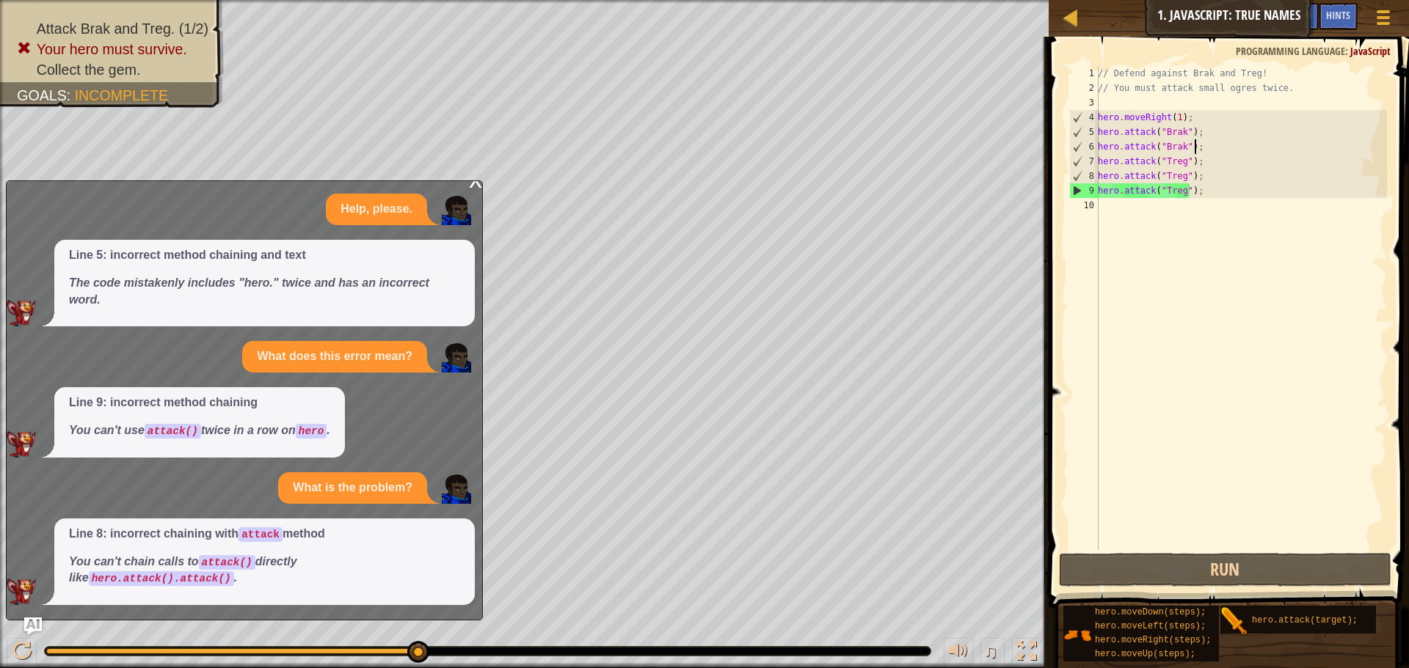
type textarea "hero.attack("Brak");"
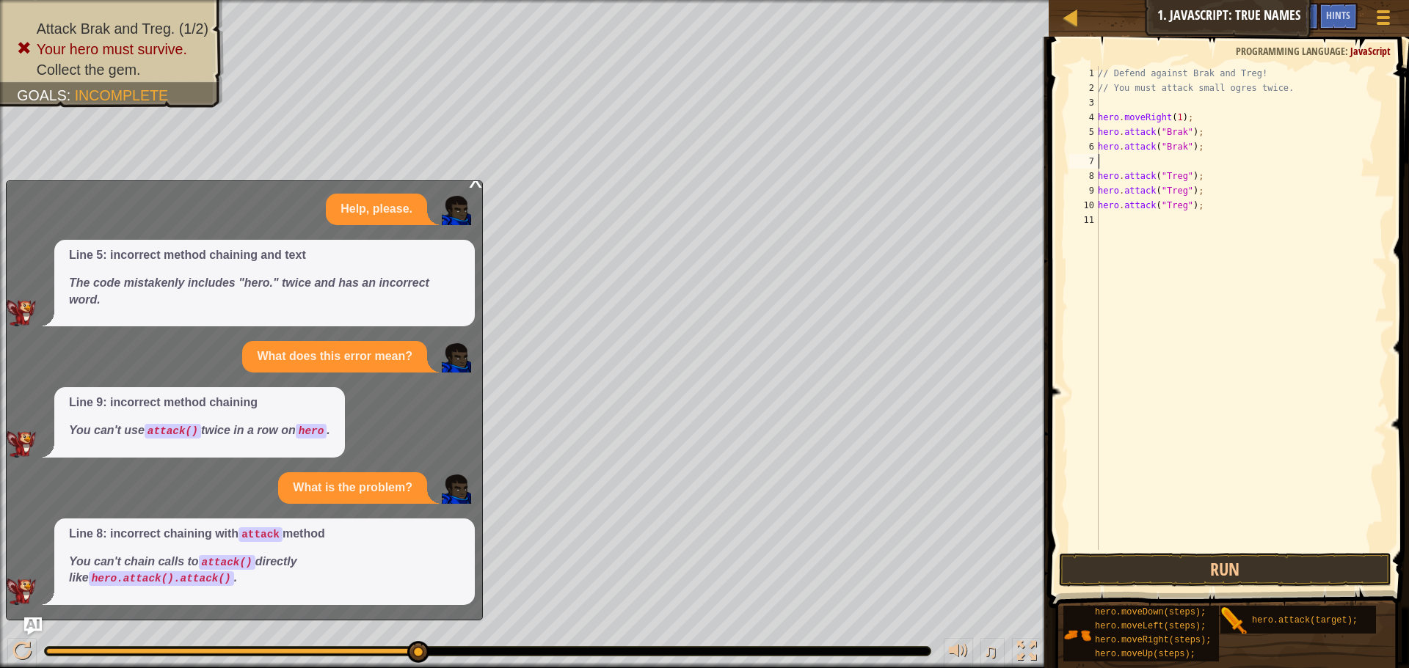
paste textarea "hero.attack("Brak");"
click at [1228, 562] on button "Run" at bounding box center [1225, 570] width 332 height 34
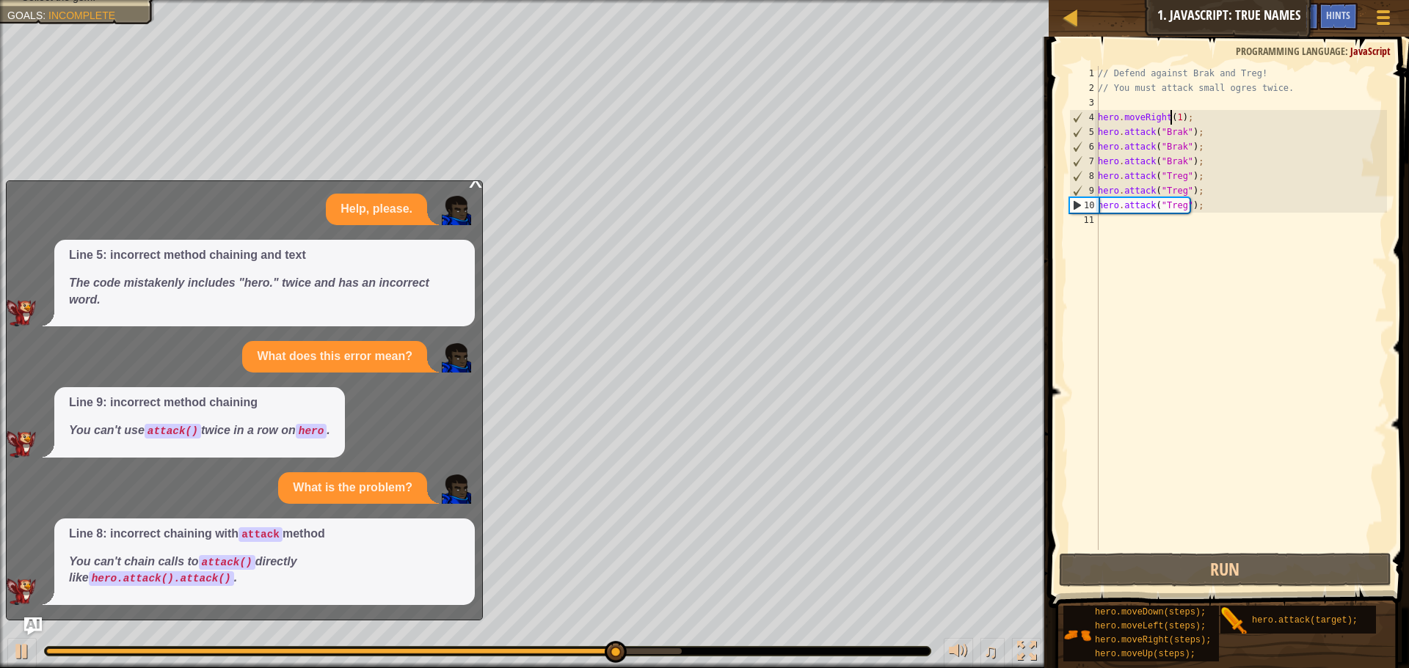
click at [1172, 119] on div "// Defend against Brak and Treg! // You must attack small ogres twice. hero . m…" at bounding box center [1241, 323] width 292 height 514
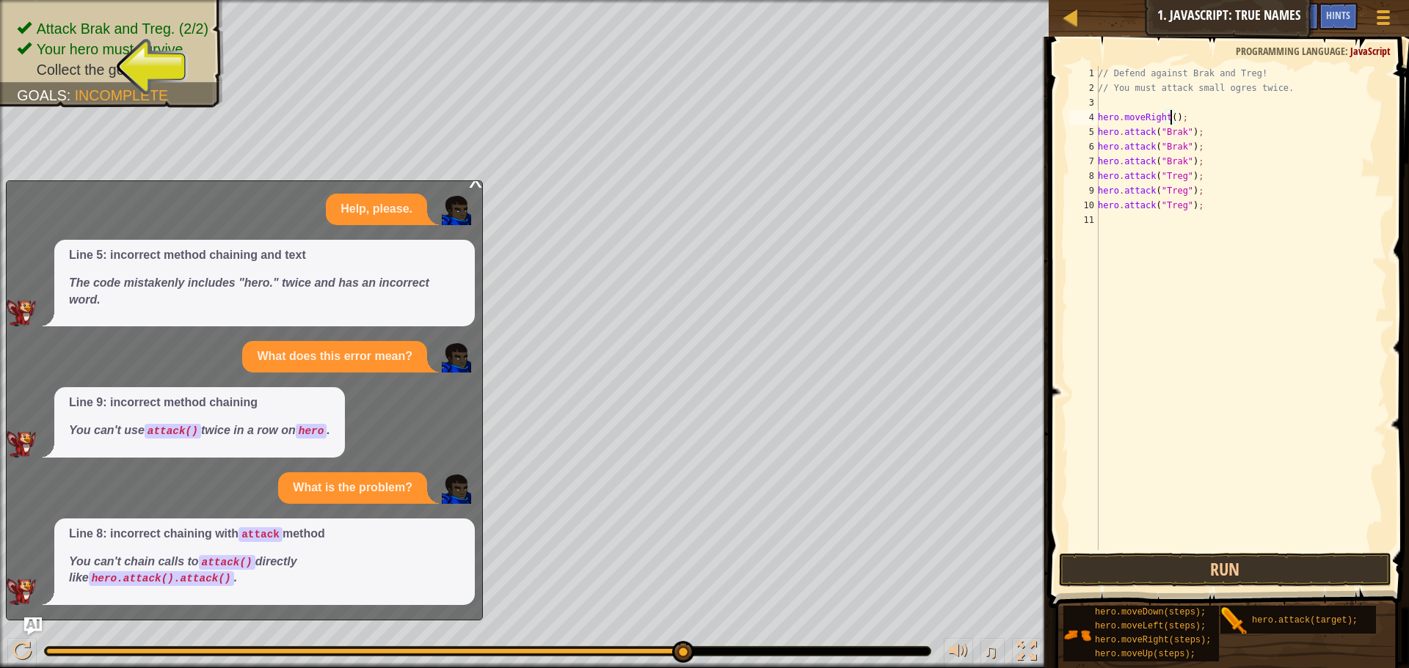
type textarea "hero.moveRight(32);"
click at [1224, 575] on button "Run" at bounding box center [1225, 570] width 332 height 34
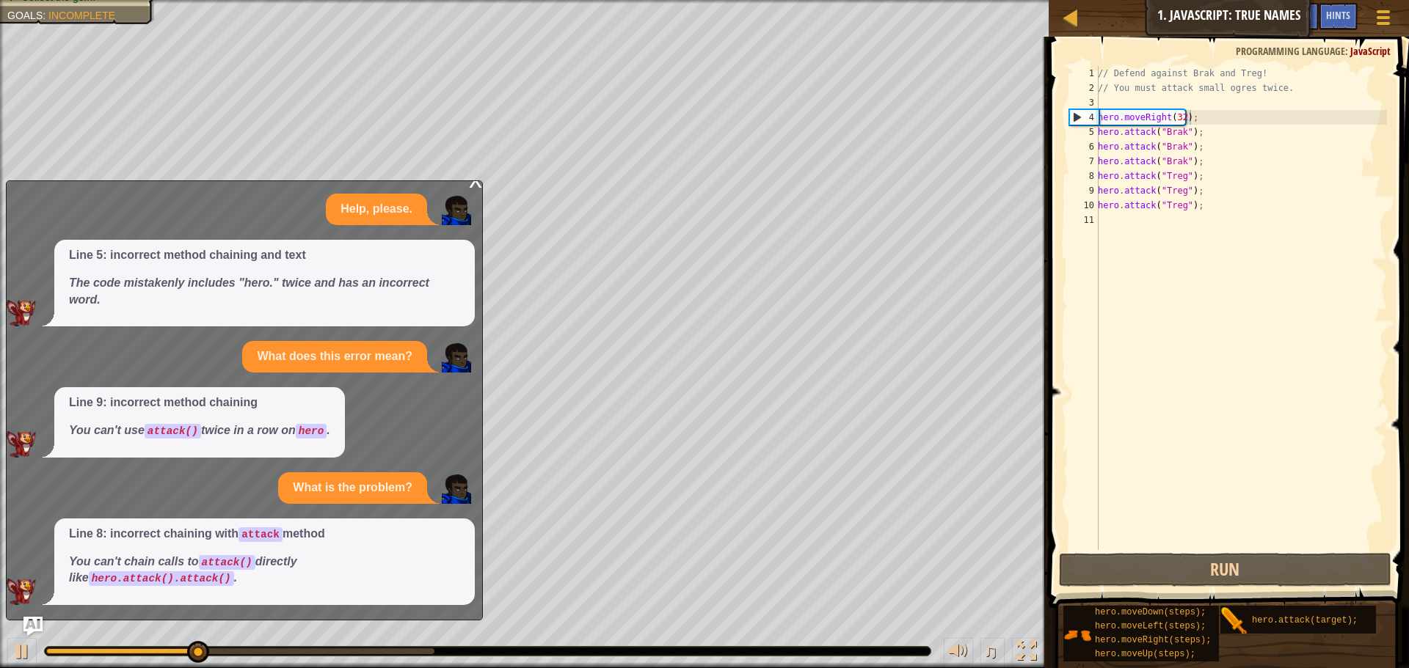
click at [31, 626] on img "Ask AI" at bounding box center [32, 626] width 19 height 19
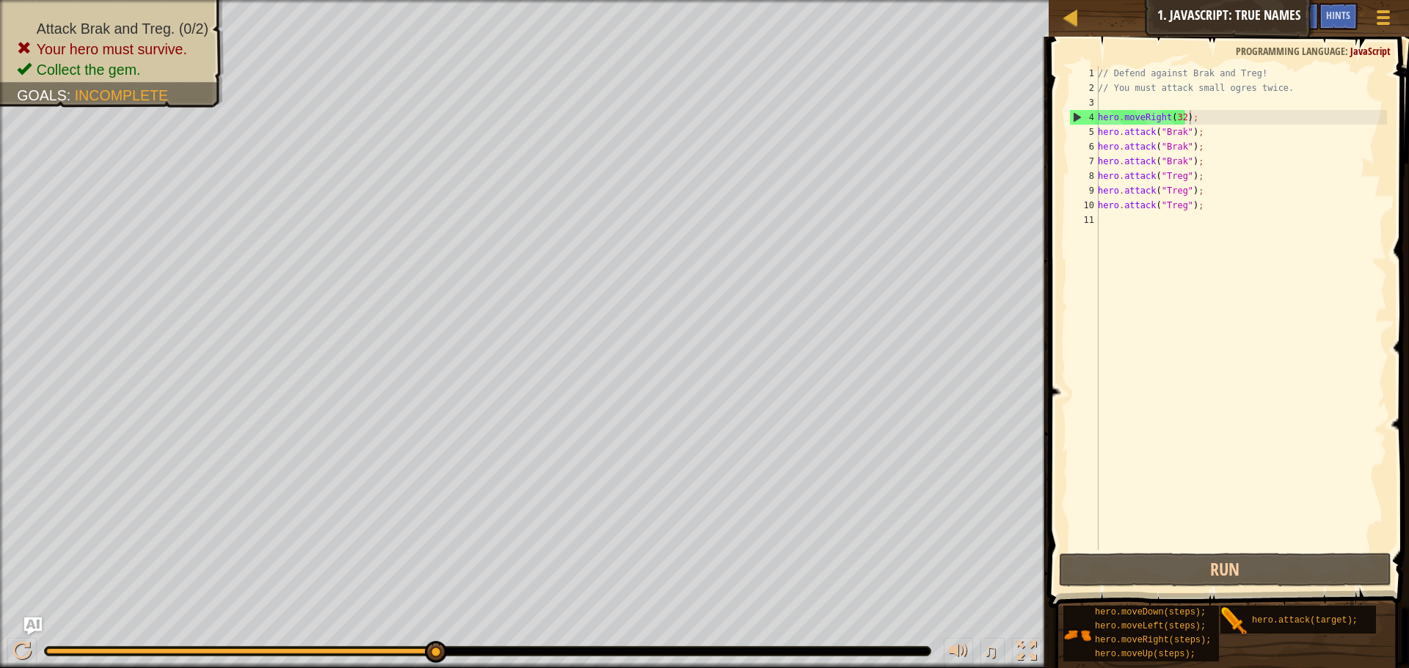
click at [1181, 117] on div "// Defend against Brak and Treg! // You must attack small ogres twice. hero . m…" at bounding box center [1241, 323] width 292 height 514
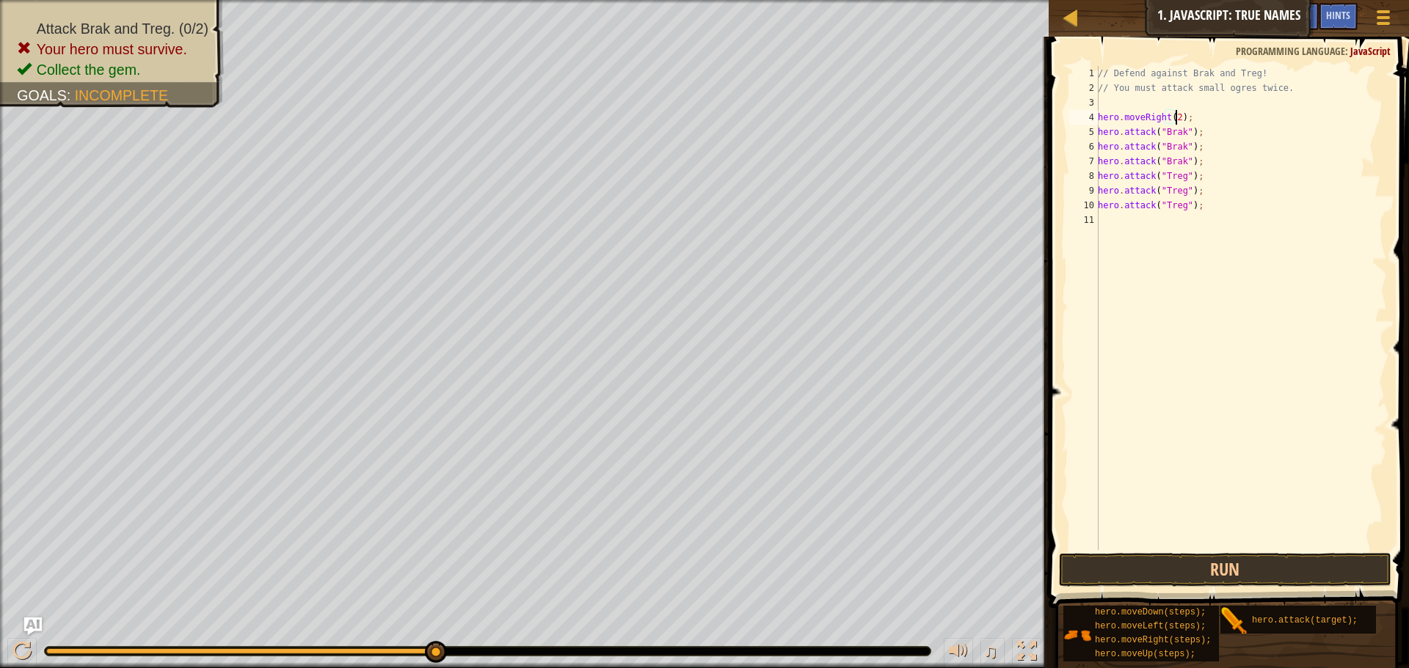
scroll to position [7, 7]
click at [1349, 561] on button "Run" at bounding box center [1225, 570] width 332 height 34
click at [1288, 575] on button "Run" at bounding box center [1225, 570] width 332 height 34
click at [1272, 571] on button "Run" at bounding box center [1225, 570] width 332 height 34
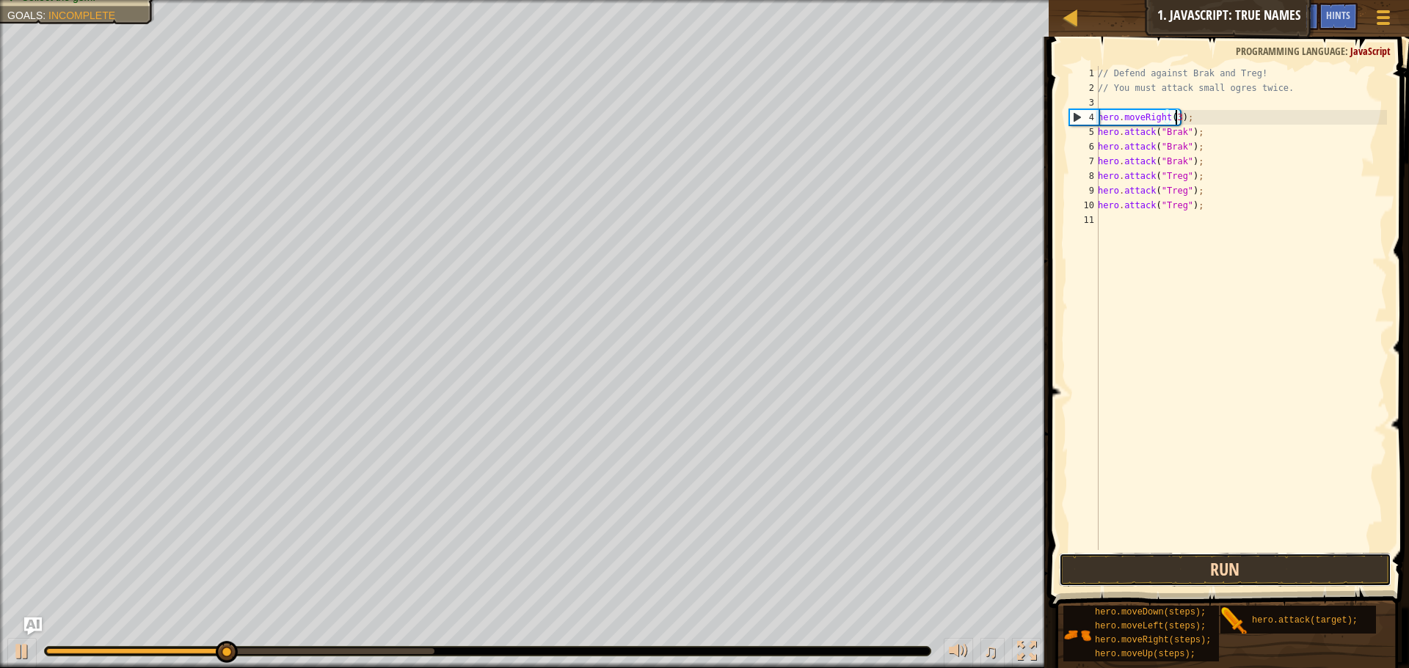
click at [1186, 571] on button "Run" at bounding box center [1225, 570] width 332 height 34
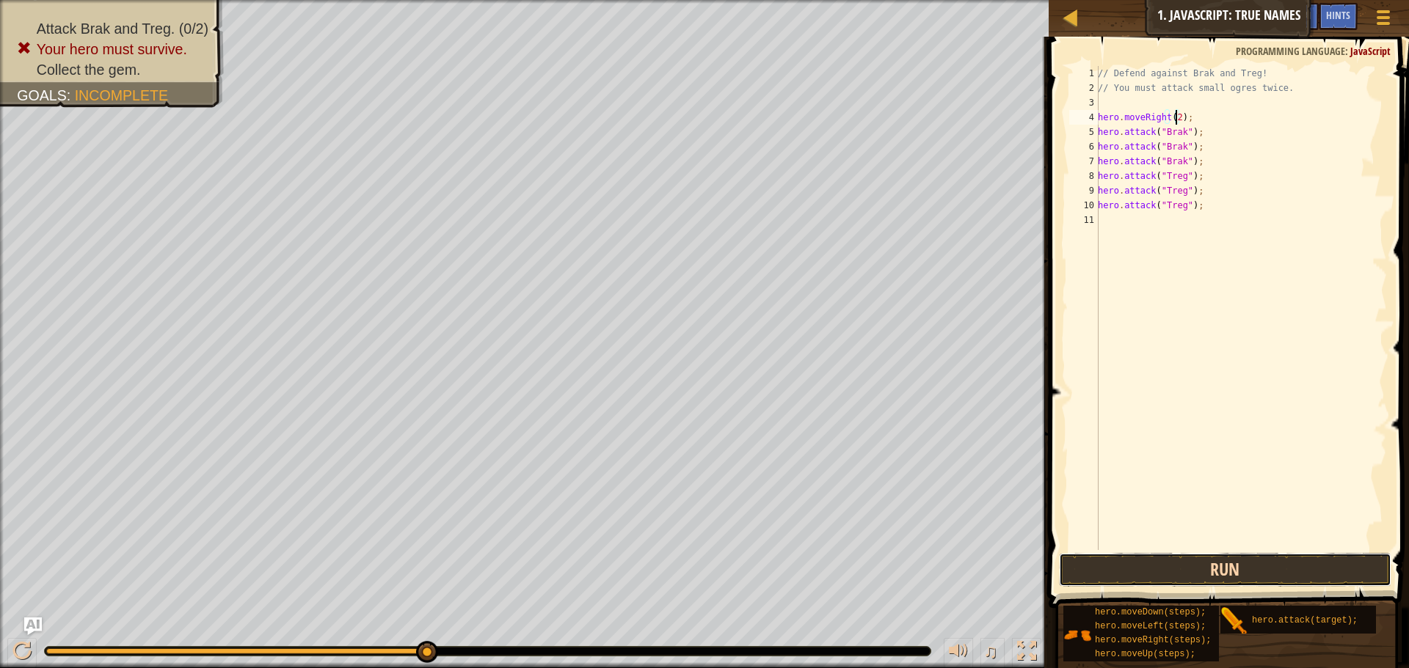
click at [1254, 573] on button "Run" at bounding box center [1225, 570] width 332 height 34
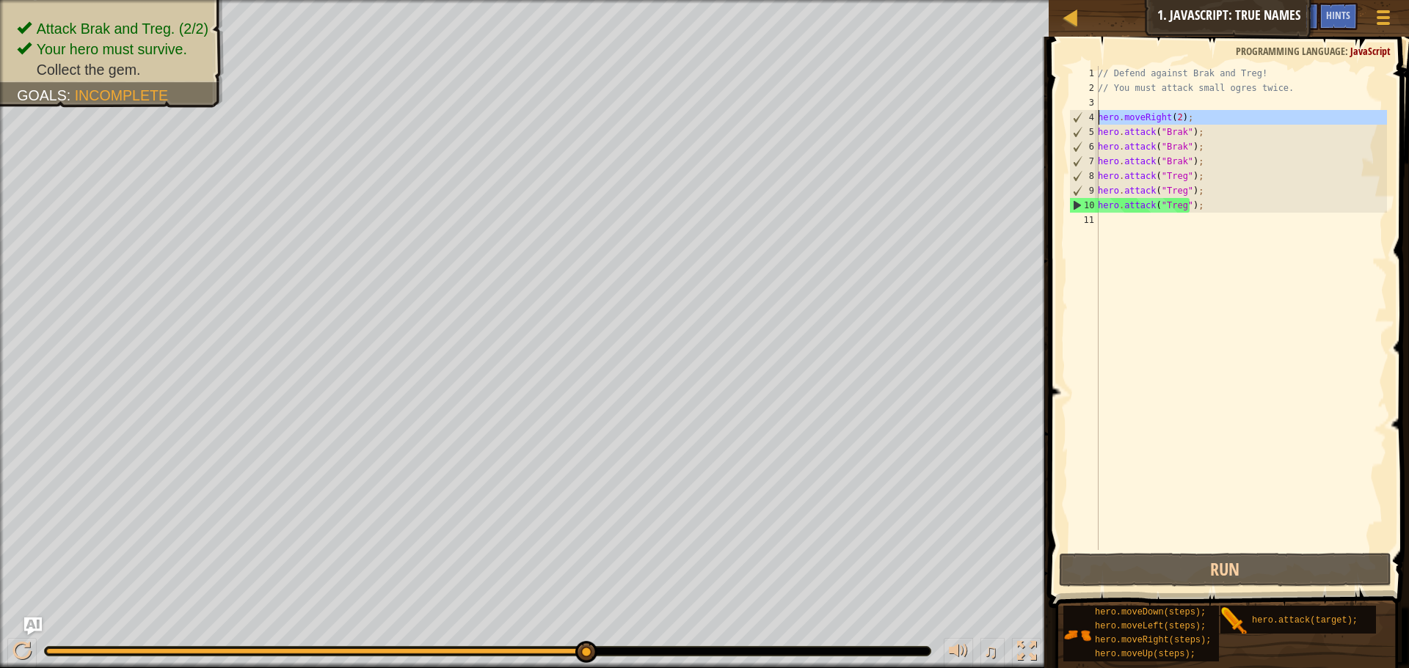
drag, startPoint x: 1097, startPoint y: 119, endPoint x: 1114, endPoint y: 119, distance: 16.9
click at [1114, 119] on div "hero.moveRight(2); 1 2 3 4 5 6 7 8 9 10 11 // Defend against Brak and Treg! // …" at bounding box center [1226, 308] width 321 height 484
click at [1114, 119] on div "// Defend against Brak and Treg! // You must attack small ogres twice. hero . m…" at bounding box center [1241, 308] width 292 height 484
click at [1114, 119] on div "// Defend against Brak and Treg! // You must attack small ogres twice. hero . m…" at bounding box center [1241, 323] width 292 height 514
click at [1115, 118] on div "// Defend against Brak and Treg! // You must attack small ogres twice. hero . m…" at bounding box center [1241, 323] width 292 height 514
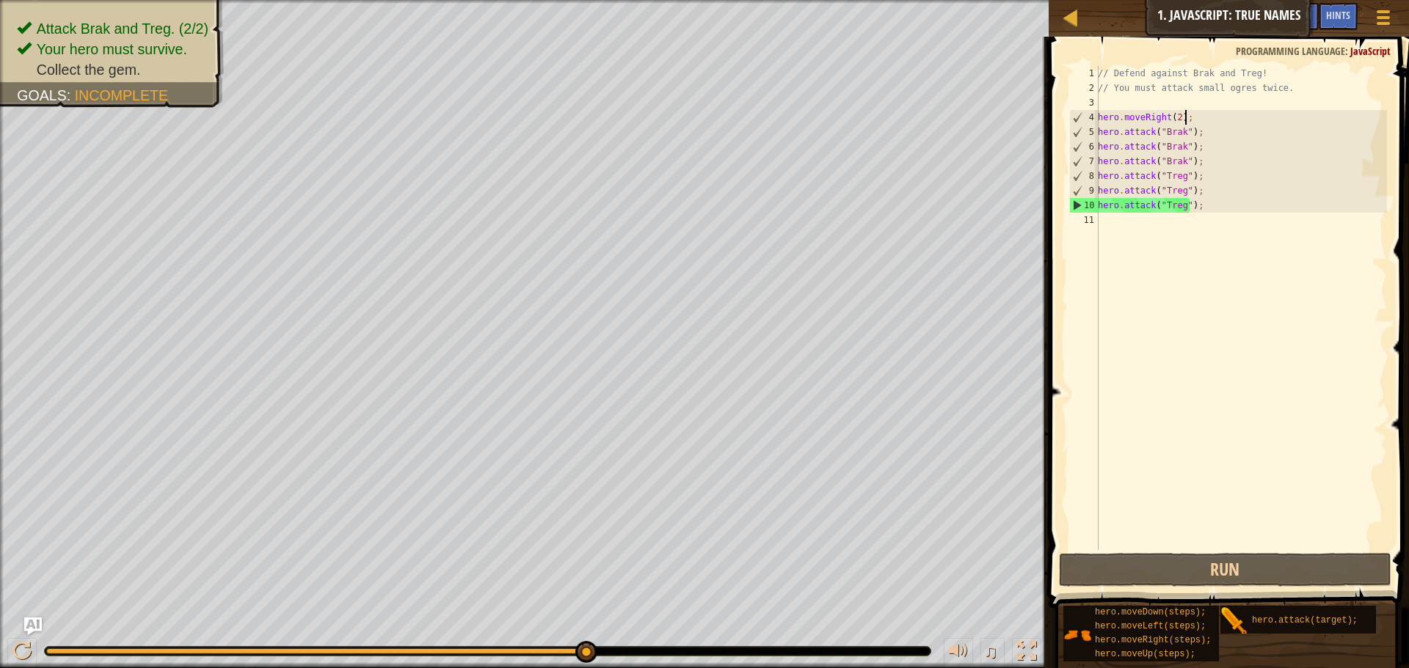
click at [1193, 119] on div "// Defend against Brak and Treg! // You must attack small ogres twice. hero . m…" at bounding box center [1241, 323] width 292 height 514
type textarea "hero.moveRight(2);"
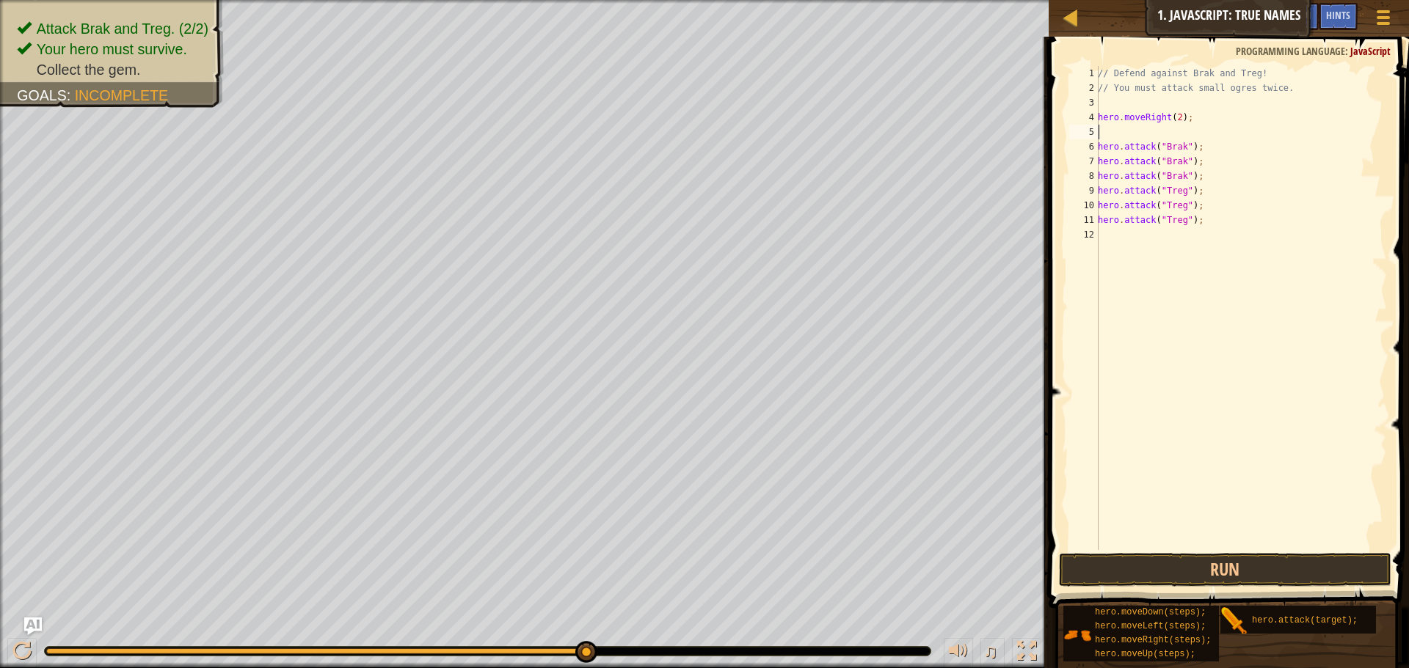
paste textarea "hero.attack("Brak");"
drag, startPoint x: 1196, startPoint y: 131, endPoint x: 1120, endPoint y: 127, distance: 76.4
click at [1110, 127] on div "// Defend against Brak and Treg! // You must attack small ogres twice. hero . m…" at bounding box center [1241, 323] width 292 height 514
click at [1294, 173] on div "// Defend against Brak and Treg! // You must attack small ogres twice. hero . m…" at bounding box center [1241, 323] width 292 height 514
click at [1100, 119] on div "// Defend against Brak and Treg! // You must attack small ogres twice. hero . m…" at bounding box center [1241, 323] width 292 height 514
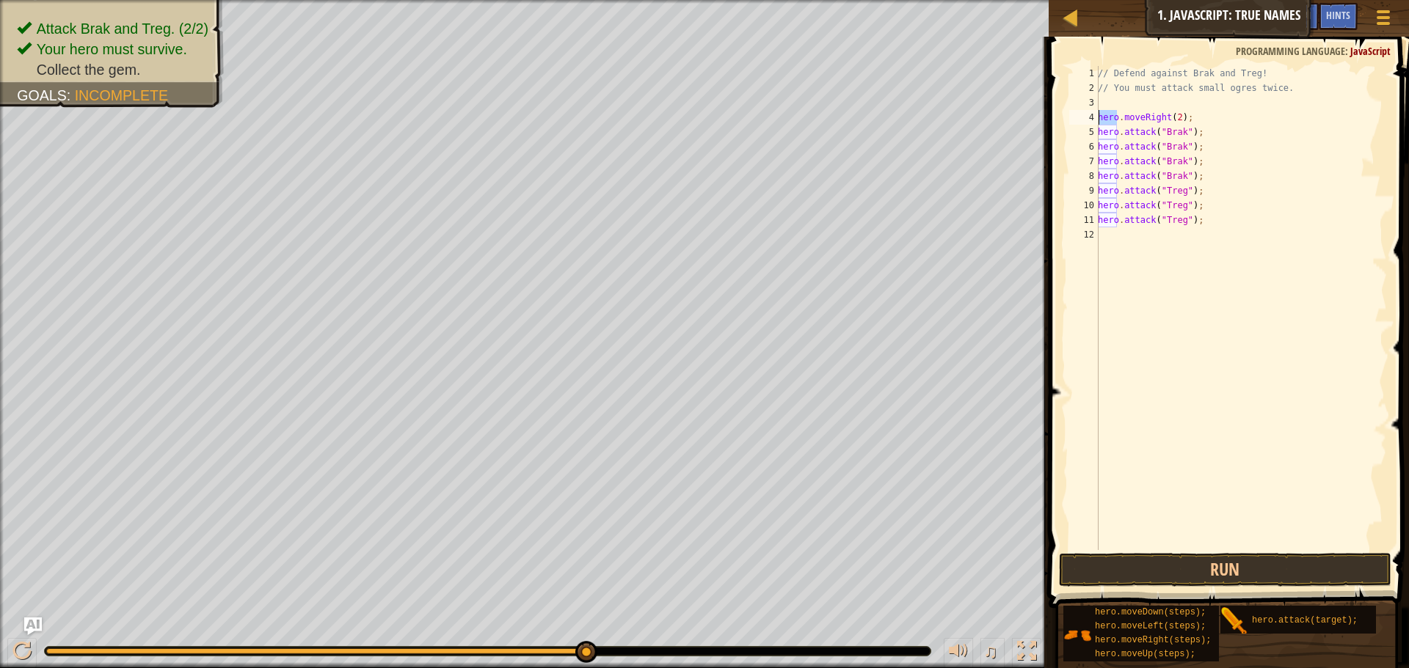
click at [1100, 119] on div "// Defend against Brak and Treg! // You must attack small ogres twice. hero . m…" at bounding box center [1241, 323] width 292 height 514
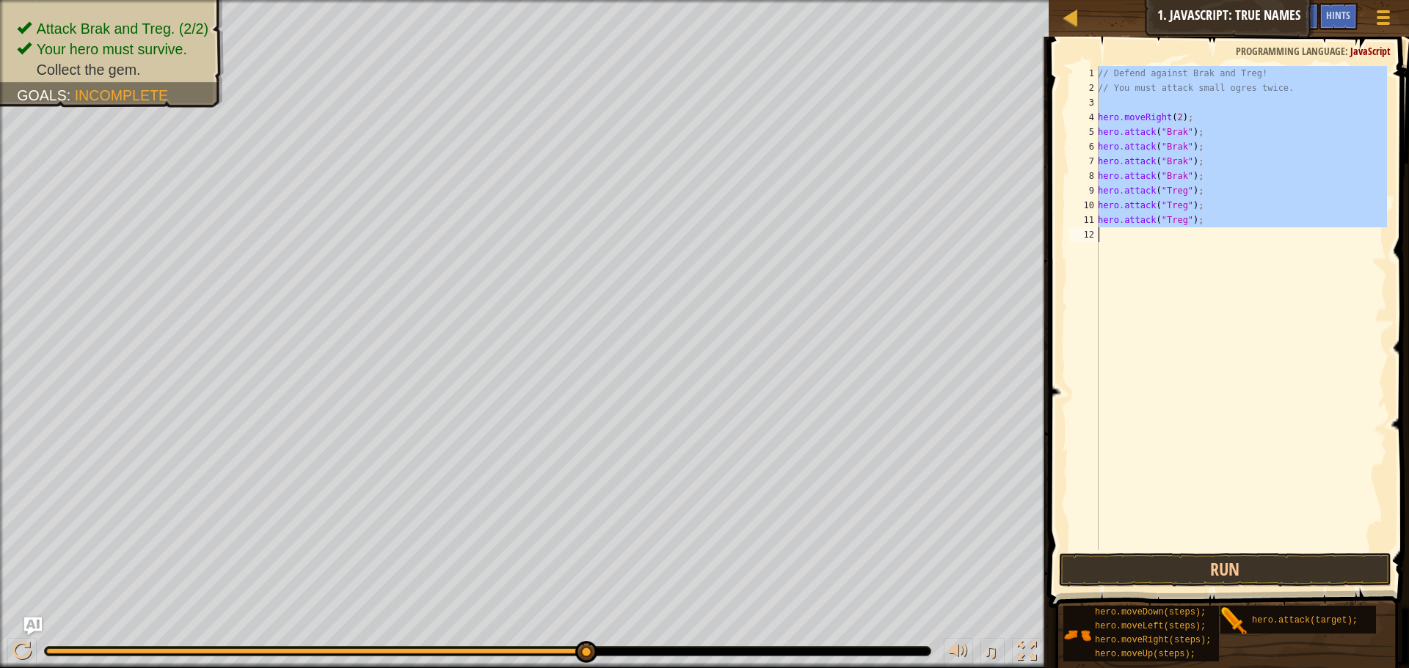
click at [1100, 119] on div "// Defend against Brak and Treg! // You must attack small ogres twice. hero . m…" at bounding box center [1241, 323] width 292 height 514
type textarea "hero.moveRight(2);"
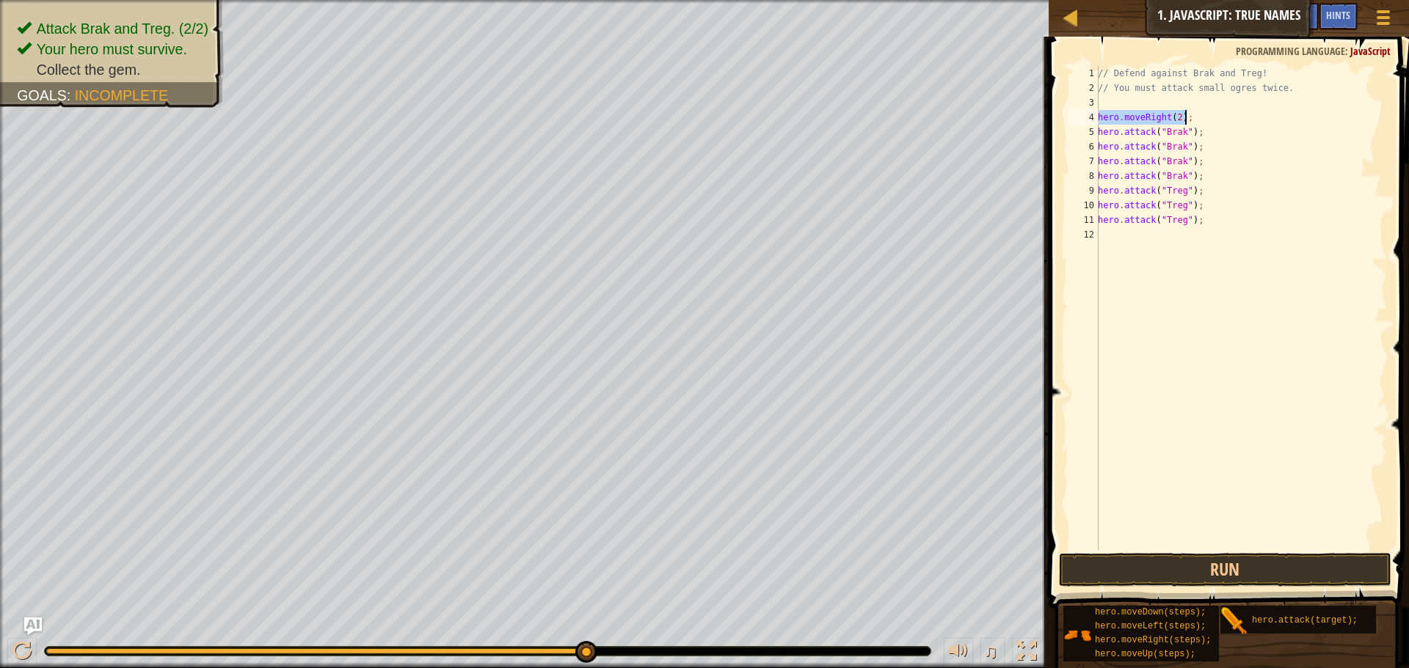
drag, startPoint x: 1100, startPoint y: 119, endPoint x: 1184, endPoint y: 120, distance: 84.4
click at [1184, 120] on div "// Defend against Brak and Treg! // You must attack small ogres twice. hero . m…" at bounding box center [1241, 323] width 292 height 514
click at [1306, 110] on div "// Defend against Brak and Treg! // You must attack small ogres twice. hero . m…" at bounding box center [1241, 308] width 292 height 484
click at [1253, 572] on button "Run" at bounding box center [1225, 570] width 332 height 34
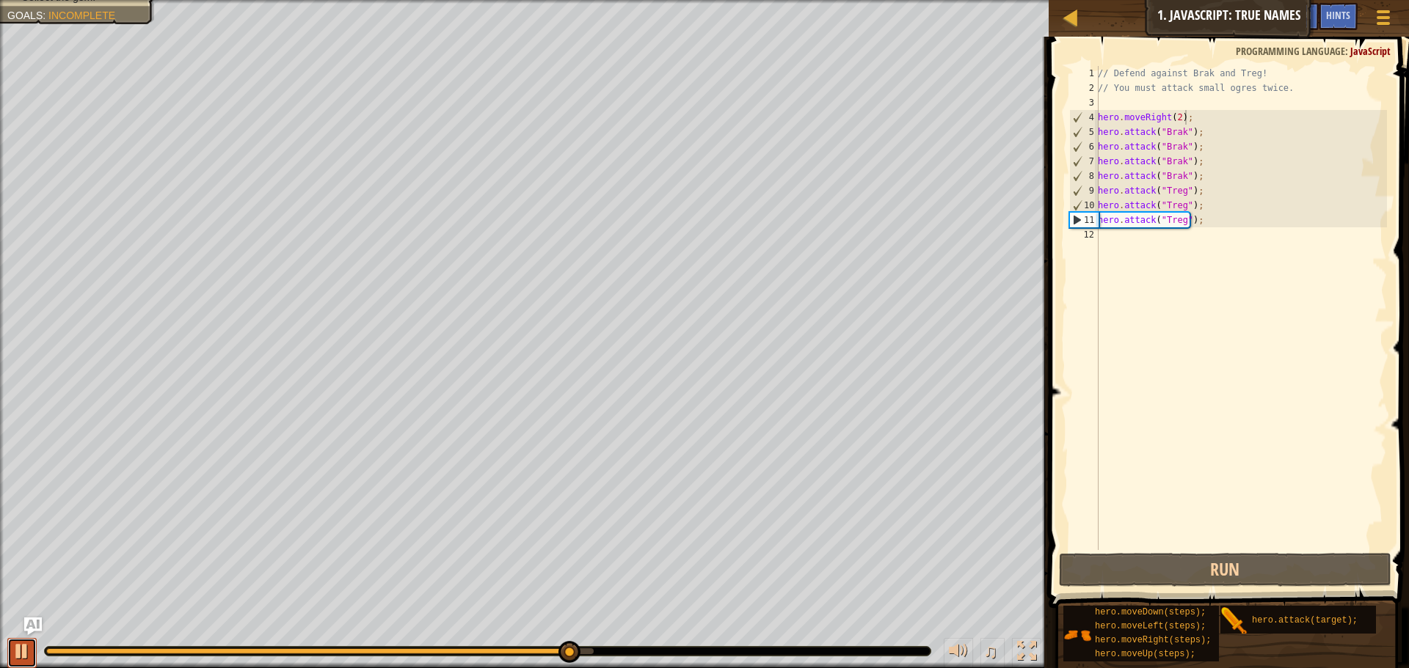
click at [26, 654] on div at bounding box center [21, 651] width 19 height 19
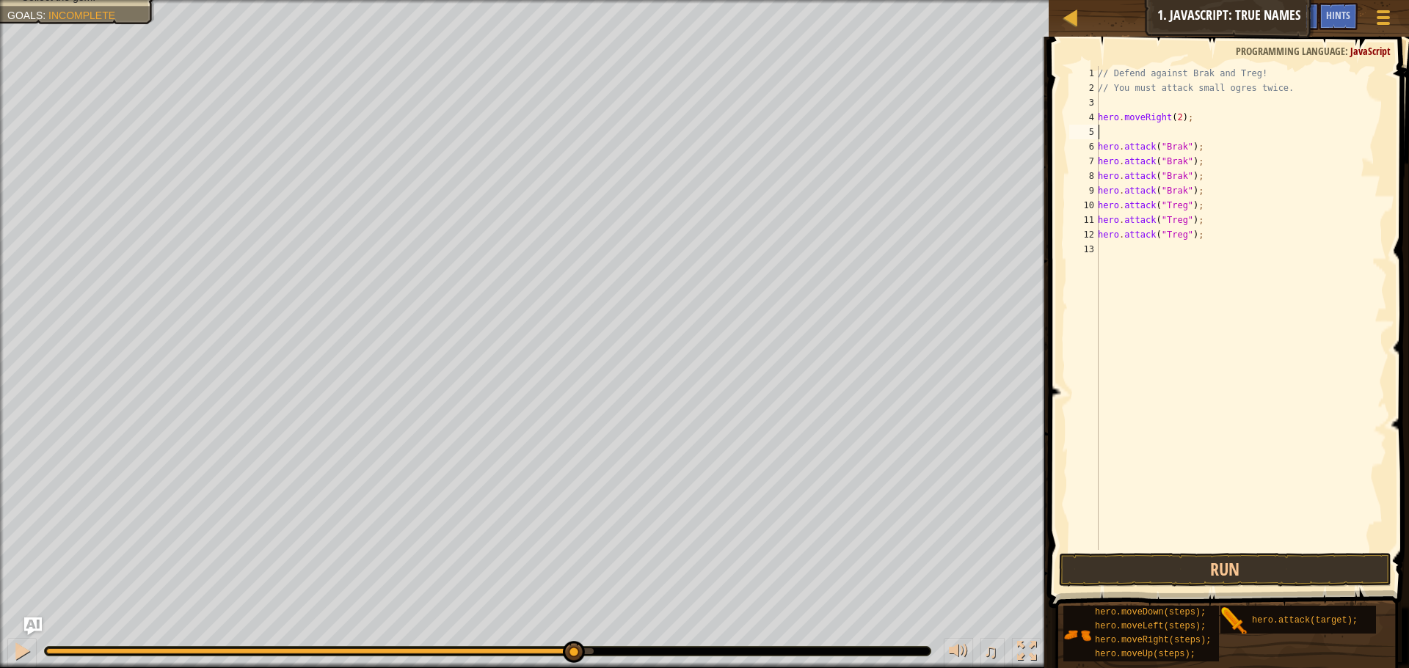
paste textarea "hero.moveRight(2);"
click at [1214, 552] on span at bounding box center [1230, 301] width 372 height 615
click at [1225, 565] on button "Run" at bounding box center [1225, 570] width 332 height 34
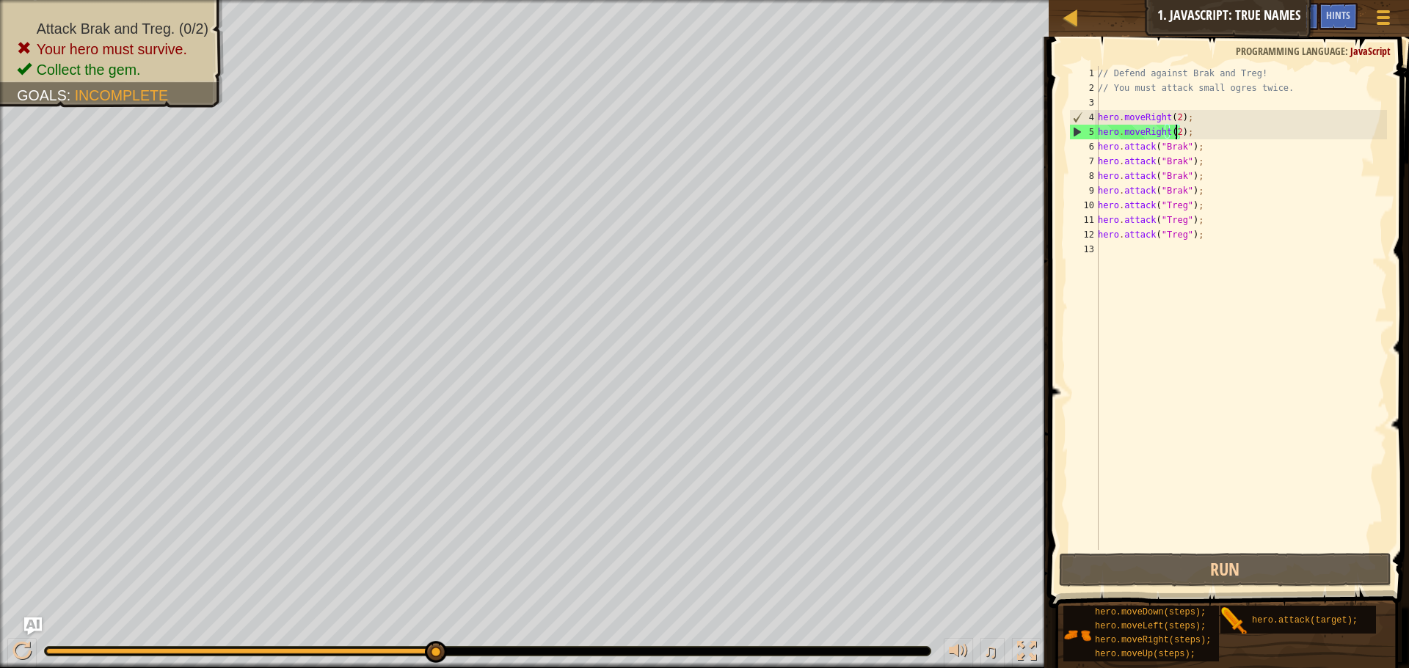
click at [1173, 135] on div "// Defend against Brak and Treg! // You must attack small ogres twice. hero . m…" at bounding box center [1241, 323] width 292 height 514
click at [1192, 132] on div "// Defend against Brak and Treg! // You must attack small ogres twice. hero . m…" at bounding box center [1241, 323] width 292 height 514
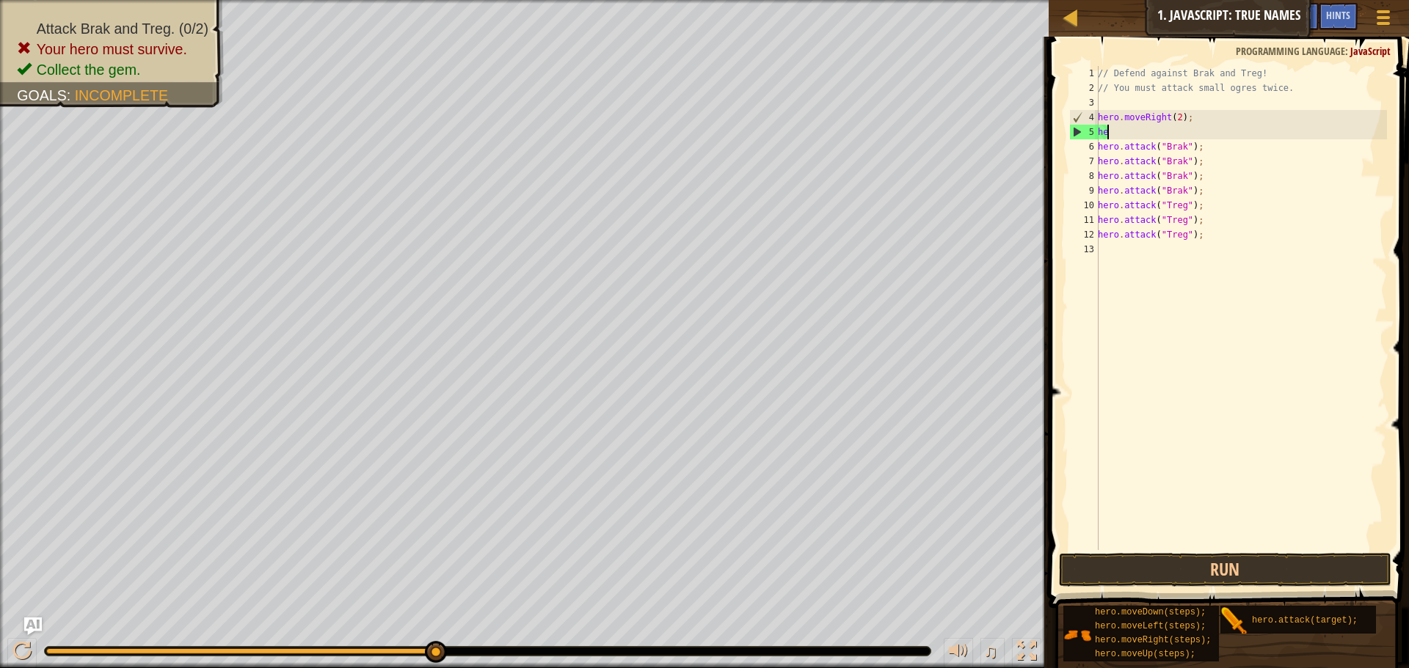
type textarea "h"
click at [1206, 566] on button "Run" at bounding box center [1225, 570] width 332 height 34
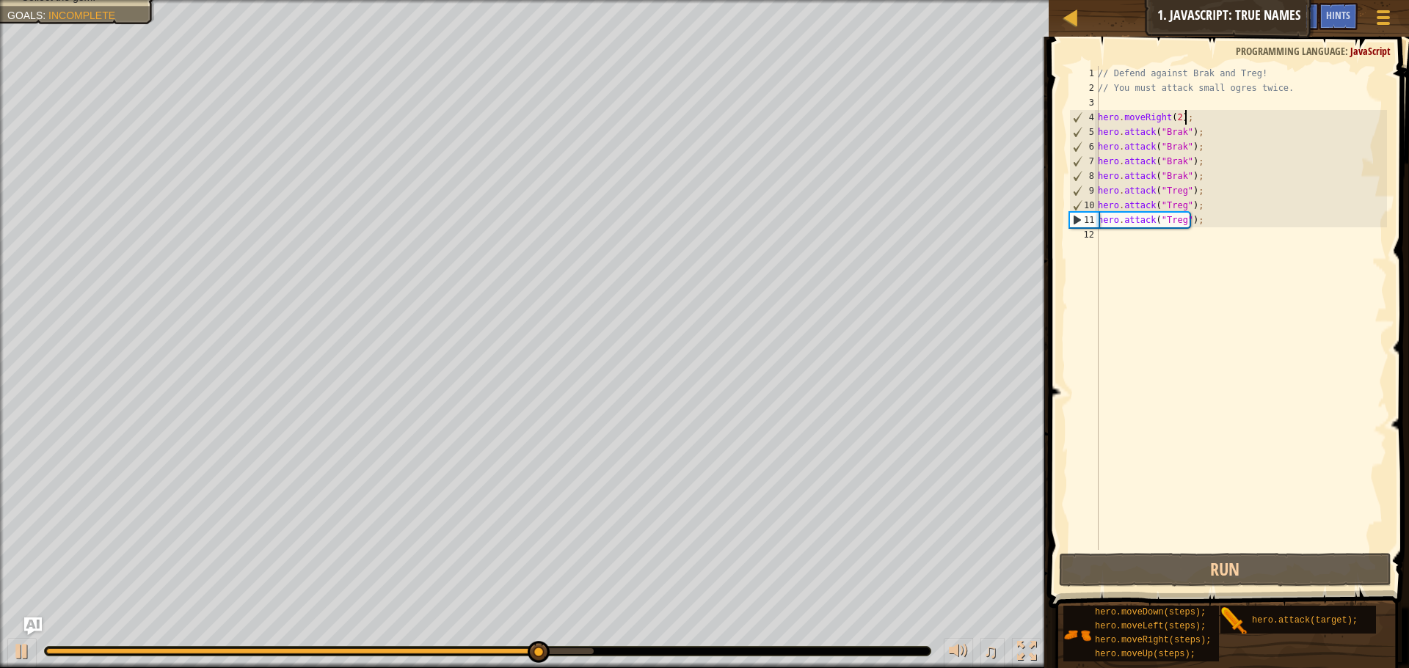
click at [1175, 120] on div "// Defend against Brak and Treg! // You must attack small ogres twice. hero . m…" at bounding box center [1241, 323] width 292 height 514
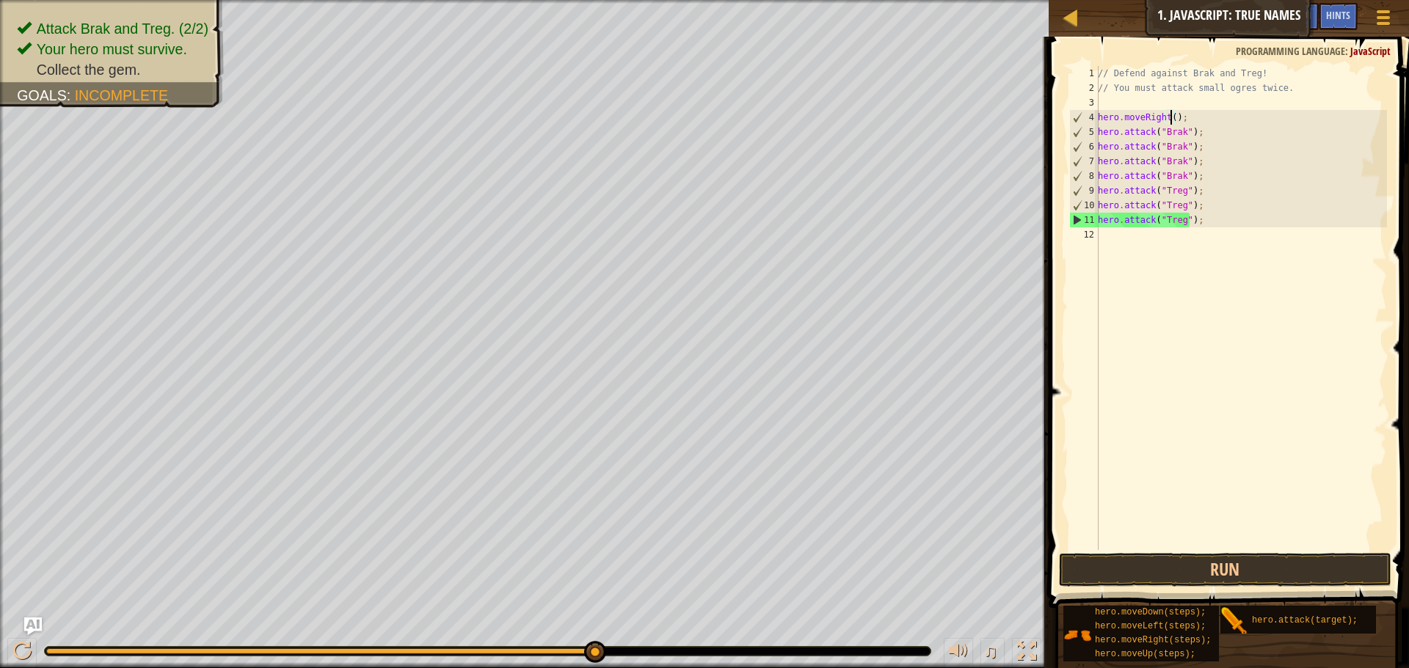
type textarea "hero.moveRight(3);"
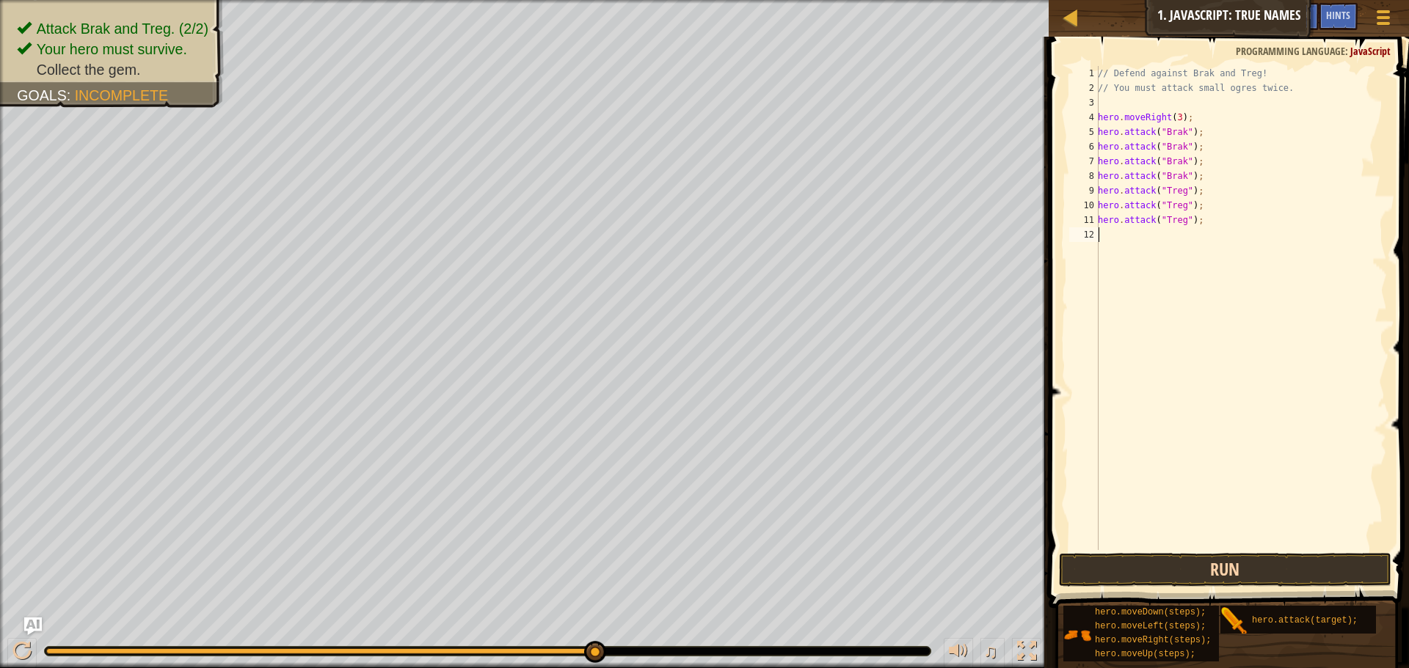
drag, startPoint x: 1274, startPoint y: 546, endPoint x: 1271, endPoint y: 570, distance: 24.4
click at [1271, 569] on div "hero.moveRight(3); 1 2 3 4 5 6 7 8 9 10 11 12 // Defend against Brak and Treg! …" at bounding box center [1226, 351] width 365 height 615
click at [1272, 570] on button "Run" at bounding box center [1225, 570] width 332 height 34
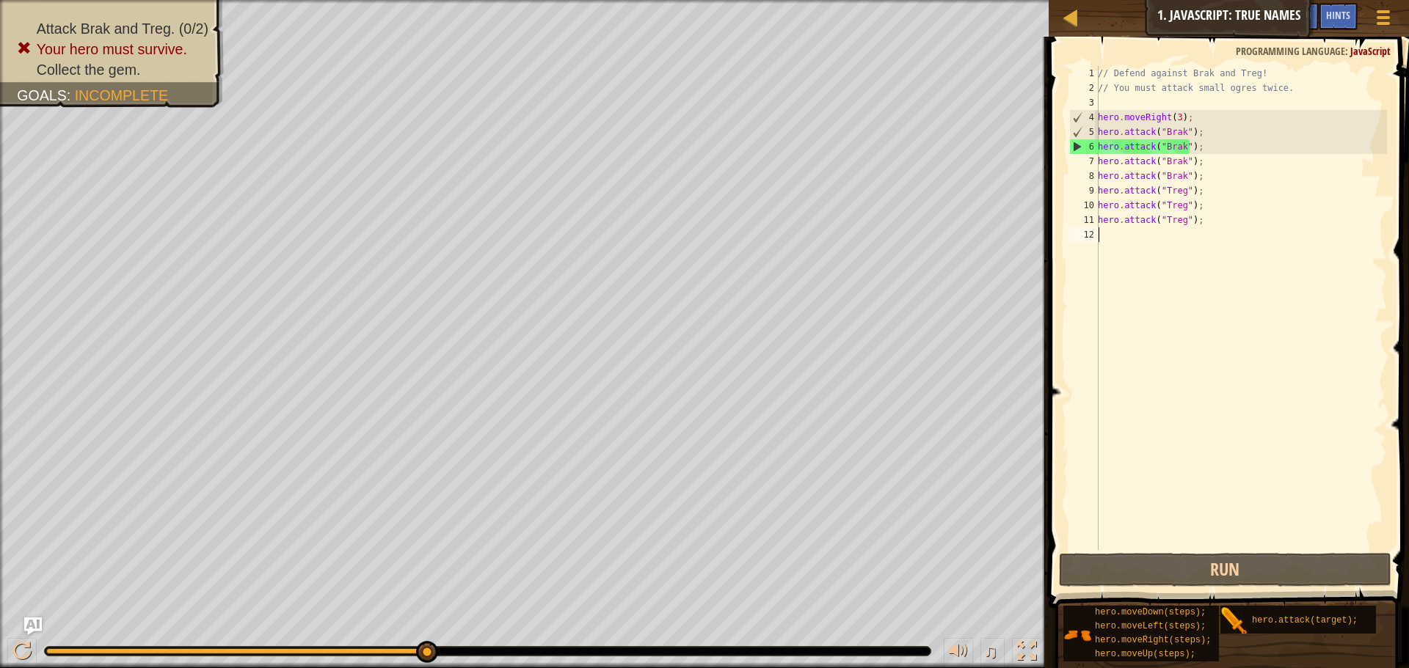
click at [1174, 110] on div "// Defend against Brak and Treg! // You must attack small ogres twice. hero . m…" at bounding box center [1241, 323] width 292 height 514
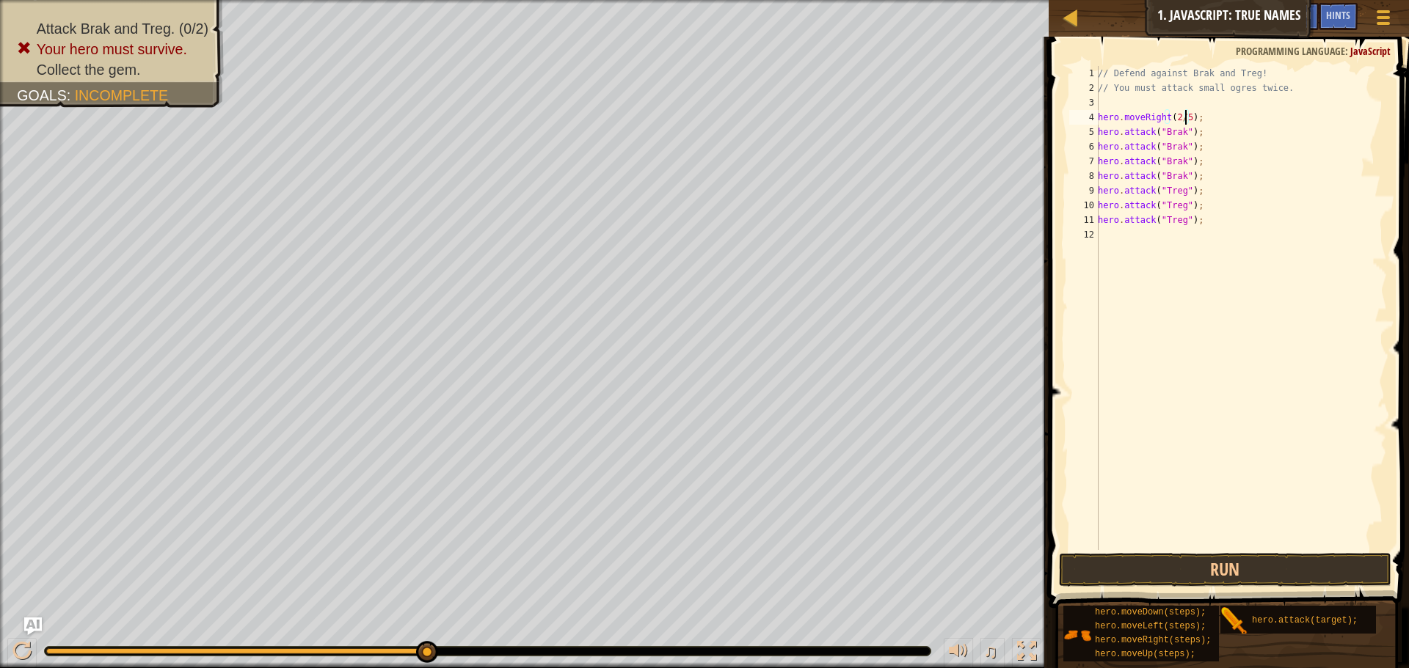
scroll to position [7, 7]
click at [1224, 575] on button "Run" at bounding box center [1225, 570] width 332 height 34
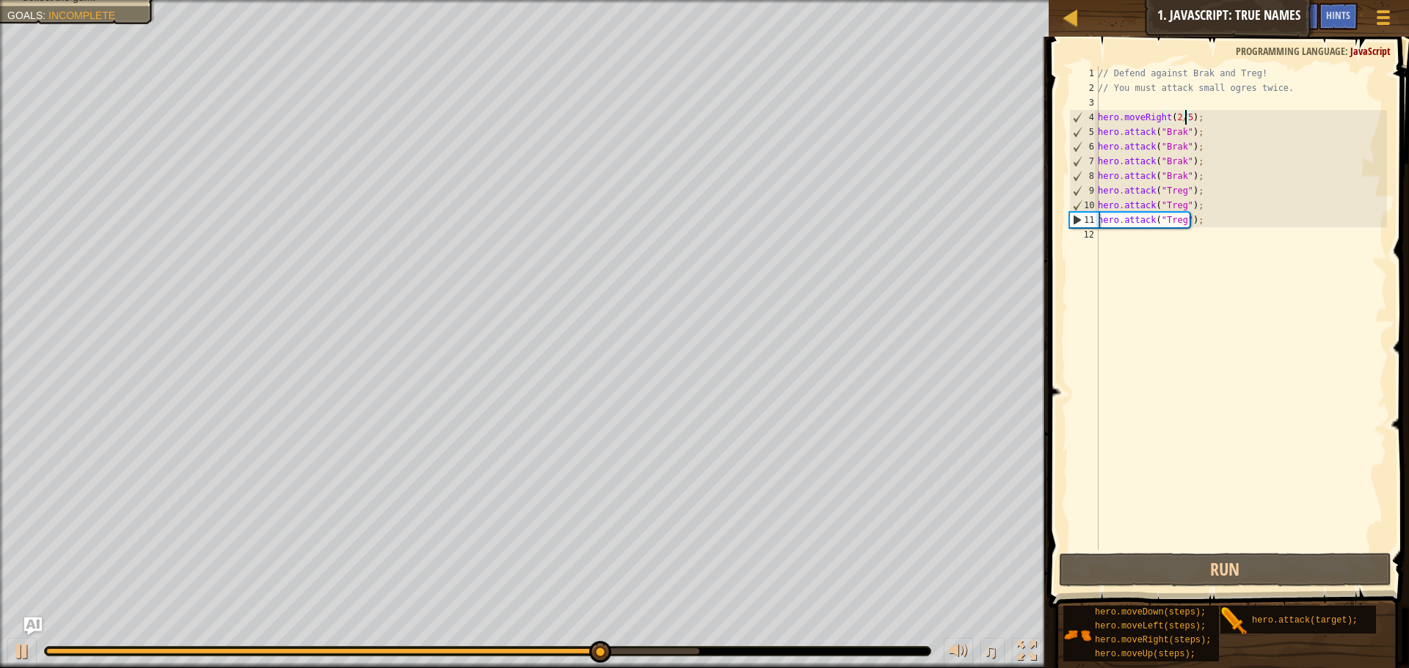
click at [1178, 121] on div "// Defend against Brak and Treg! // You must attack small ogres twice. hero . m…" at bounding box center [1241, 323] width 292 height 514
type textarea "hero.moveRight(2);"
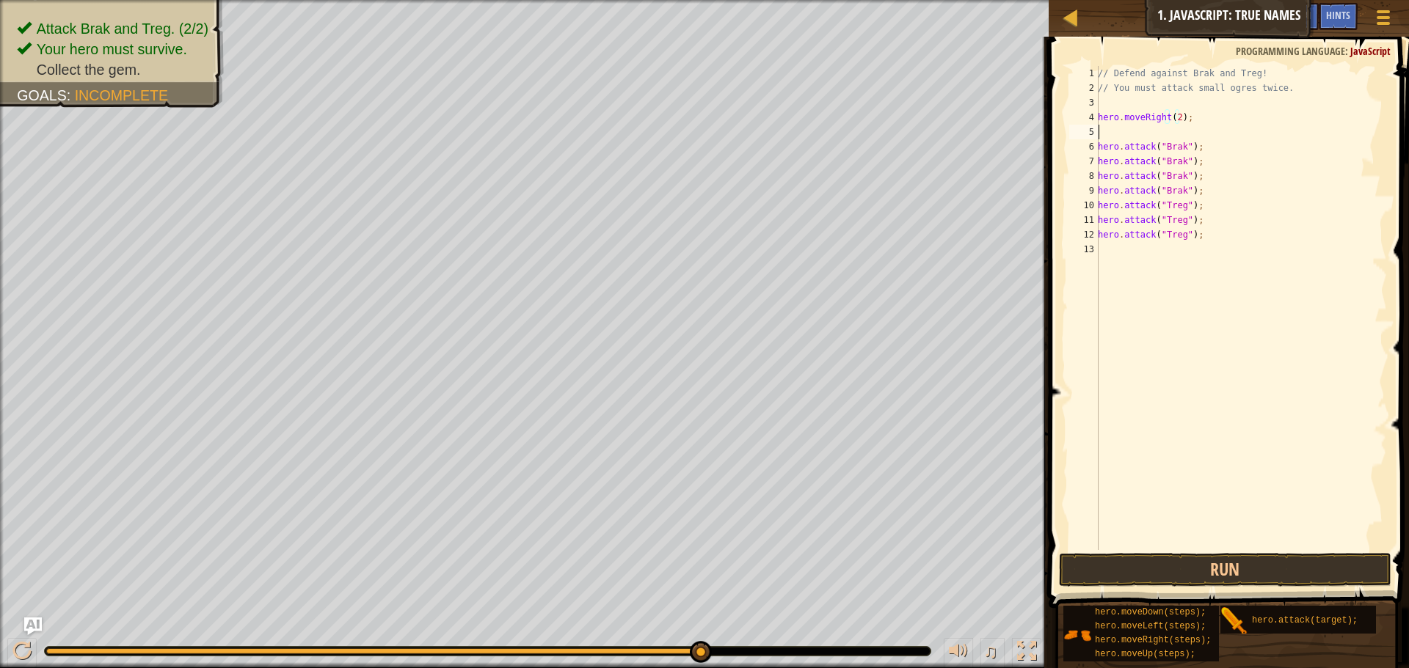
scroll to position [7, 0]
